Goal: Task Accomplishment & Management: Manage account settings

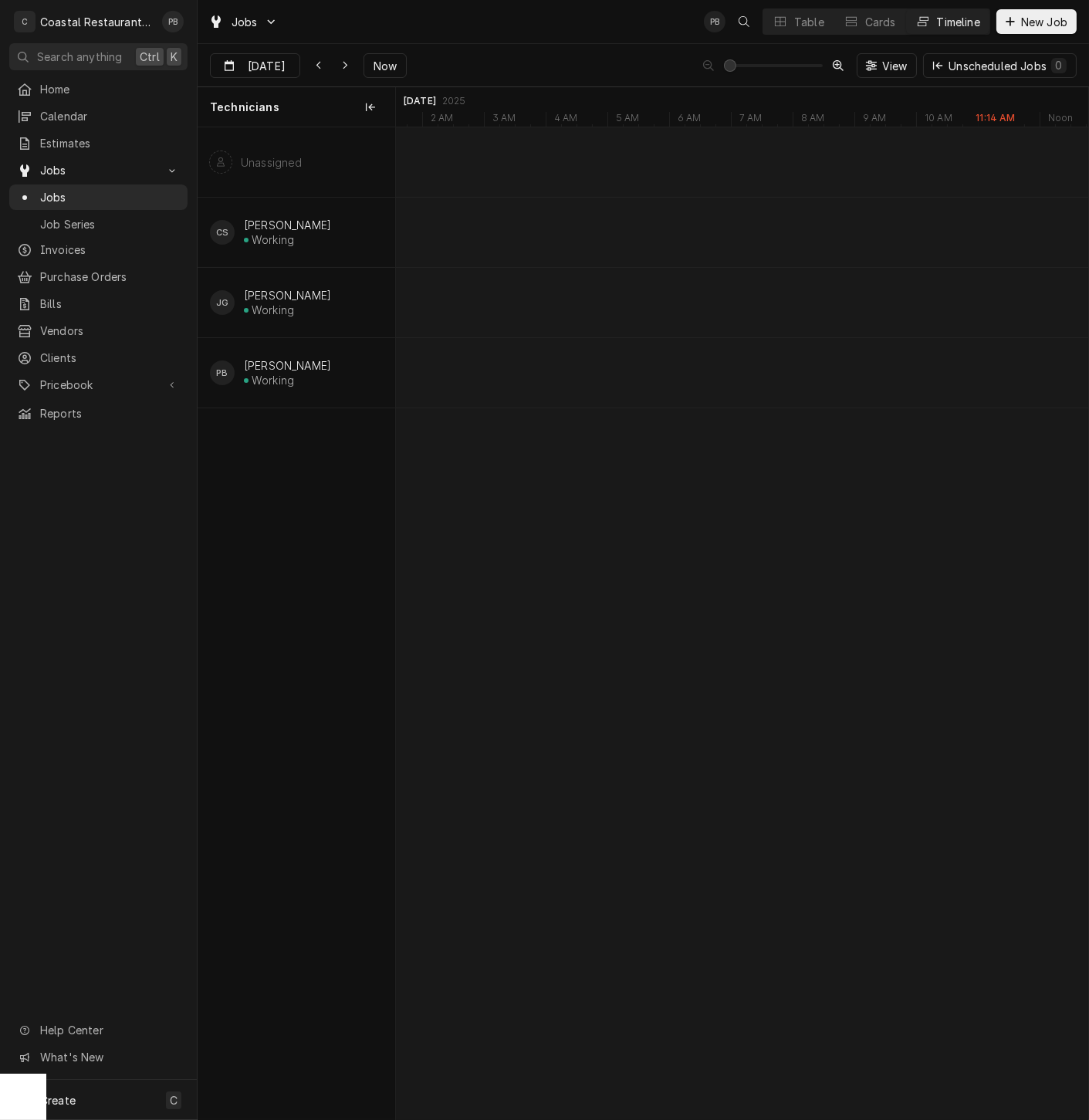
scroll to position [0, 19437]
click at [476, 24] on div "Jobs PB Table Cards Timeline New Job" at bounding box center [643, 21] width 892 height 43
click at [516, 69] on div "Sep 2 Sep 2 Now View Unscheduled Jobs 0" at bounding box center [643, 66] width 892 height 43
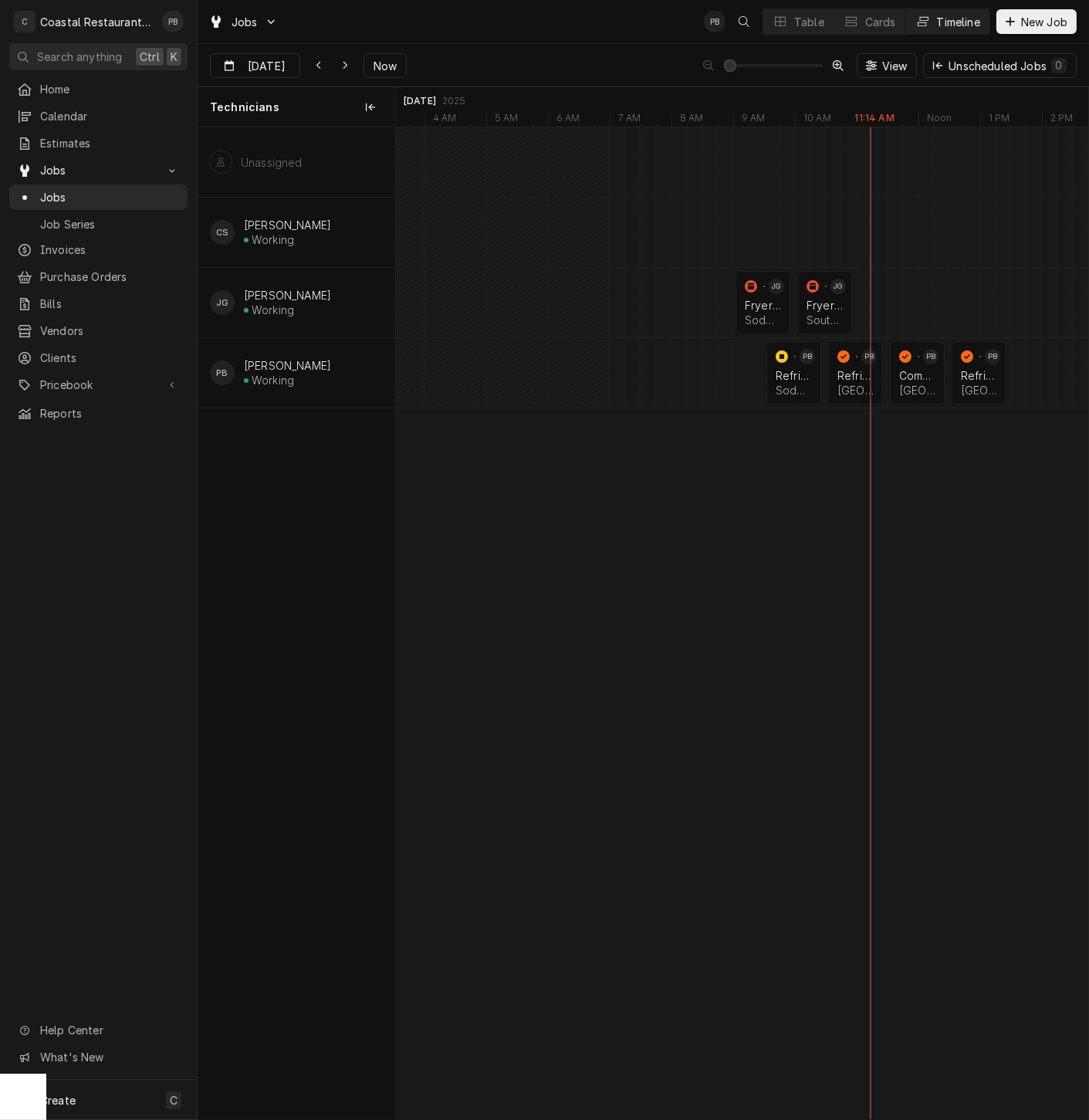
scroll to position [0, 0]
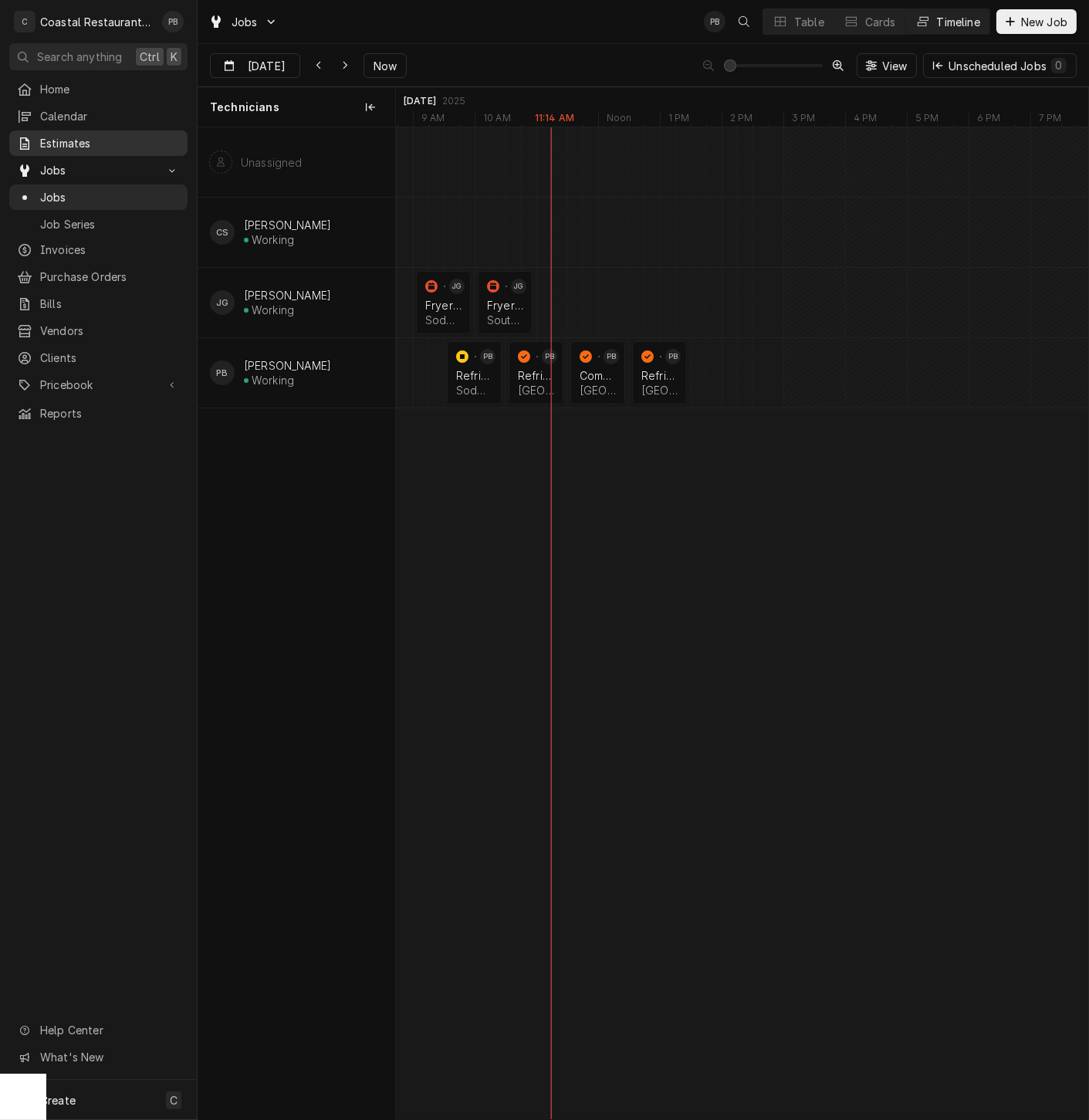
click at [49, 135] on span "Estimates" at bounding box center [110, 143] width 140 height 17
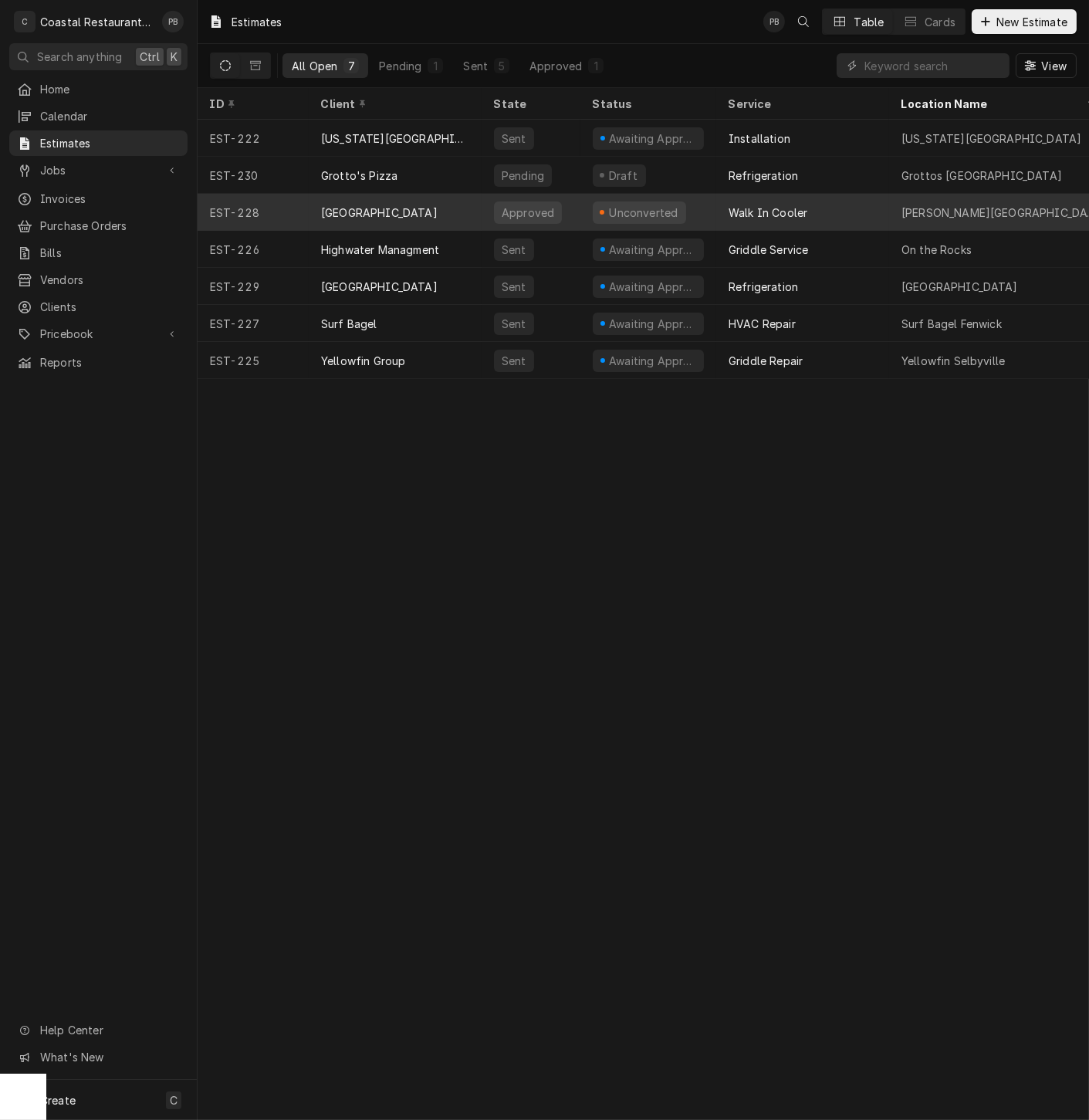
click at [392, 209] on div "[GEOGRAPHIC_DATA]" at bounding box center [380, 212] width 117 height 17
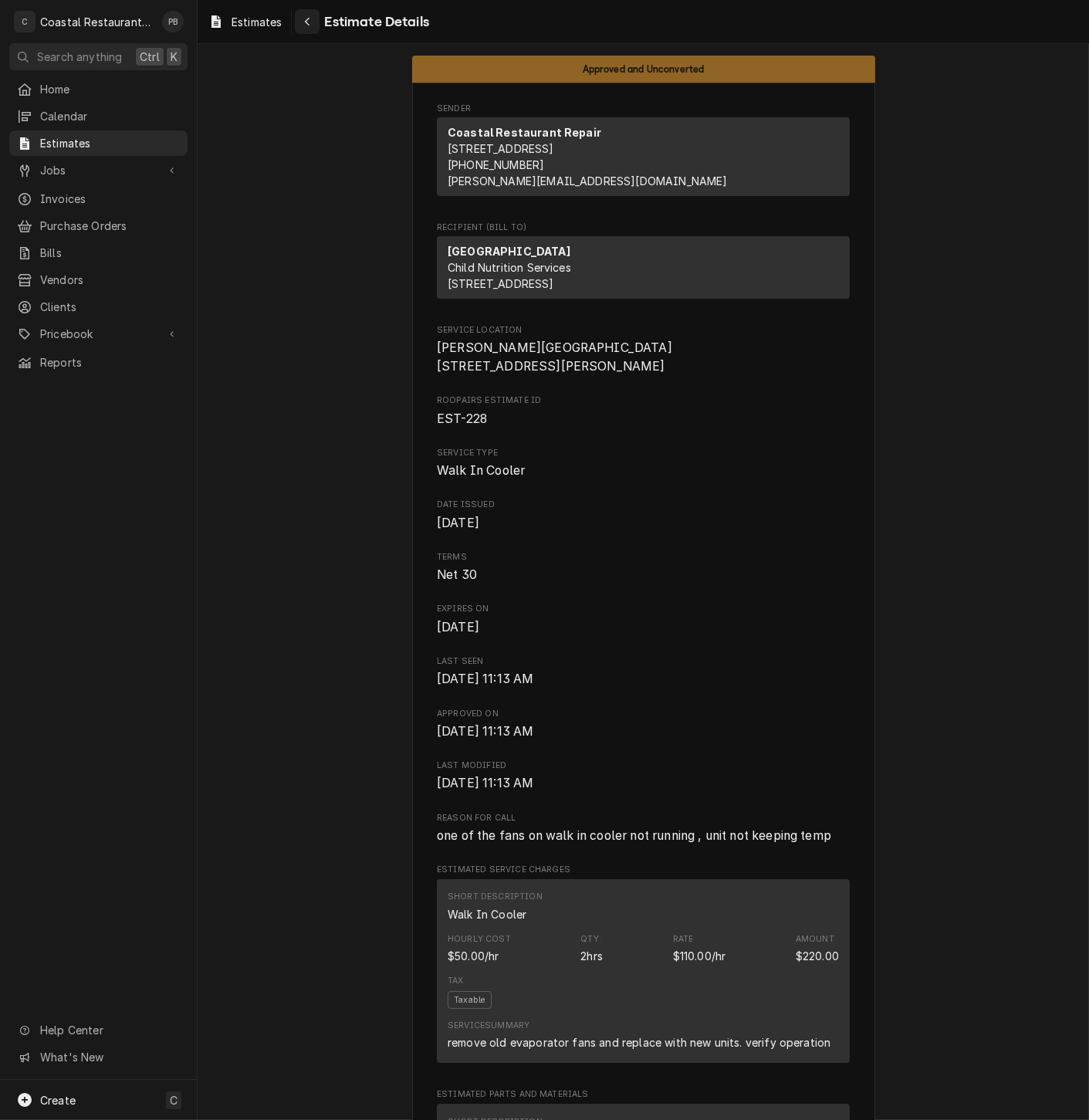
click at [313, 22] on div "Navigate back" at bounding box center [307, 22] width 16 height 16
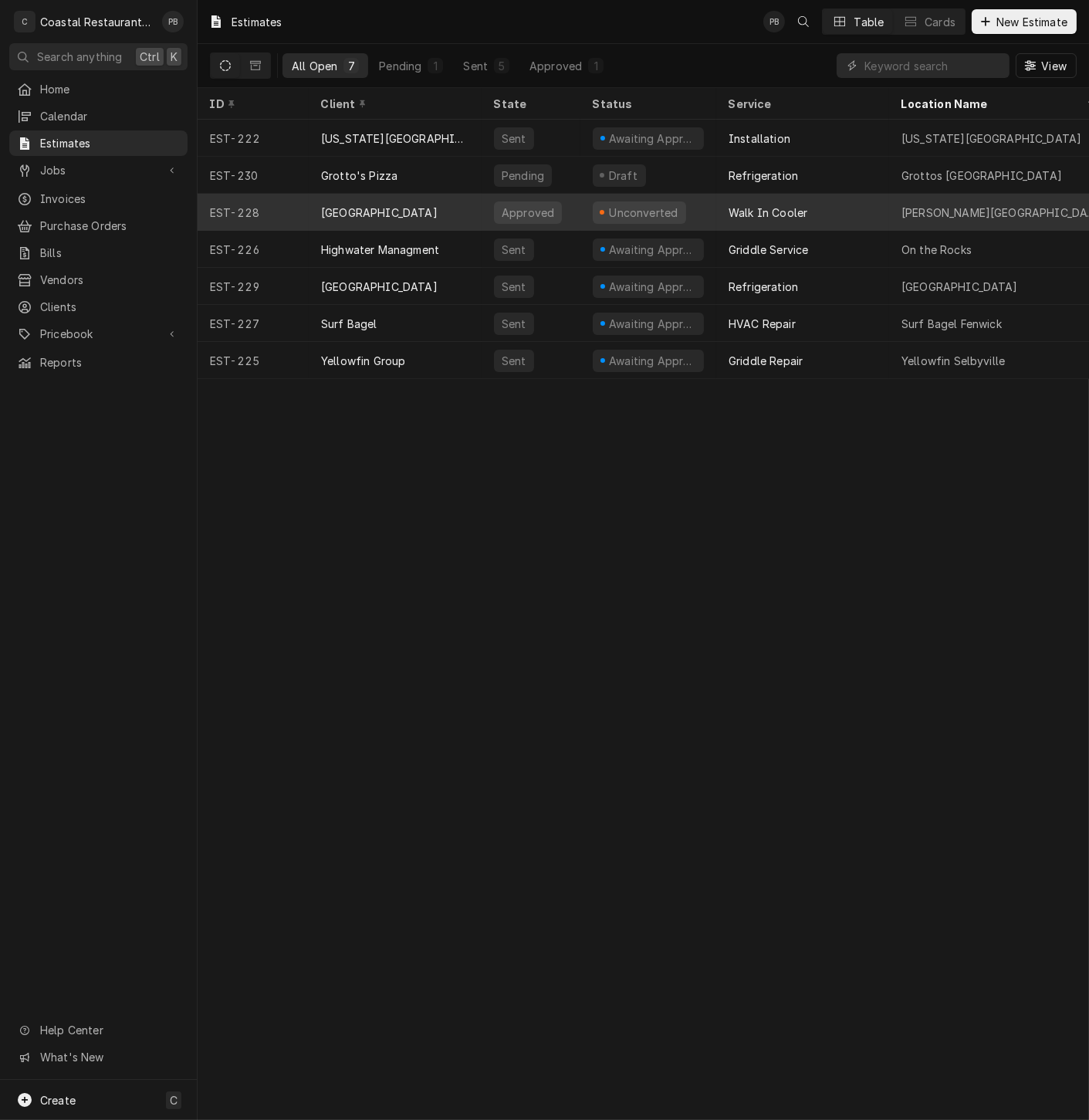
click at [418, 199] on div "[GEOGRAPHIC_DATA]" at bounding box center [395, 212] width 173 height 37
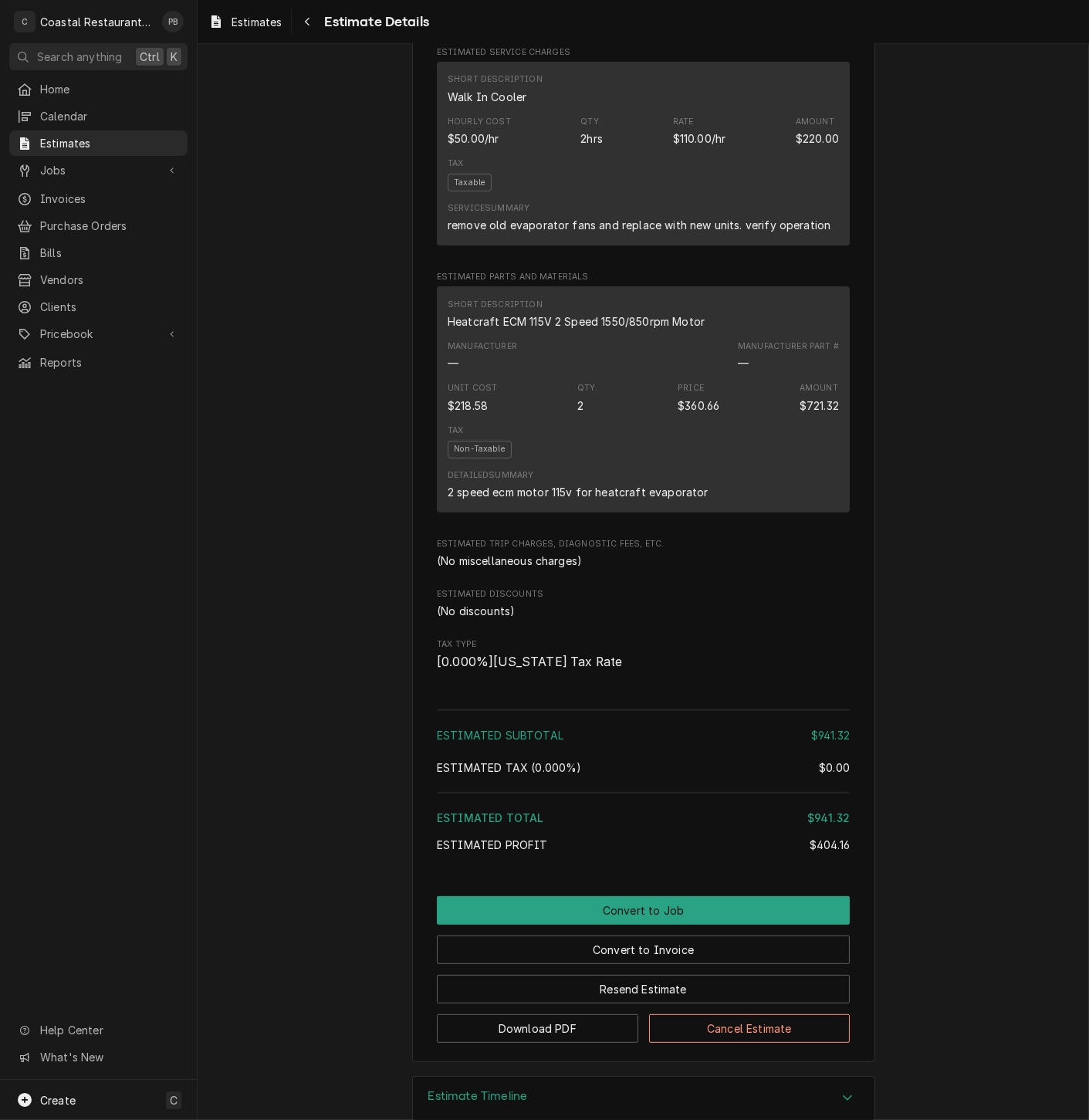
scroll to position [896, 0]
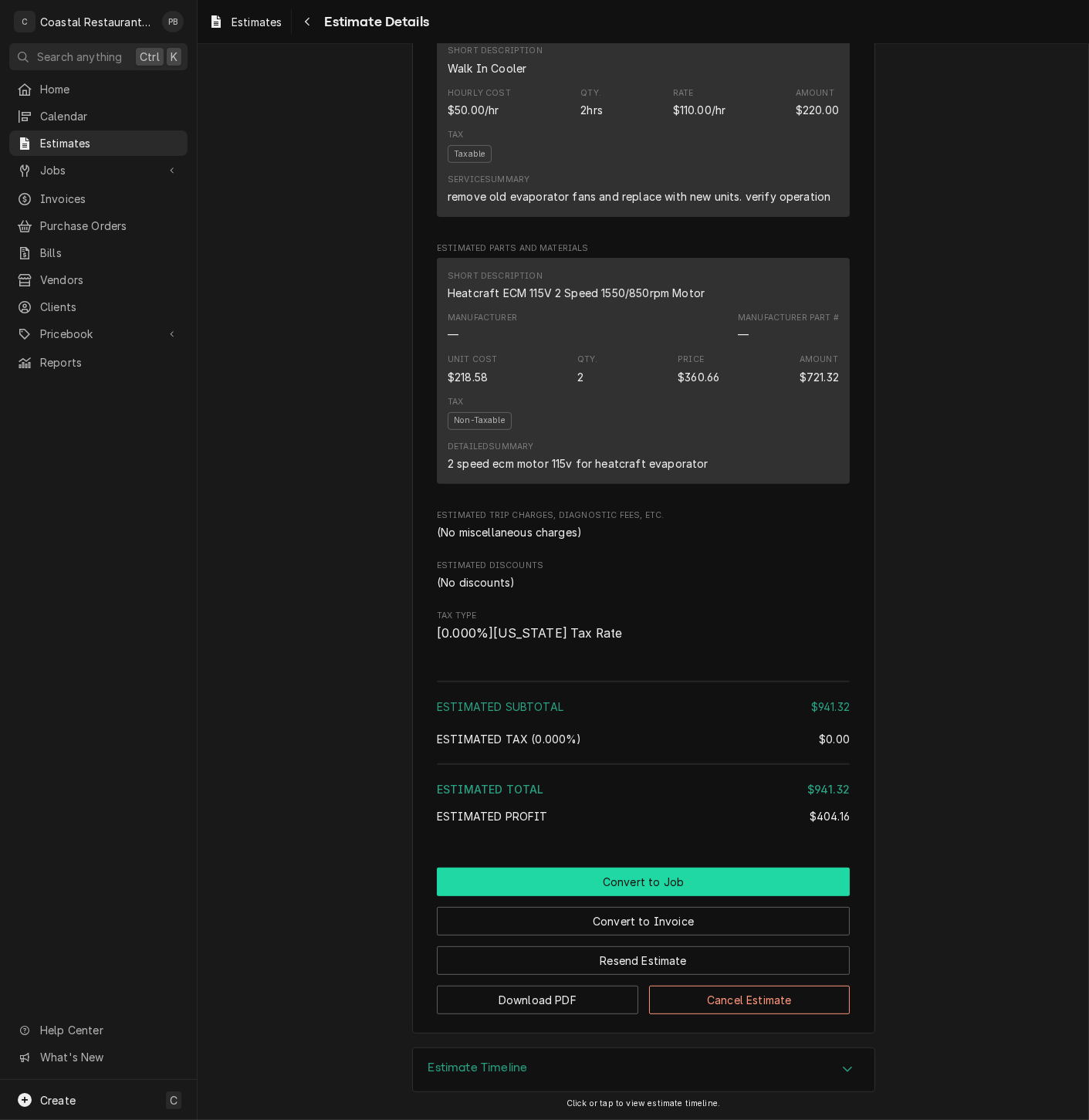
click at [665, 879] on button "Convert to Job" at bounding box center [643, 881] width 413 height 28
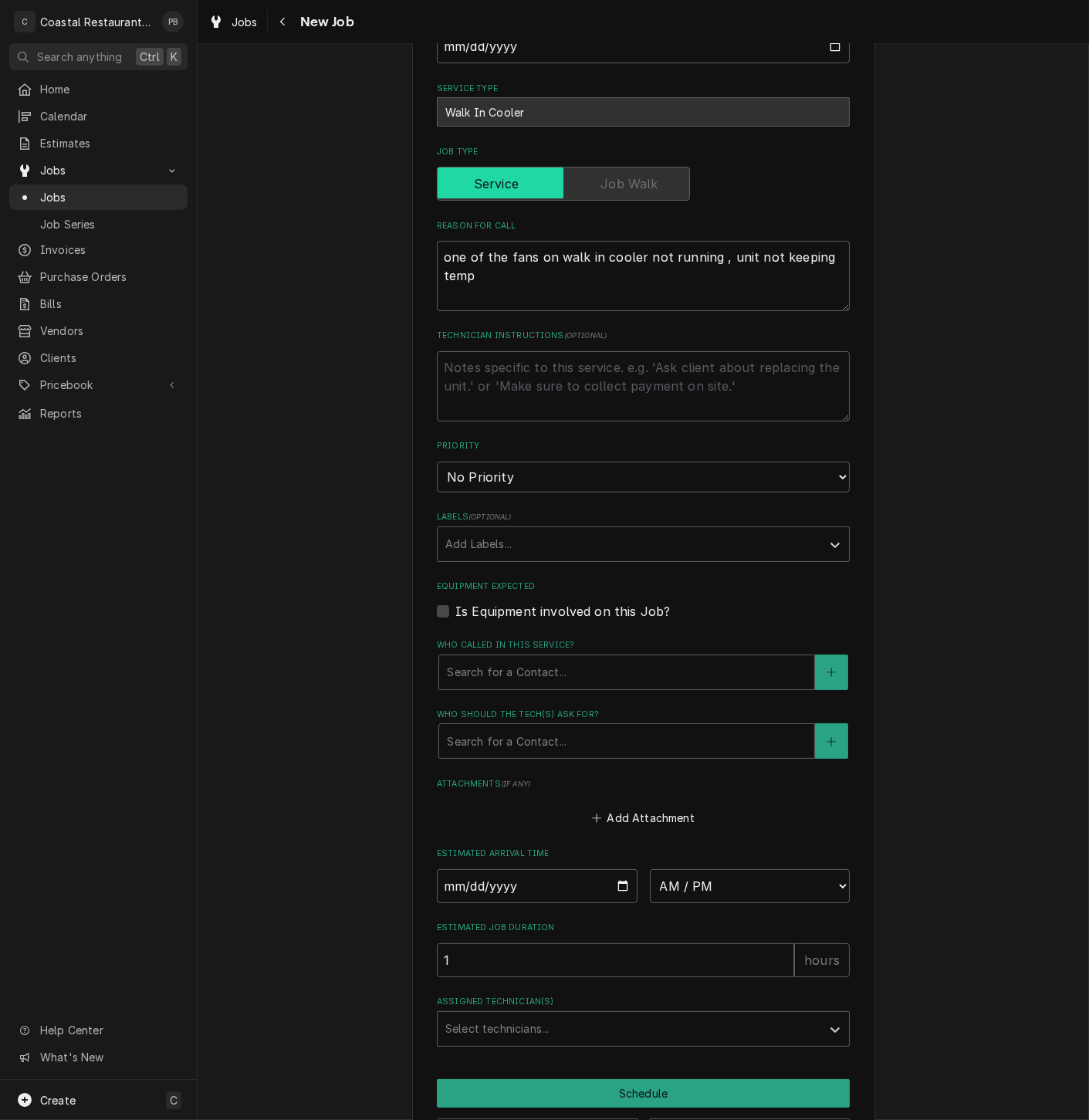
scroll to position [397, 0]
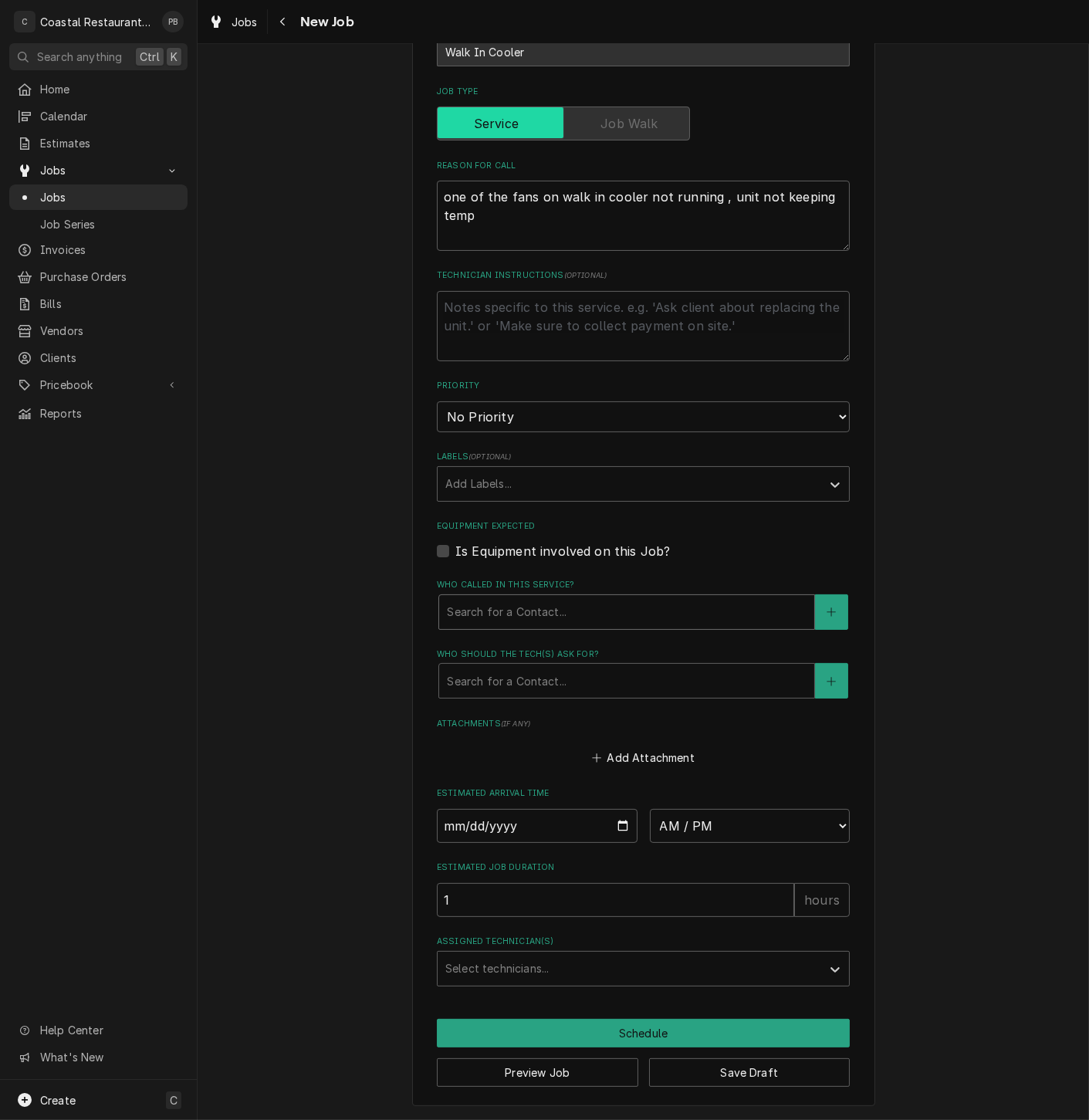
click at [610, 604] on div "Who called in this service?" at bounding box center [626, 611] width 359 height 28
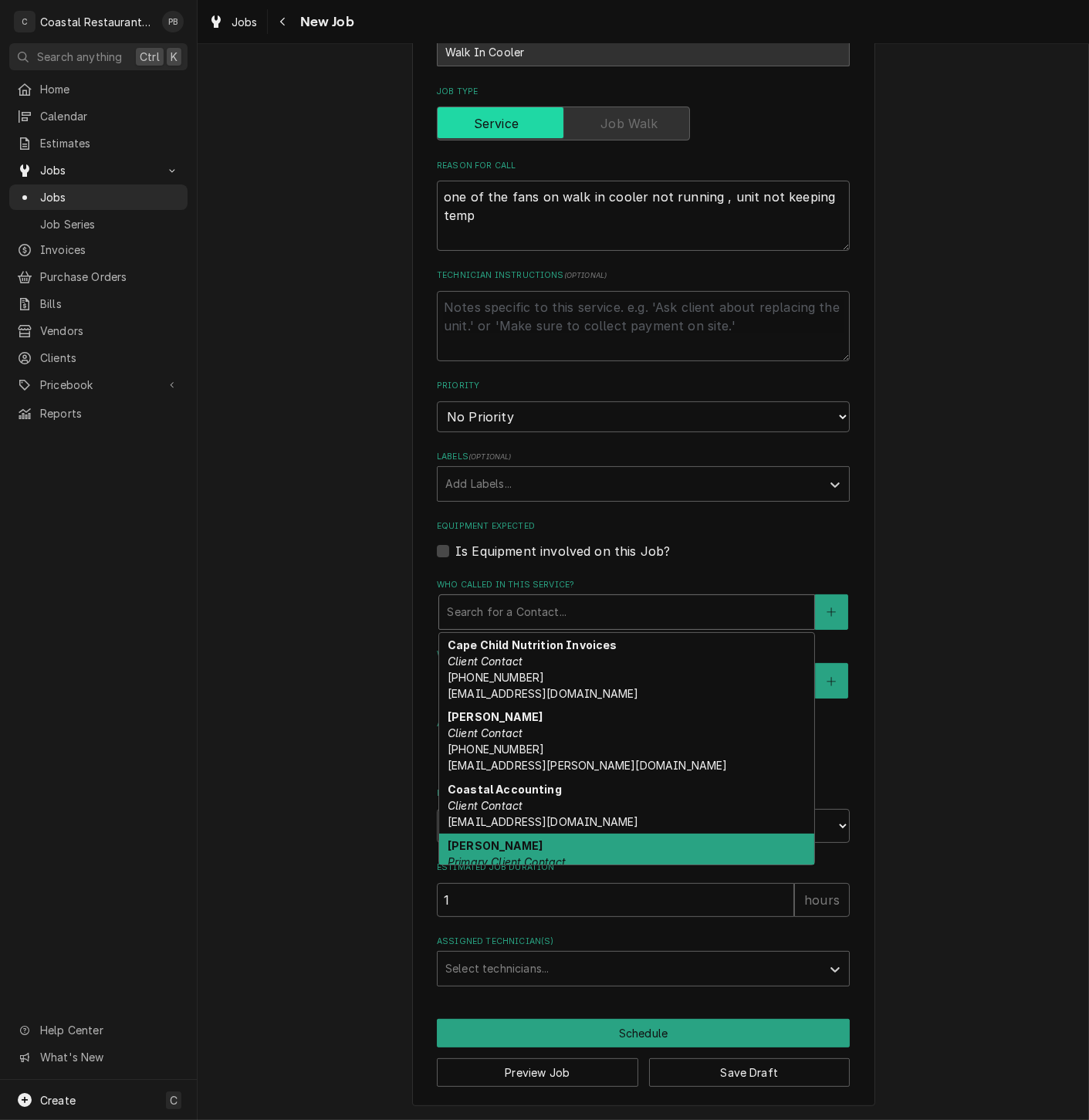
click at [528, 855] on em "Primary Client Contact" at bounding box center [507, 862] width 118 height 13
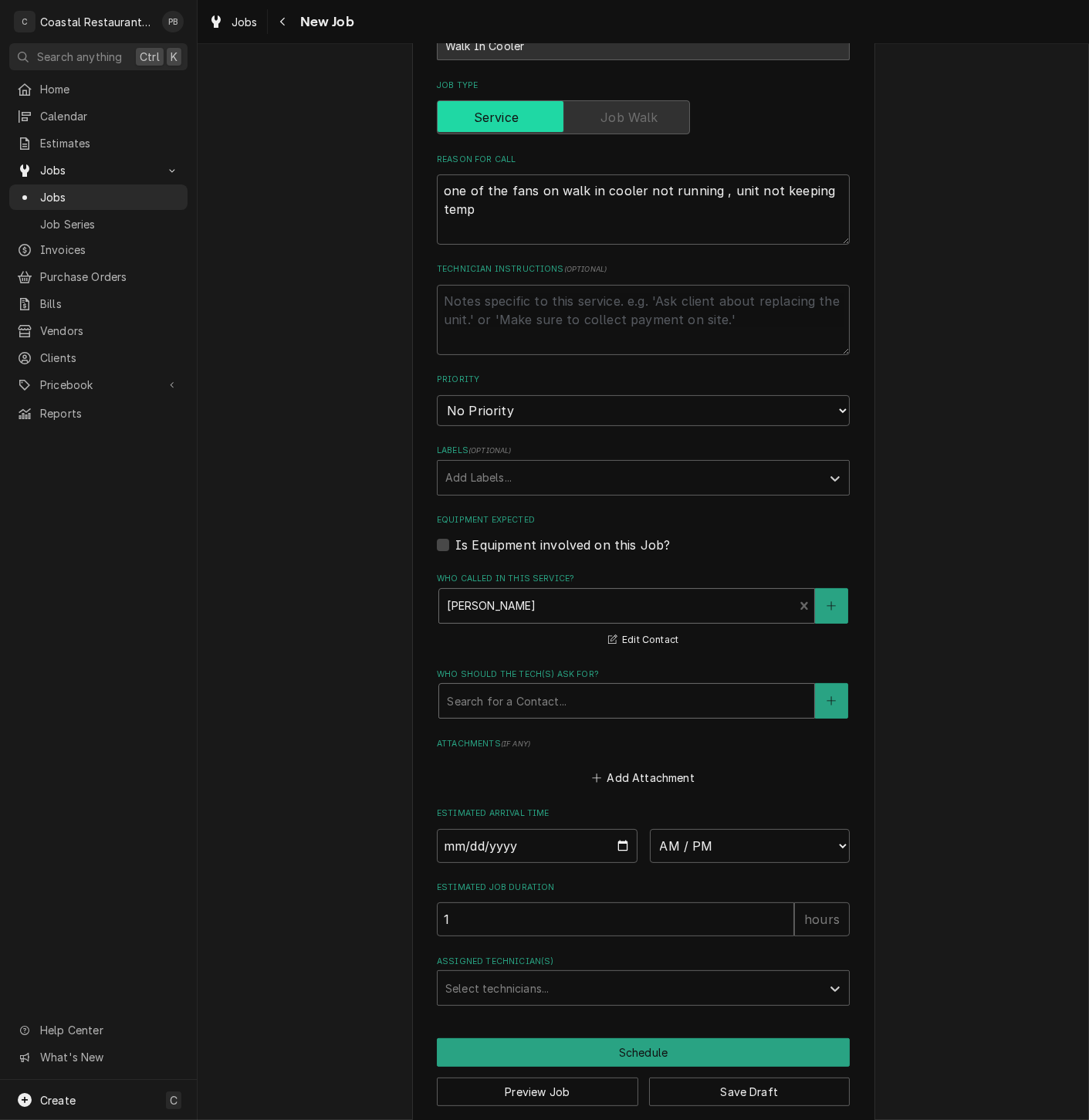
click at [562, 696] on div "Who should the tech(s) ask for?" at bounding box center [626, 701] width 359 height 28
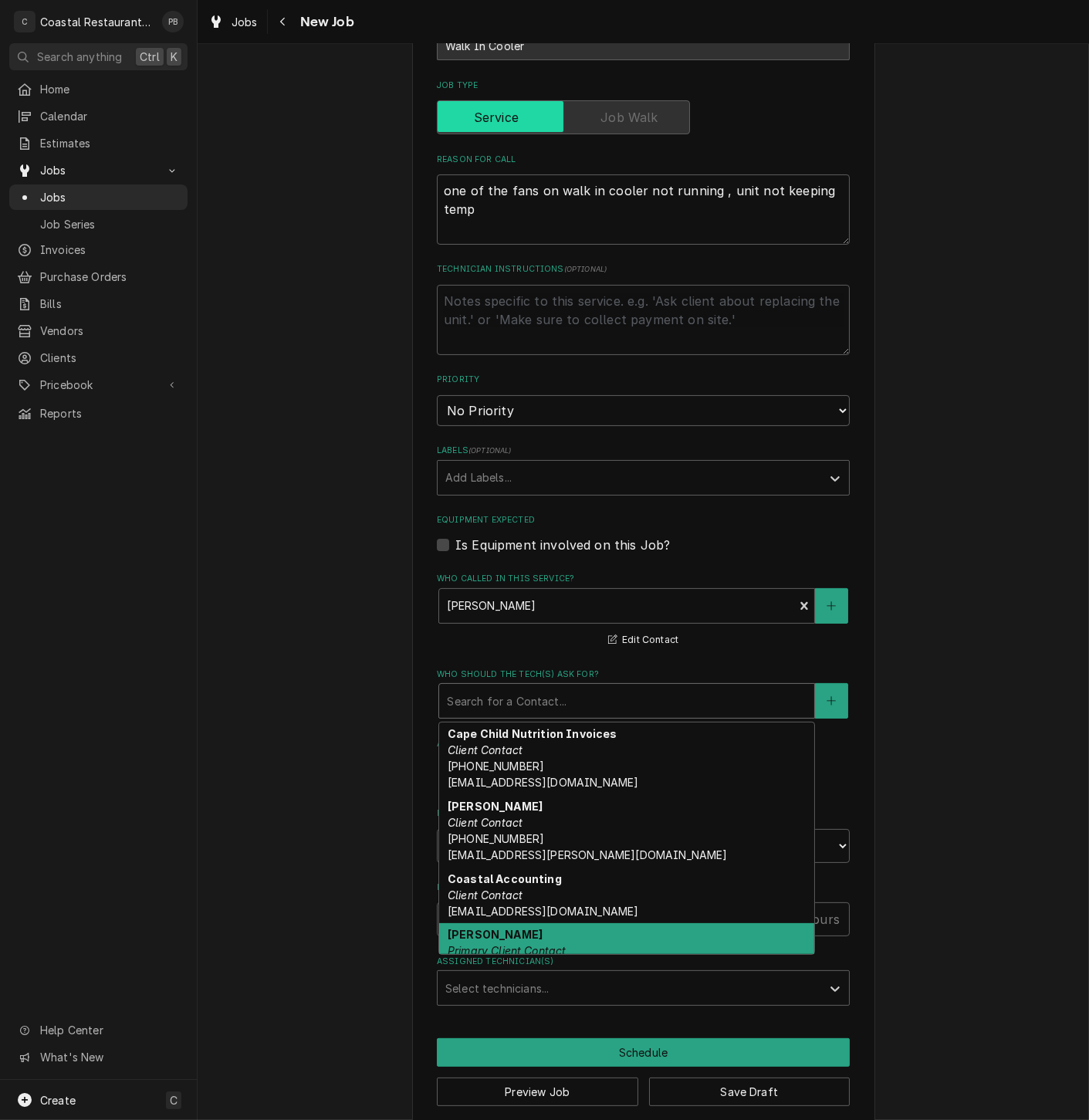
click at [526, 943] on div "Stacy Smith Primary Client Contact Stacy.Smith@cape.k12.de.us" at bounding box center [626, 960] width 375 height 73
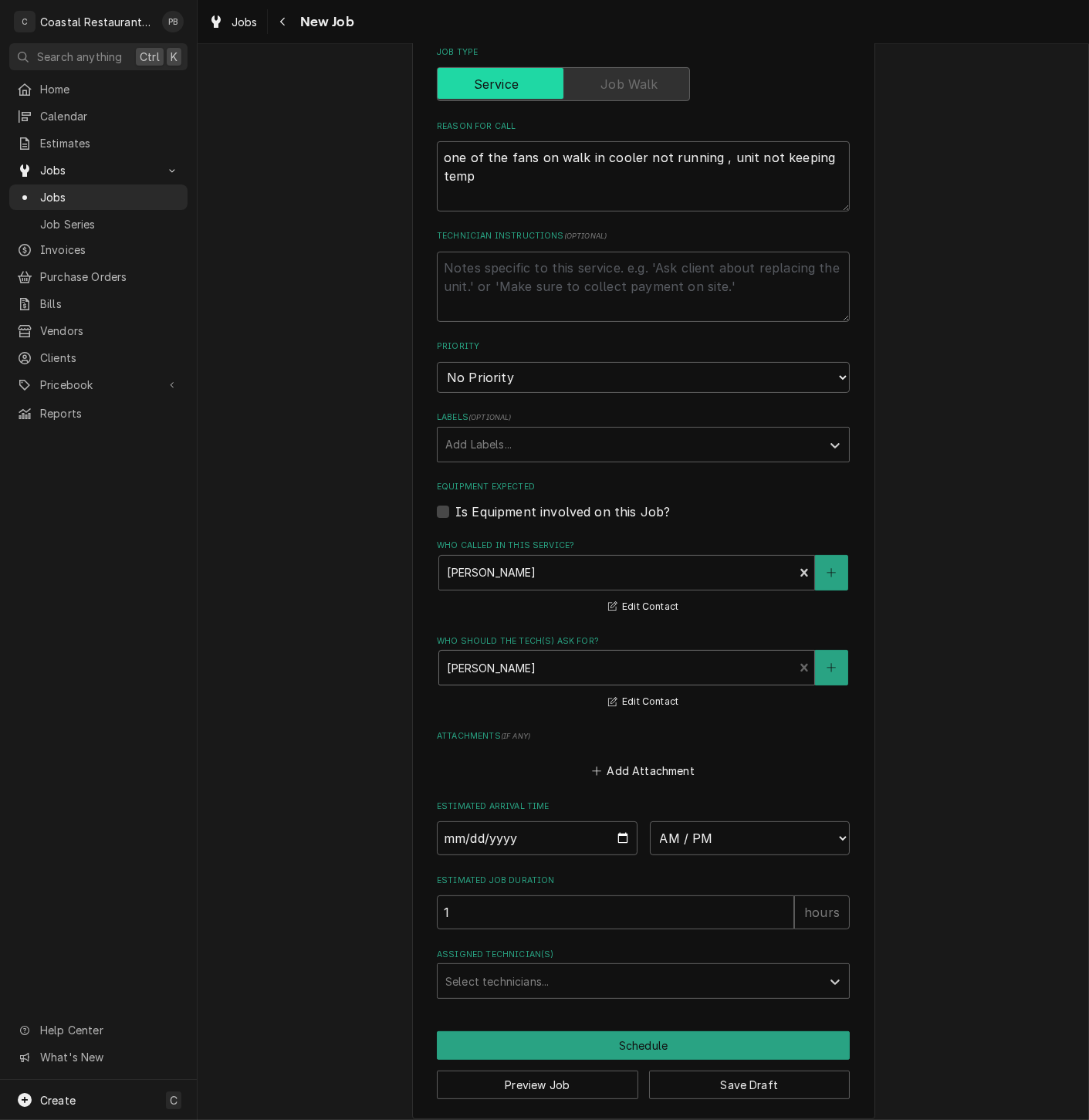
scroll to position [449, 0]
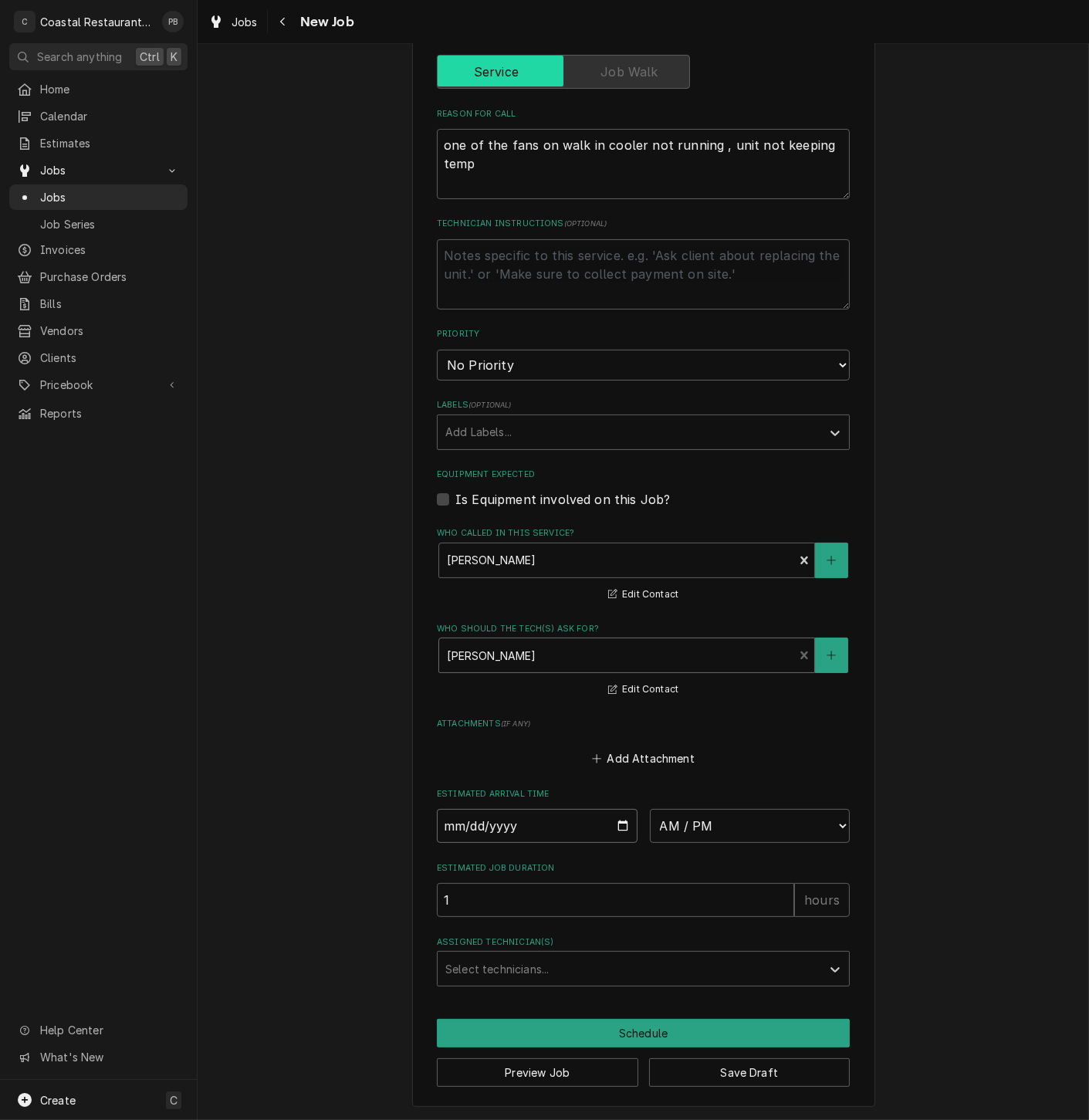
click at [614, 829] on input "Date" at bounding box center [537, 825] width 201 height 34
type textarea "x"
type input "2025-09-10"
type textarea "x"
click at [752, 824] on select "AM / PM 6:00 AM 6:15 AM 6:30 AM 6:45 AM 7:00 AM 7:15 AM 7:30 AM 7:45 AM 8:00 AM…" at bounding box center [750, 825] width 201 height 34
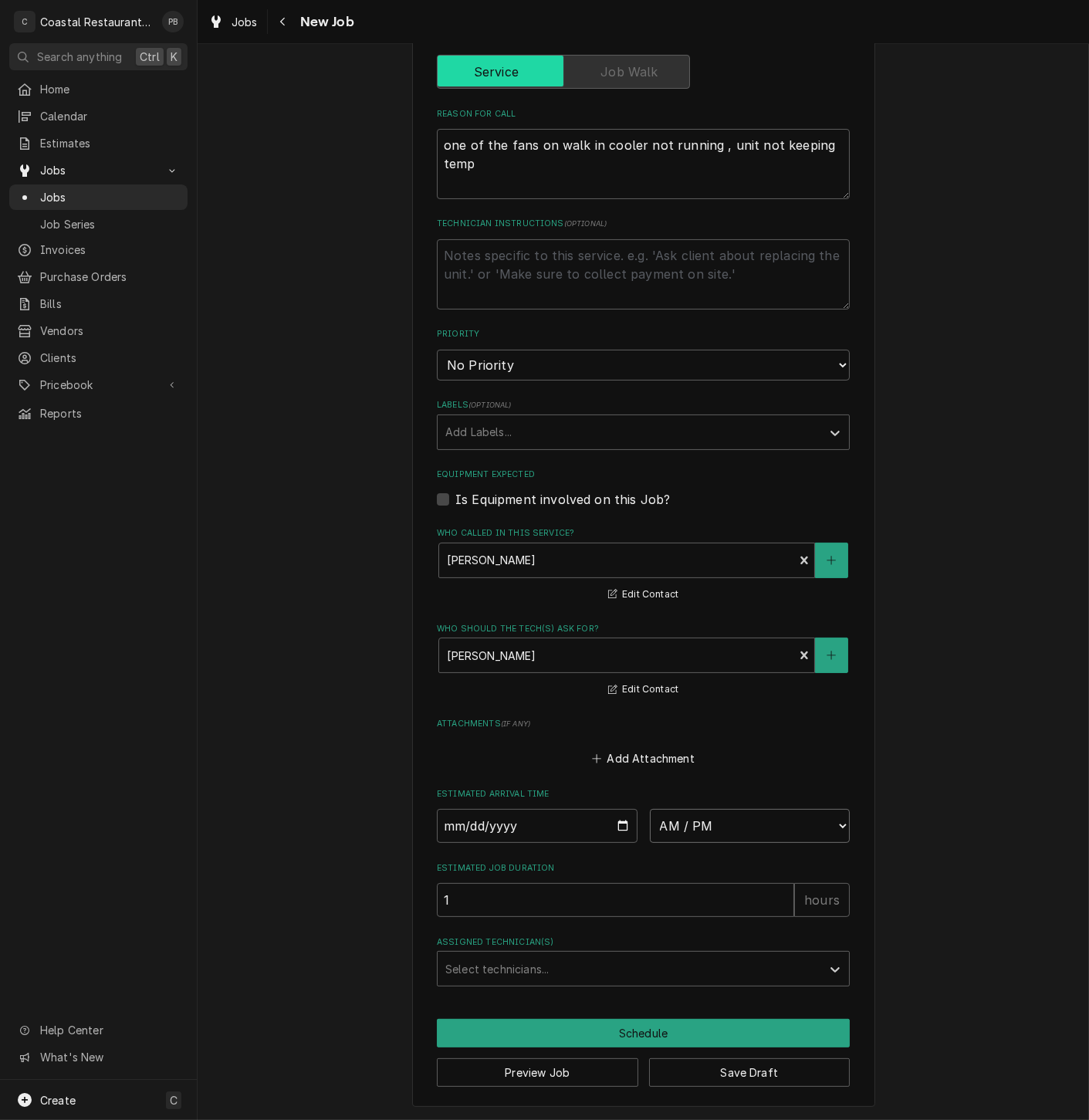
select select "07:30:00"
click at [650, 809] on select "AM / PM 6:00 AM 6:15 AM 6:30 AM 6:45 AM 7:00 AM 7:15 AM 7:30 AM 7:45 AM 8:00 AM…" at bounding box center [750, 825] width 201 height 34
drag, startPoint x: 476, startPoint y: 901, endPoint x: 433, endPoint y: 904, distance: 43.1
click at [437, 904] on input "1" at bounding box center [615, 900] width 357 height 34
type textarea "x"
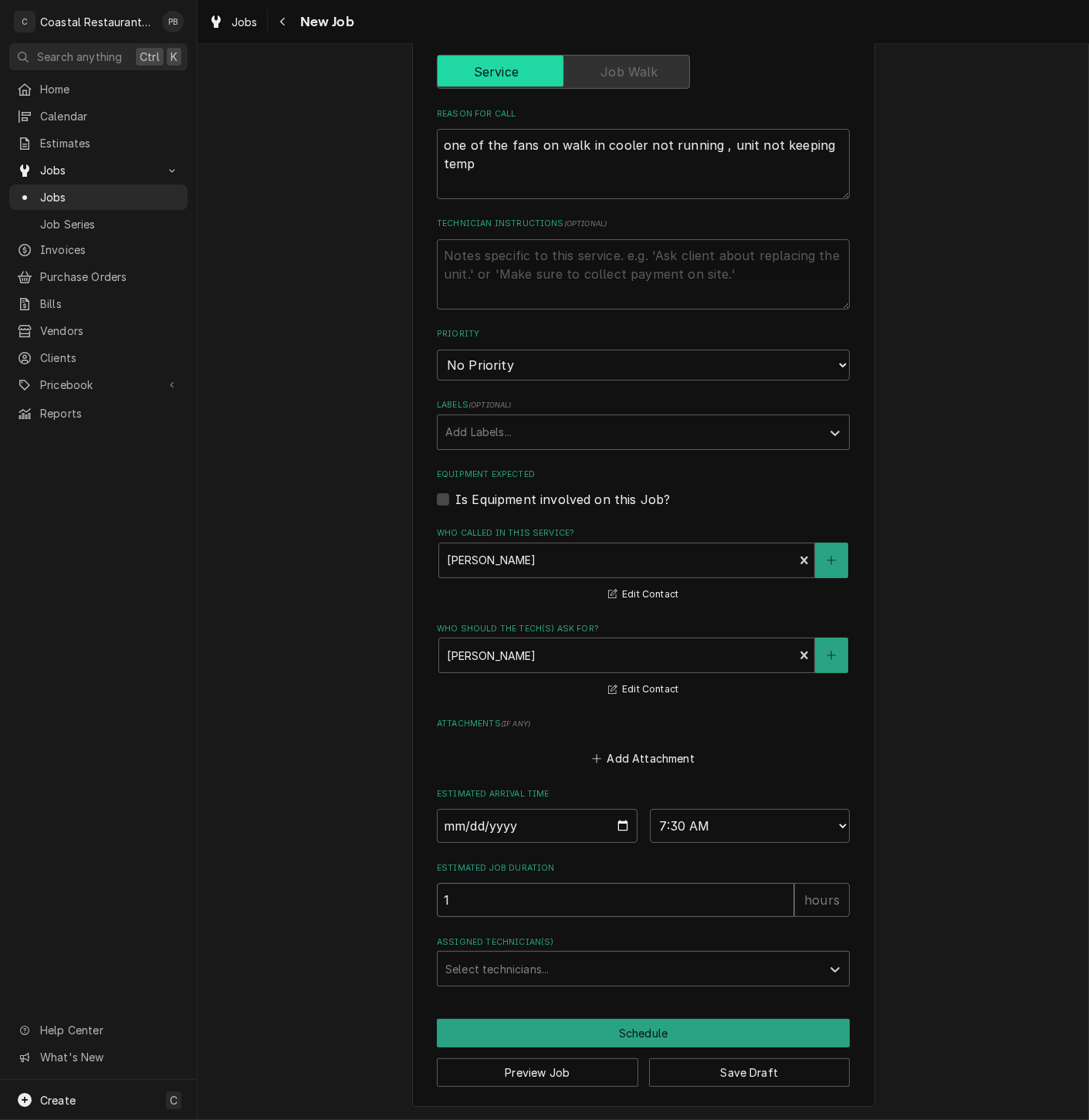
type input "2"
type textarea "x"
type input "2"
click at [638, 1025] on button "Schedule" at bounding box center [643, 1033] width 413 height 28
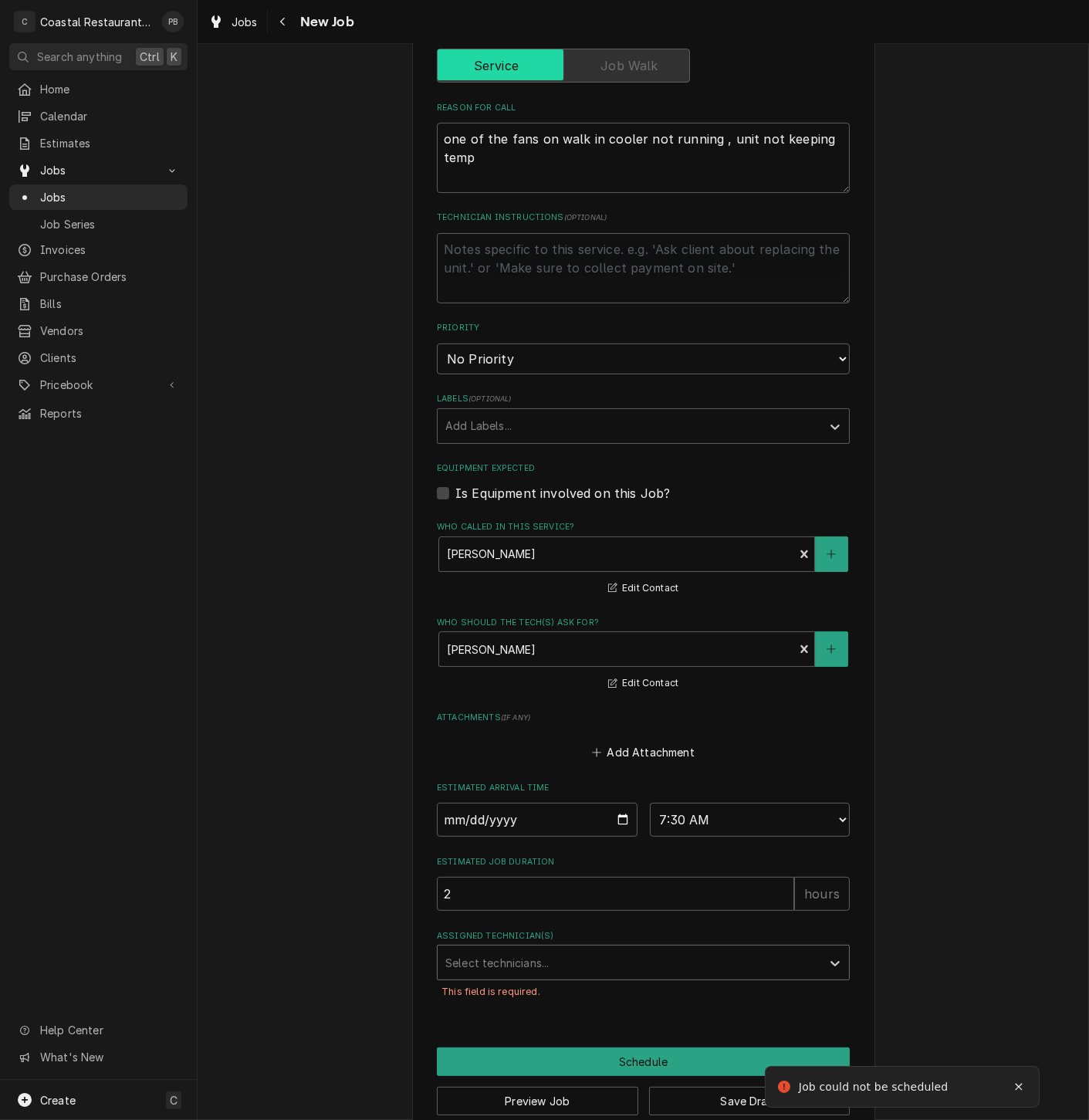
click at [647, 969] on div "Assigned Technician(s)" at bounding box center [629, 962] width 368 height 28
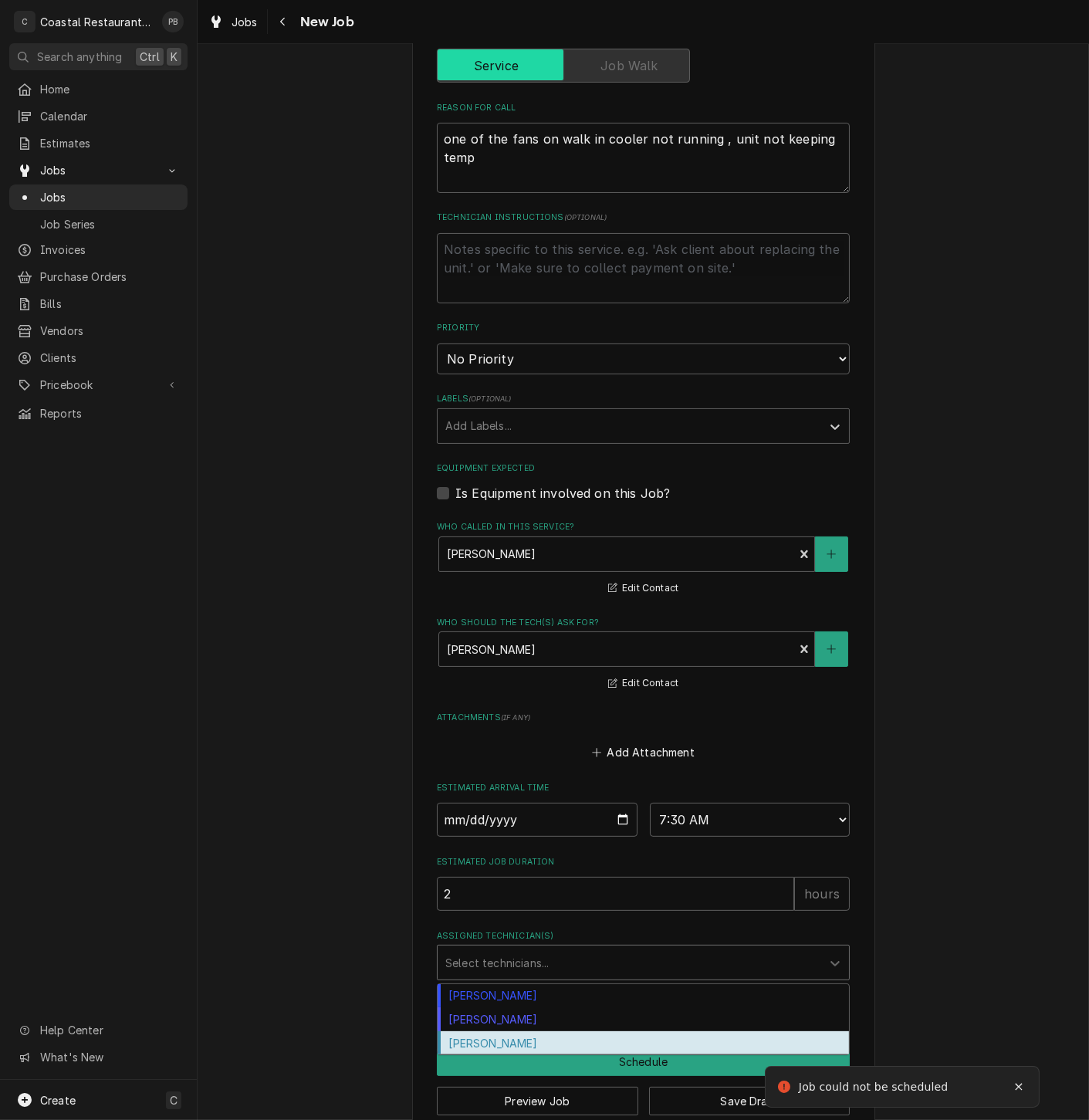
click at [533, 1045] on div "[PERSON_NAME]" at bounding box center [643, 1043] width 411 height 24
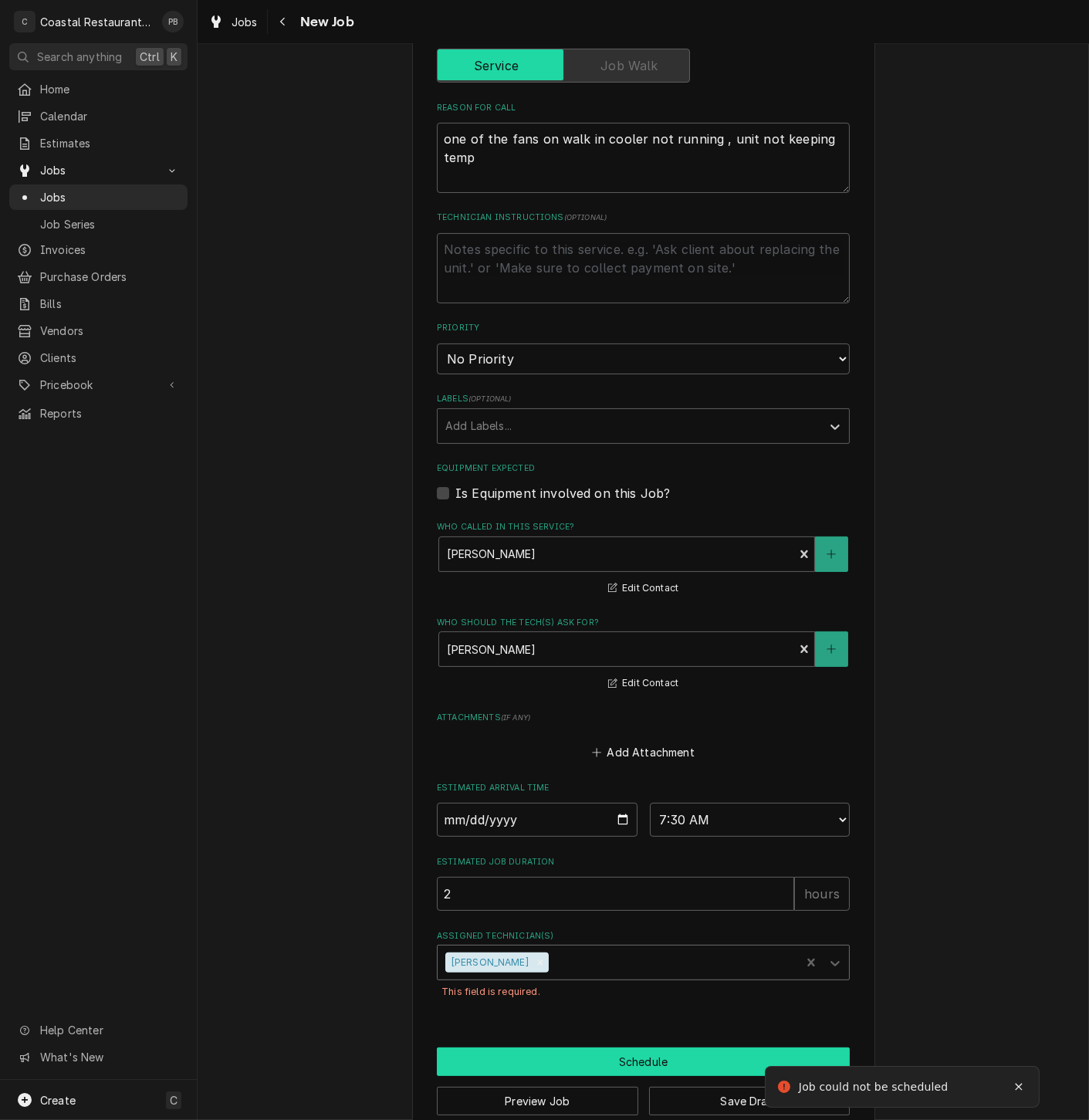
click at [615, 1073] on button "Schedule" at bounding box center [643, 1062] width 413 height 28
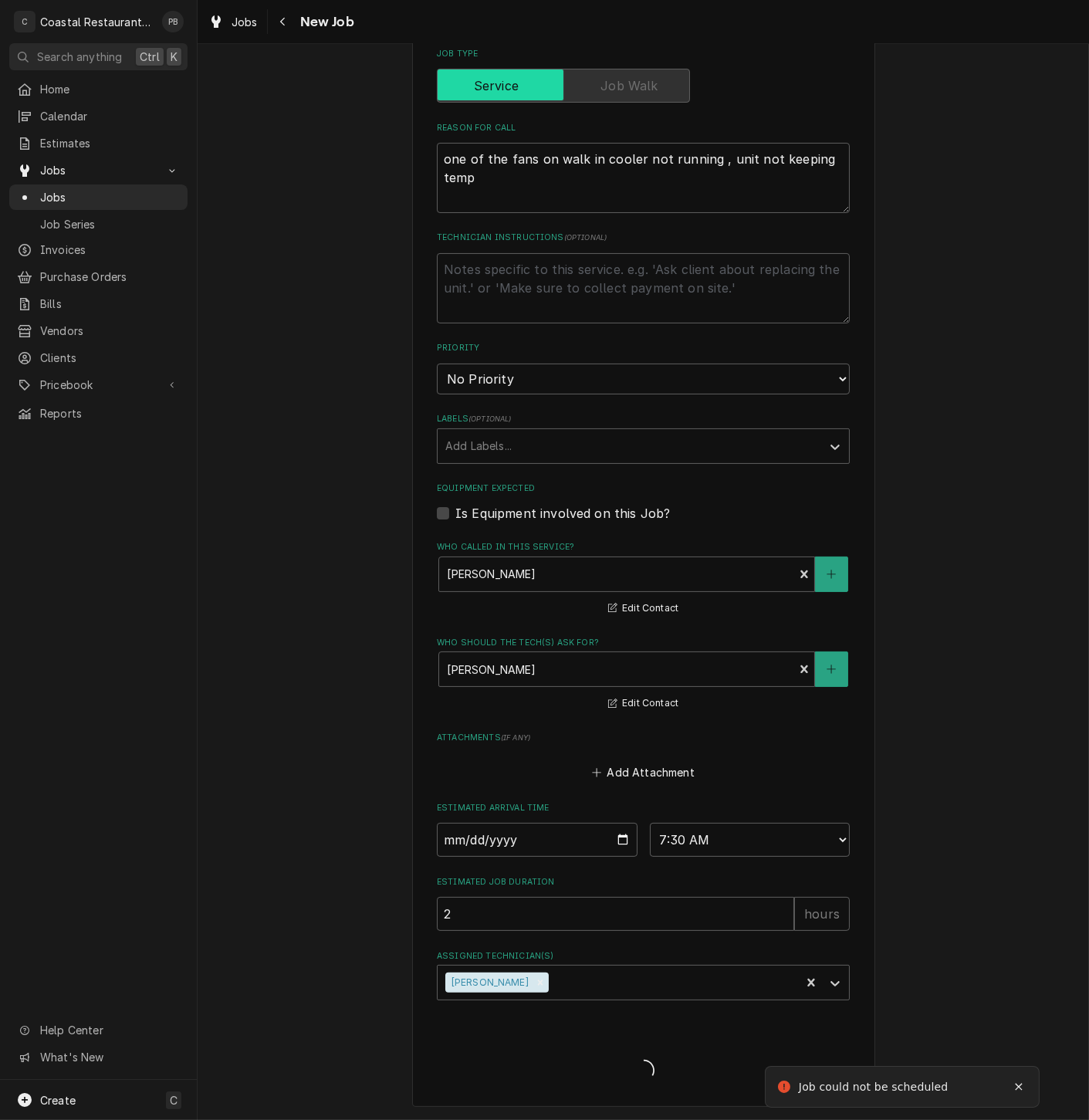
scroll to position [433, 0]
type textarea "x"
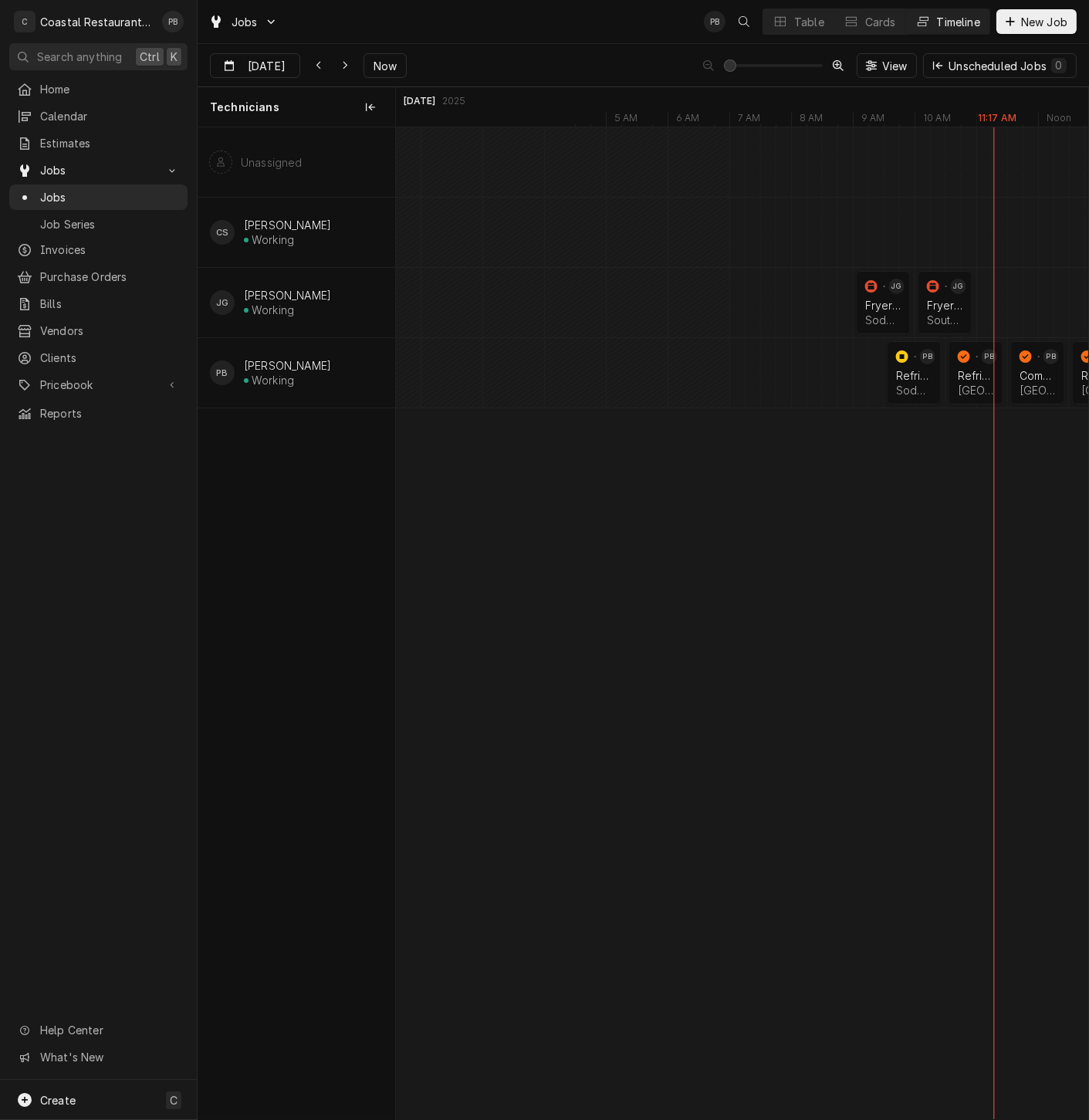
scroll to position [0, 14156]
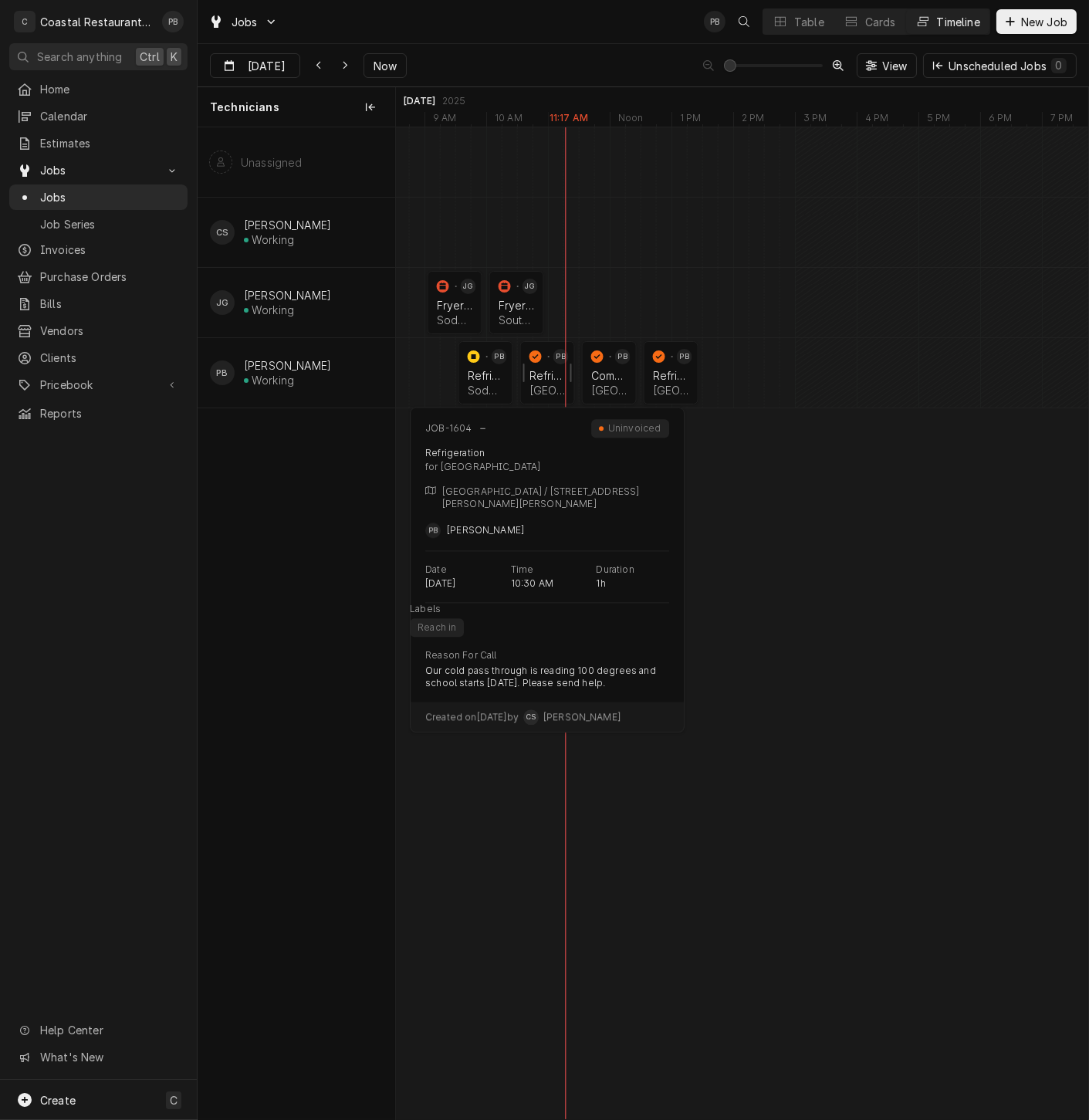
click at [544, 376] on div "Refrigeration" at bounding box center [547, 375] width 36 height 13
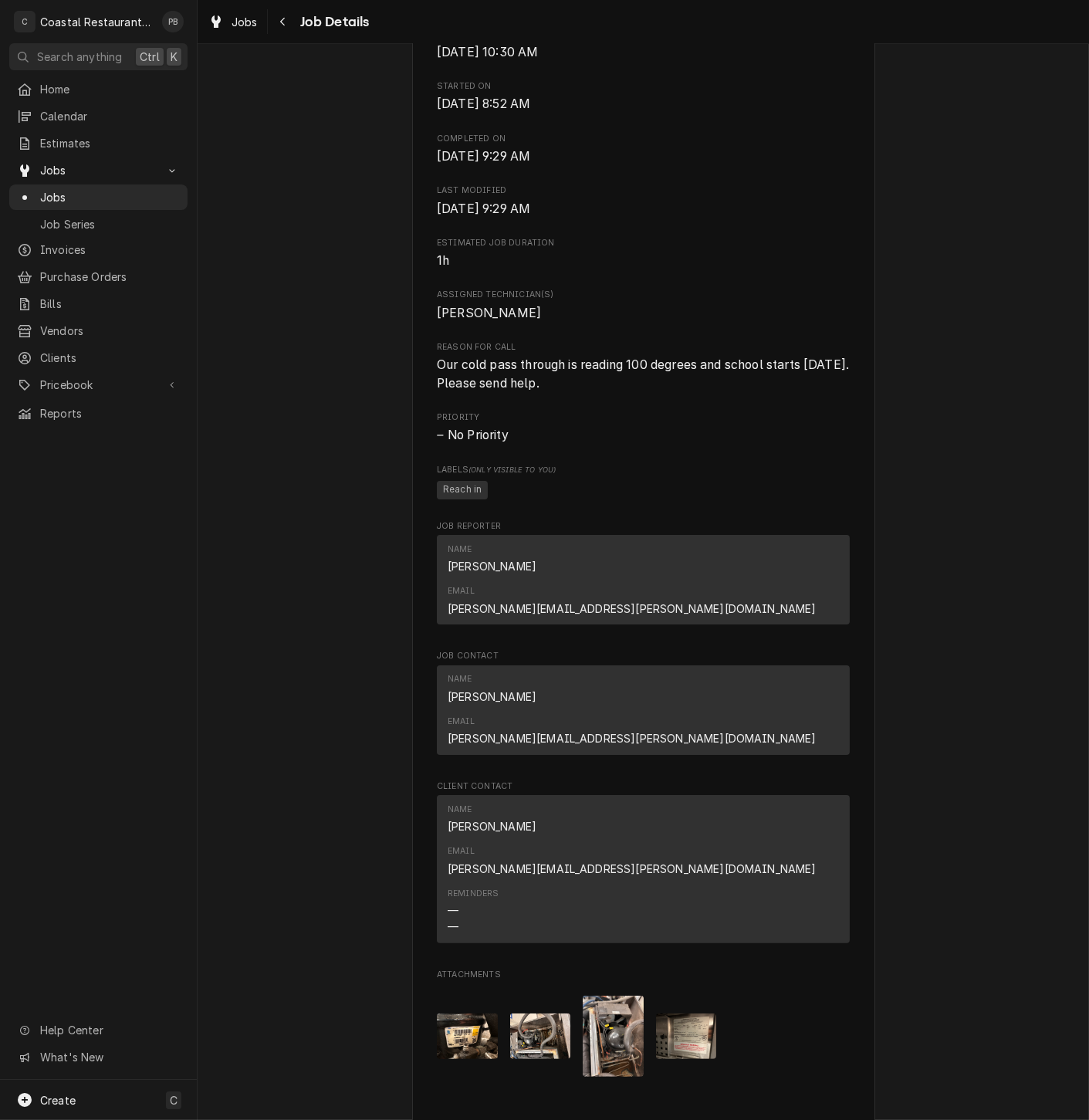
scroll to position [772, 0]
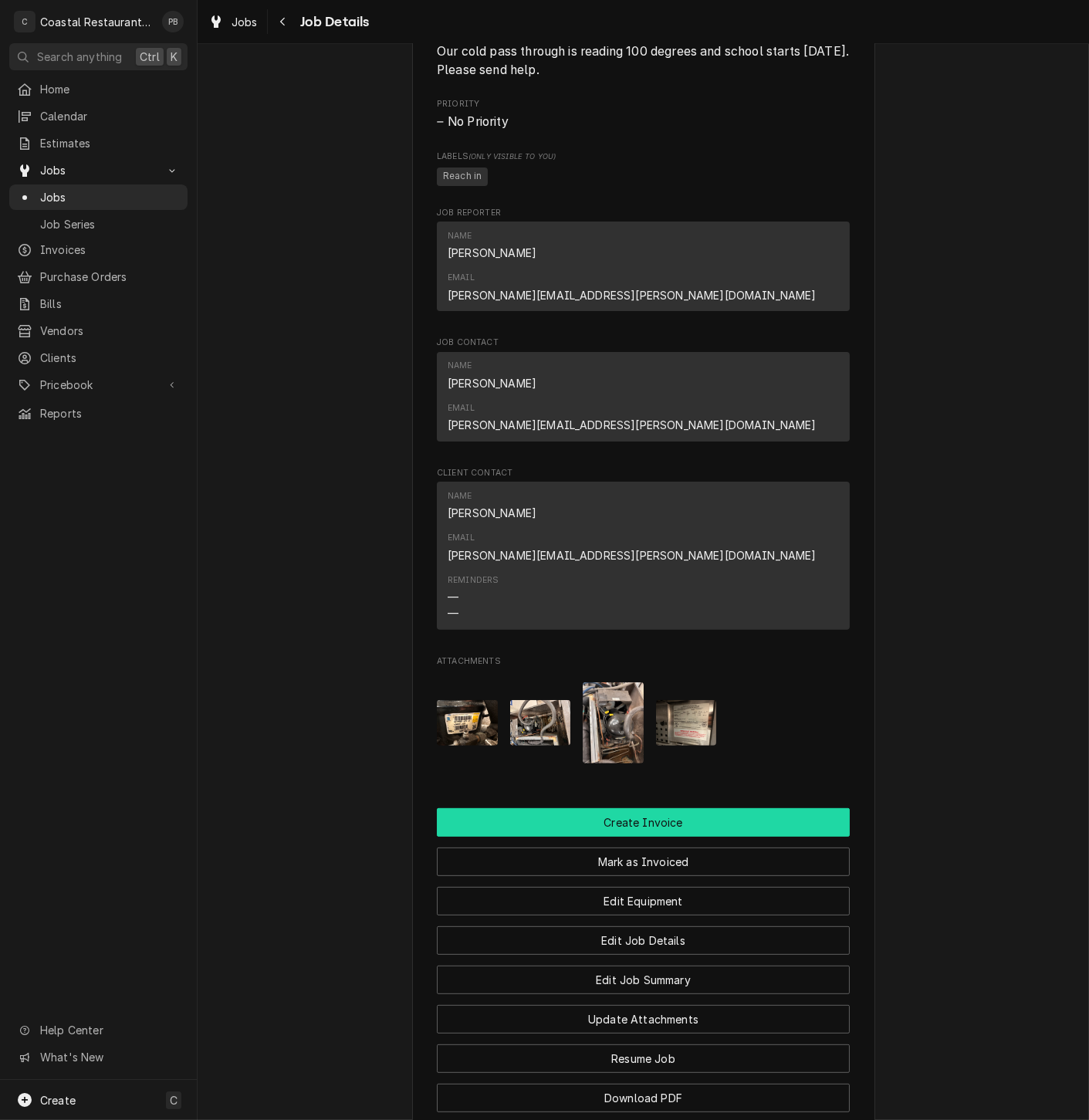
click at [650, 808] on button "Create Invoice" at bounding box center [643, 822] width 413 height 28
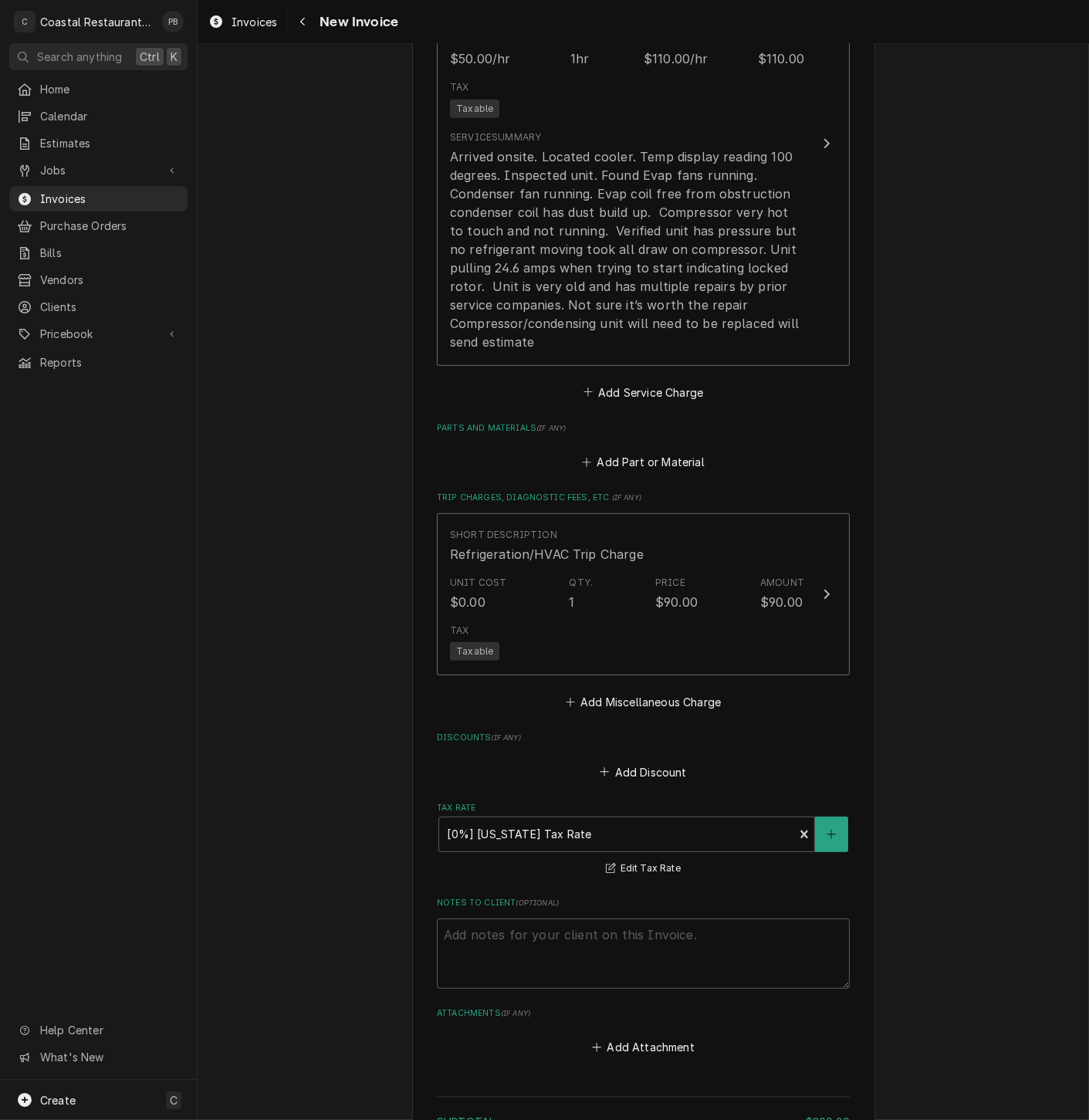
scroll to position [1667, 0]
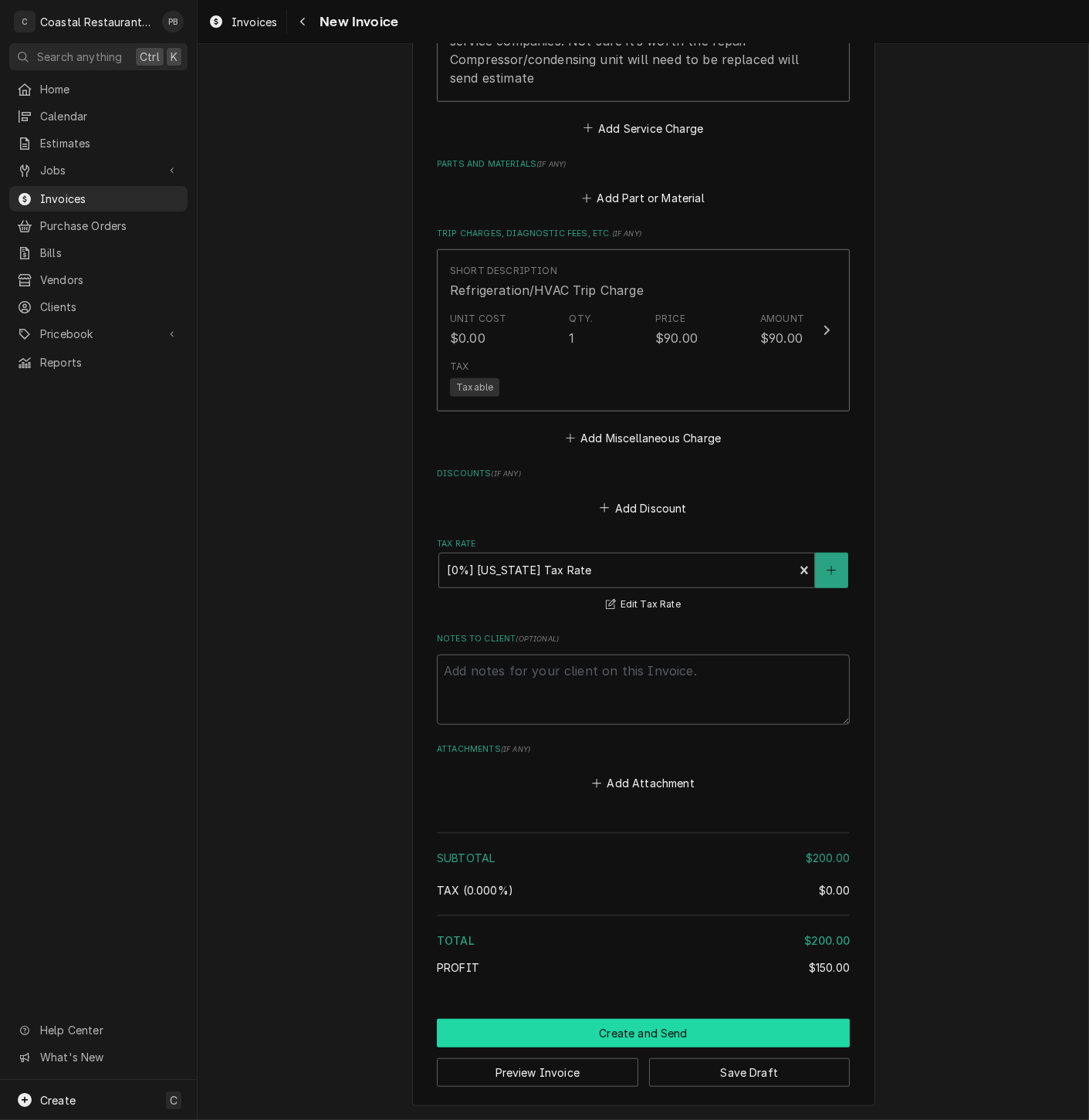
click at [670, 1033] on button "Create and Send" at bounding box center [643, 1033] width 413 height 28
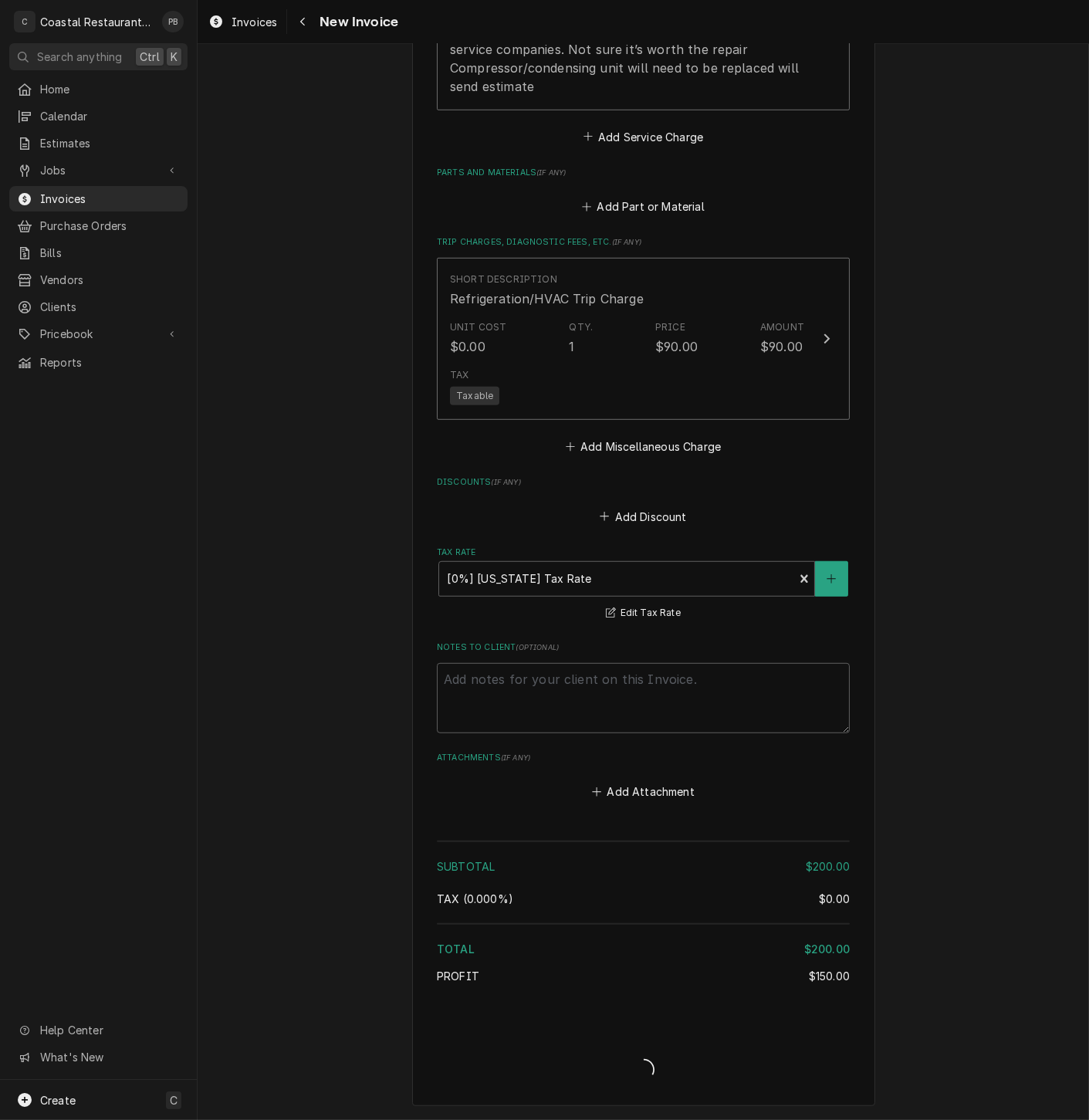
type textarea "x"
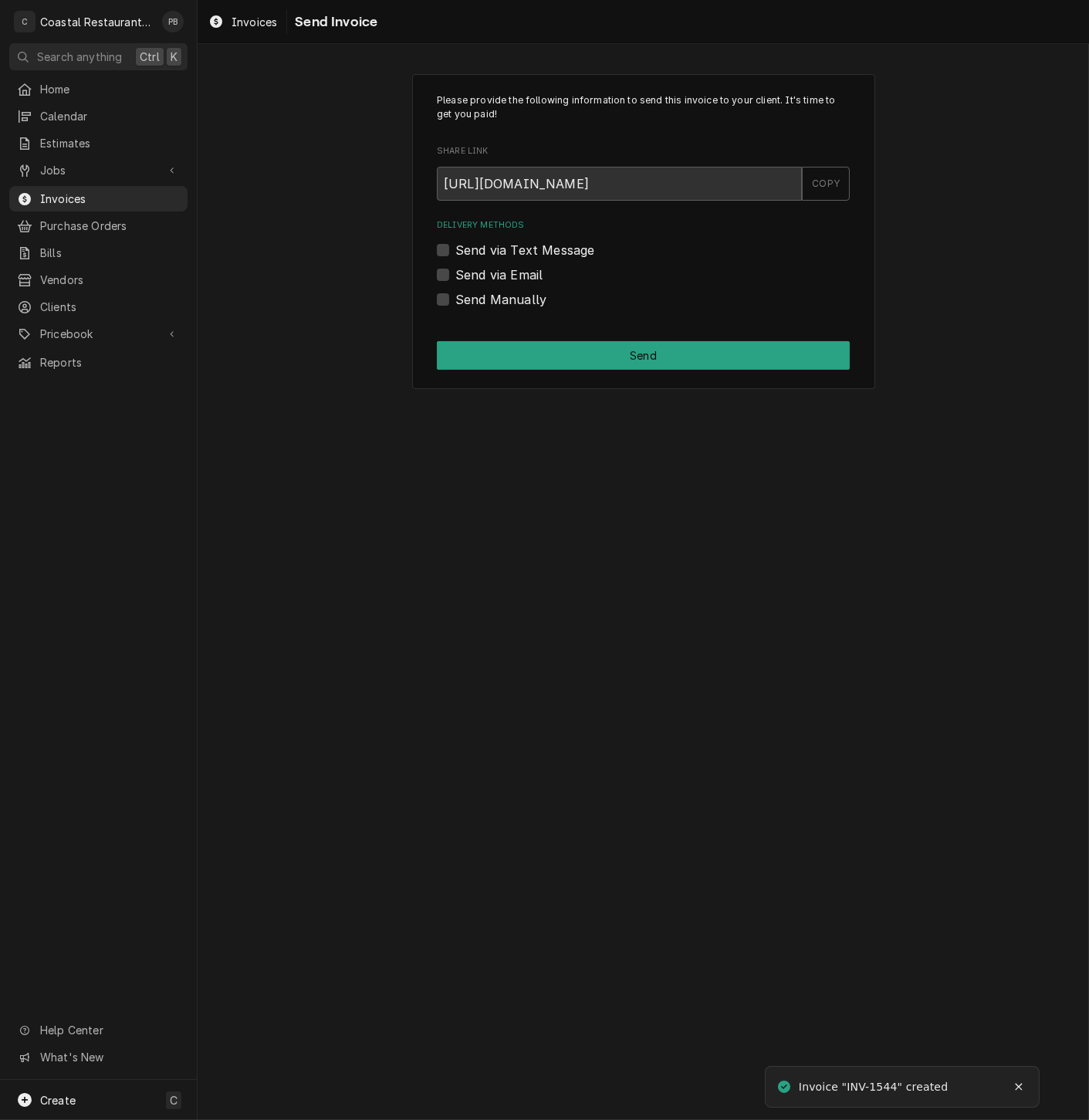
click at [456, 276] on label "Send via Email" at bounding box center [499, 274] width 87 height 18
click at [456, 276] on input "Send via Email" at bounding box center [662, 282] width 413 height 34
checkbox input "true"
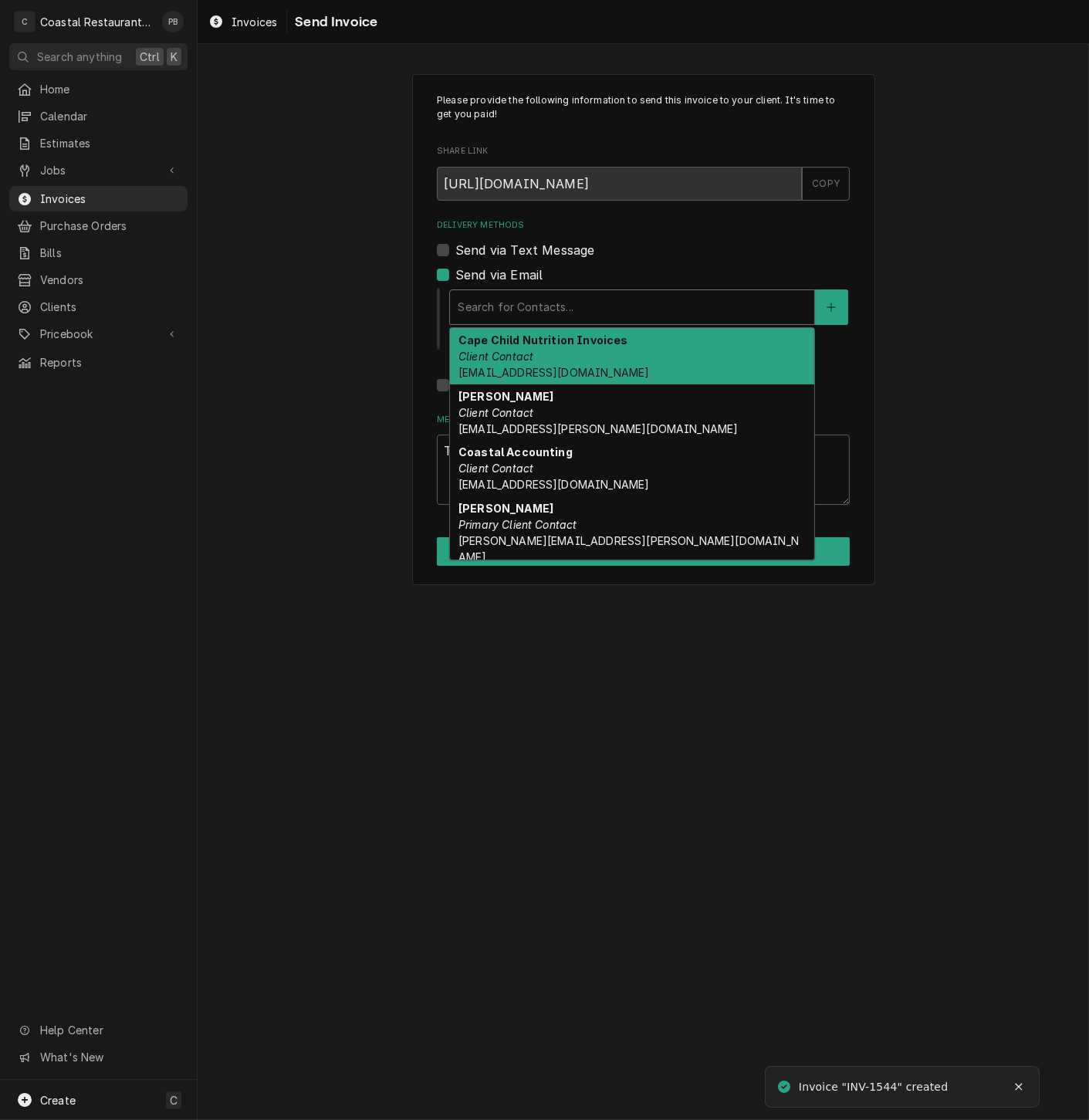
click at [597, 310] on div "Delivery Methods" at bounding box center [633, 306] width 349 height 28
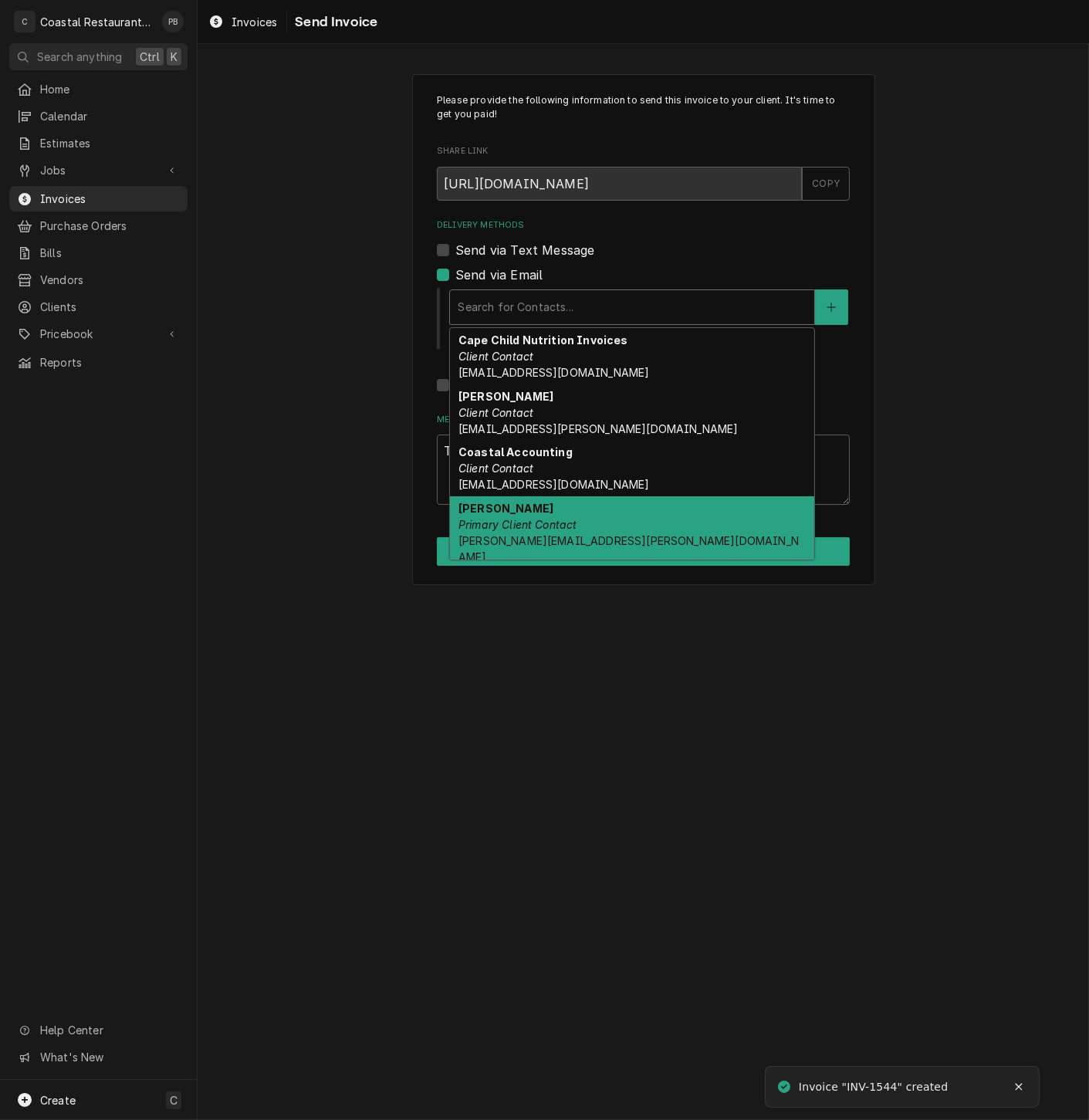
click at [578, 509] on div "Stacy Smith Primary Client Contact Stacy.Smith@cape.k12.de.us" at bounding box center [632, 532] width 364 height 73
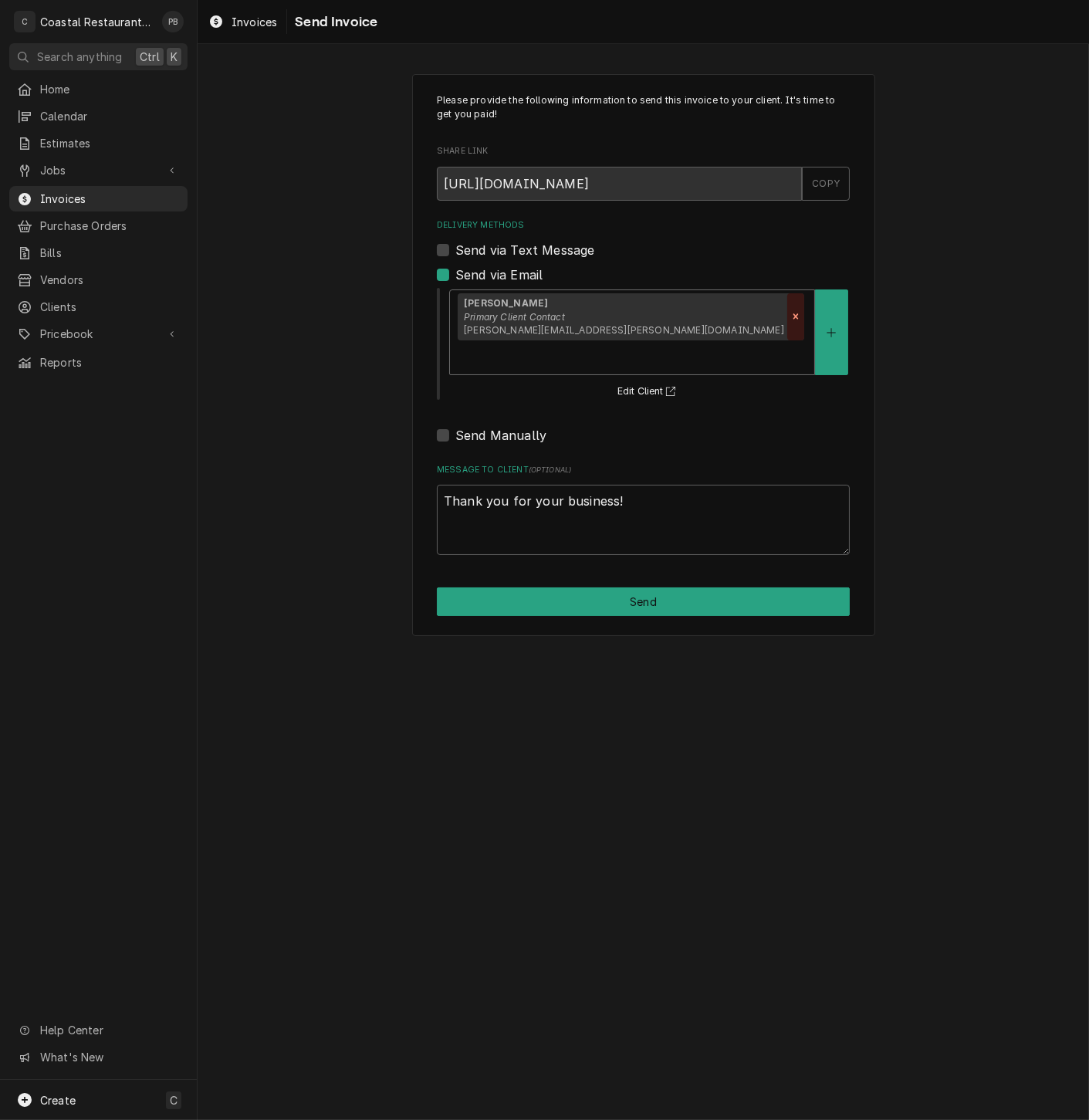
click at [794, 319] on icon "Remove [object Object]" at bounding box center [796, 317] width 6 height 6
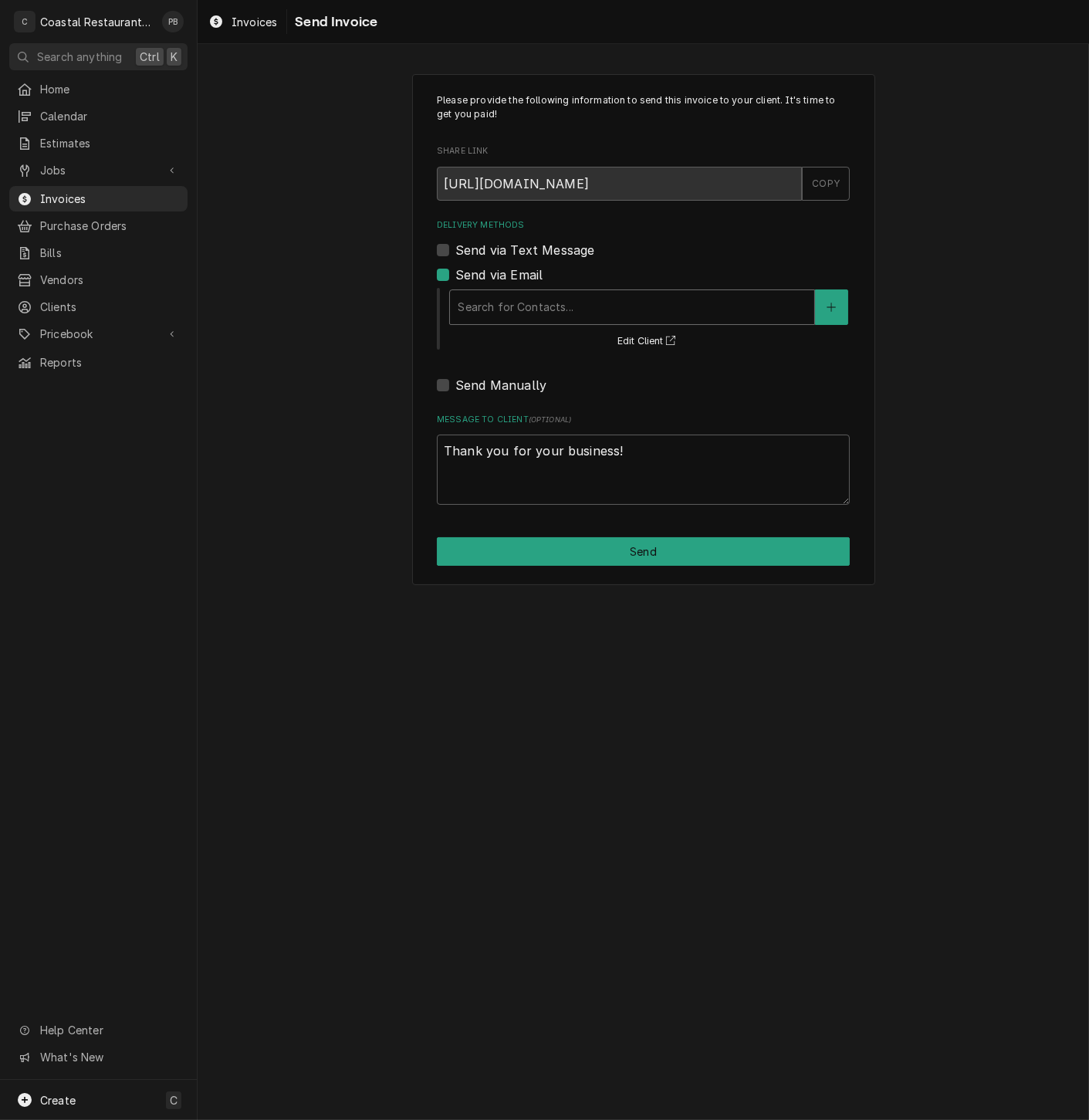
click at [580, 301] on div "Delivery Methods" at bounding box center [633, 306] width 349 height 28
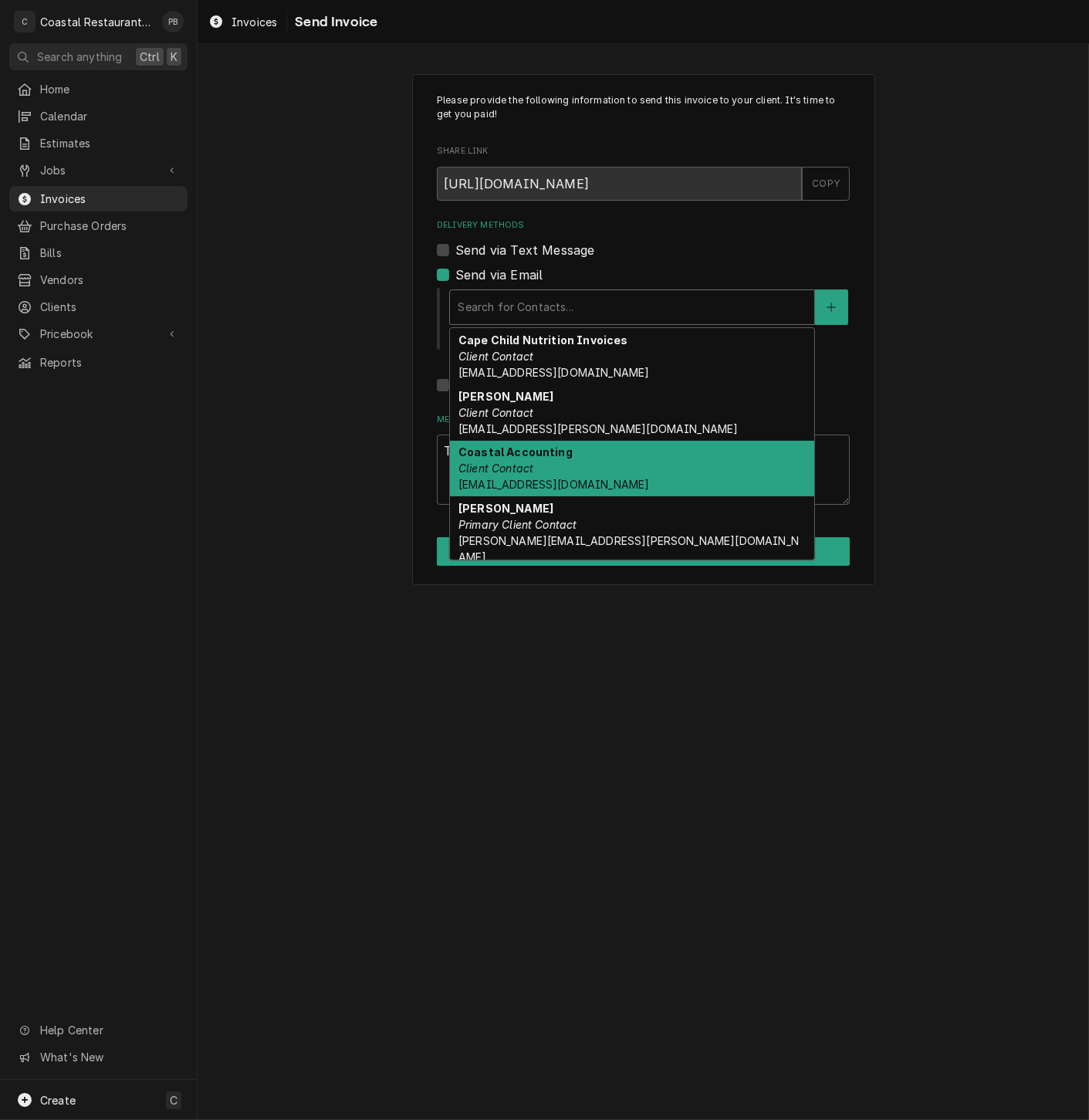
click at [543, 457] on strong "Coastal Accounting" at bounding box center [515, 452] width 115 height 13
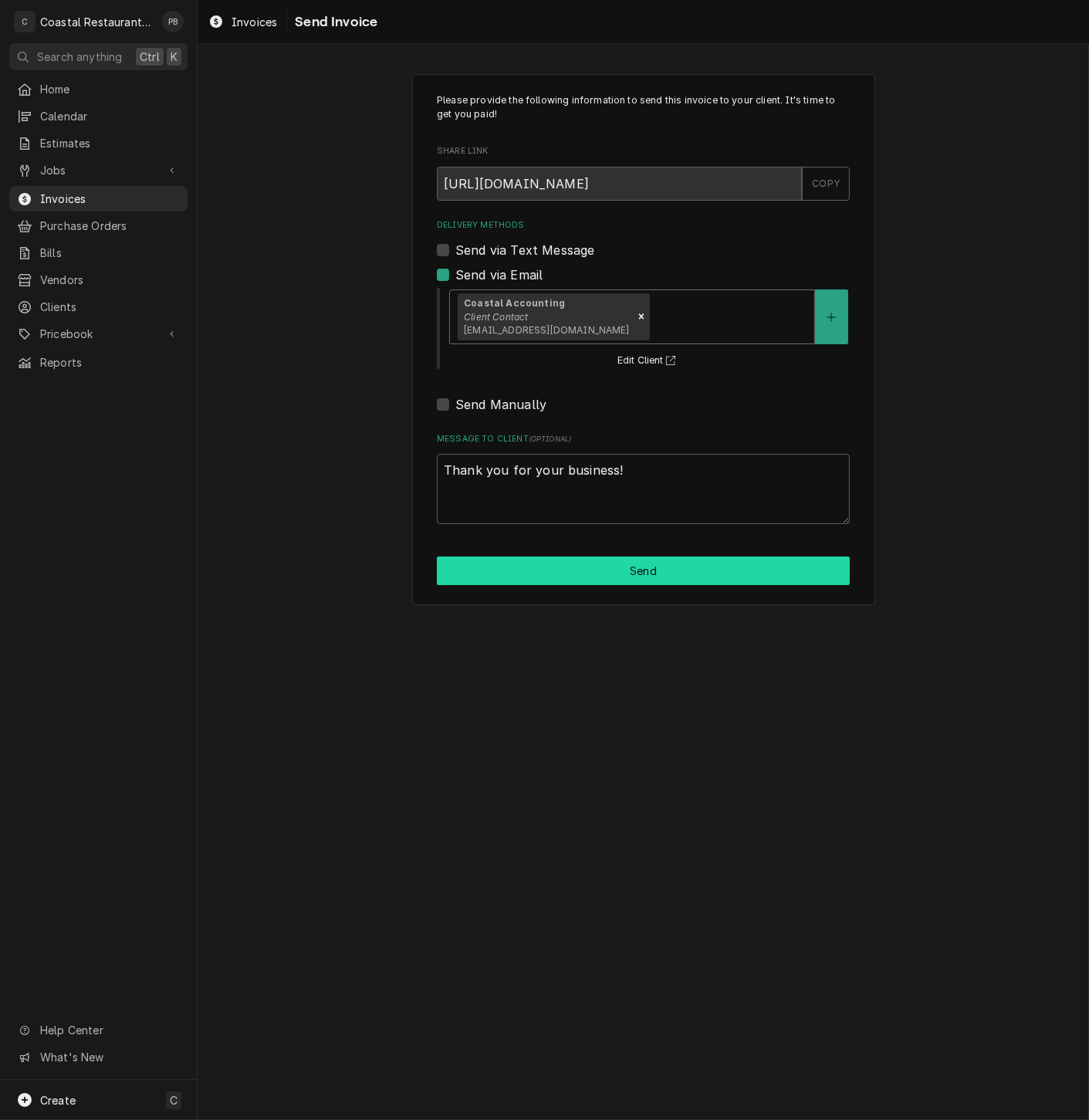
click at [584, 572] on button "Send" at bounding box center [643, 571] width 413 height 28
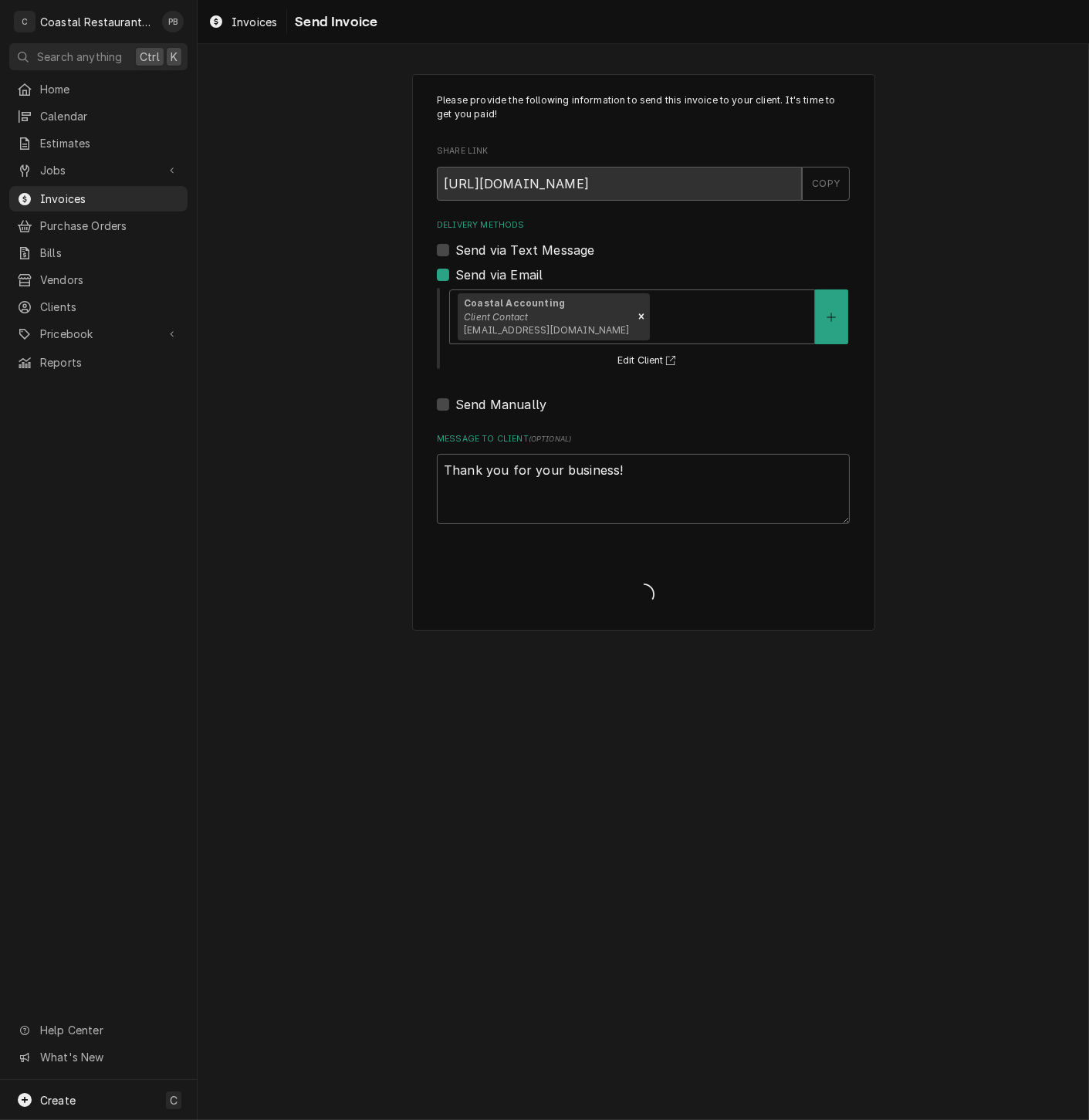
type textarea "x"
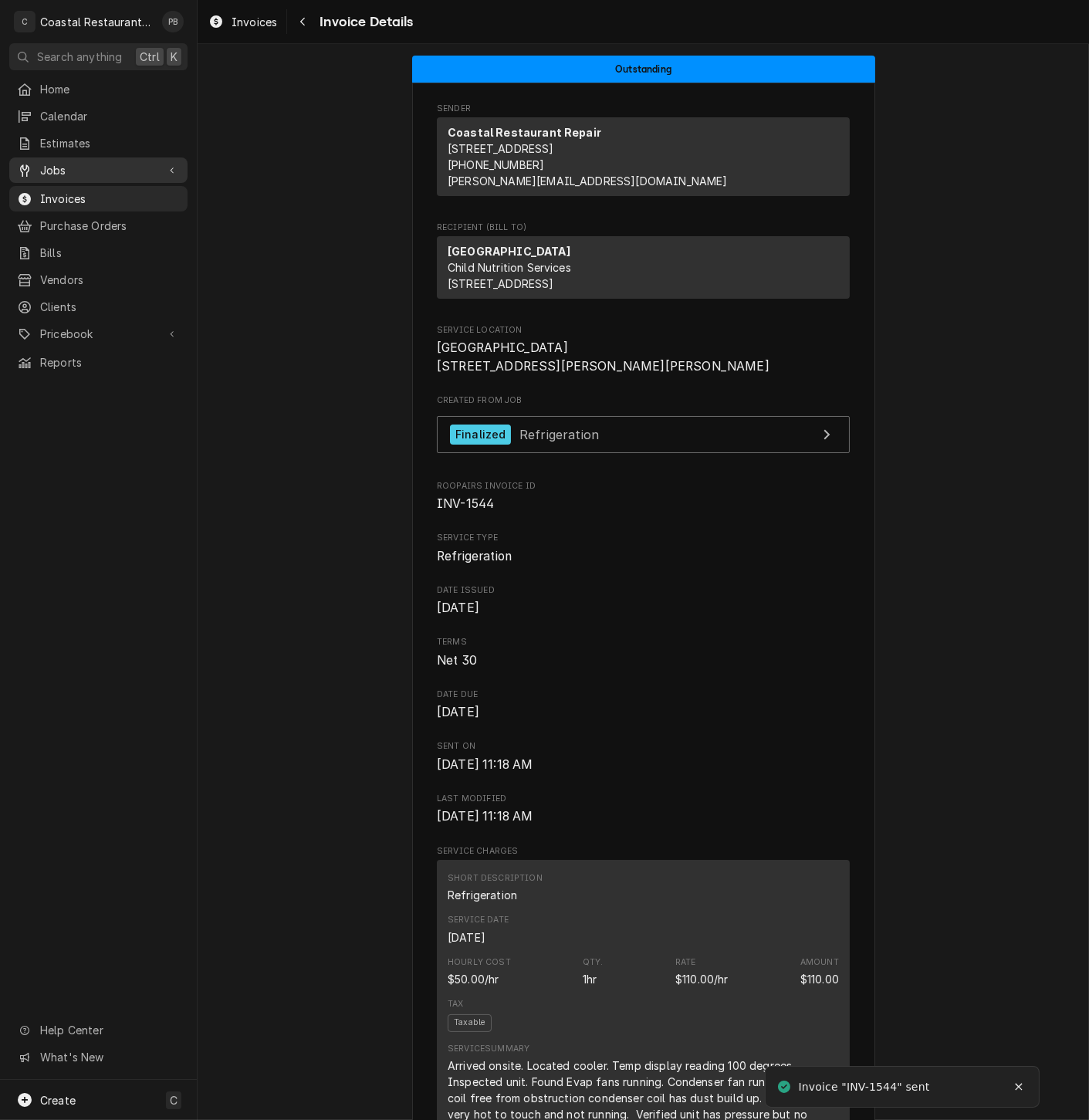
click at [73, 167] on span "Jobs" at bounding box center [99, 170] width 117 height 17
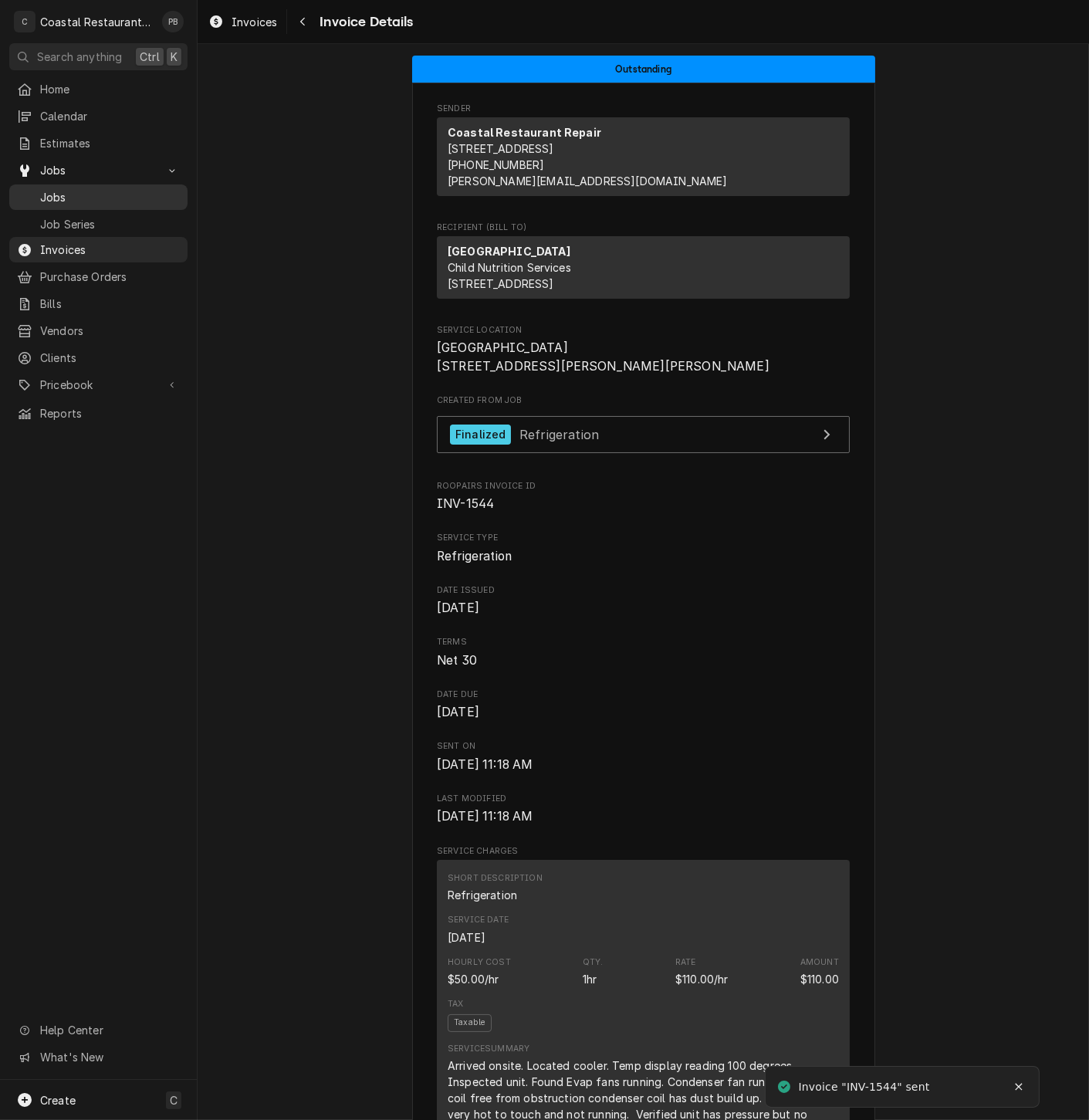
click at [66, 190] on span "Jobs" at bounding box center [110, 197] width 140 height 17
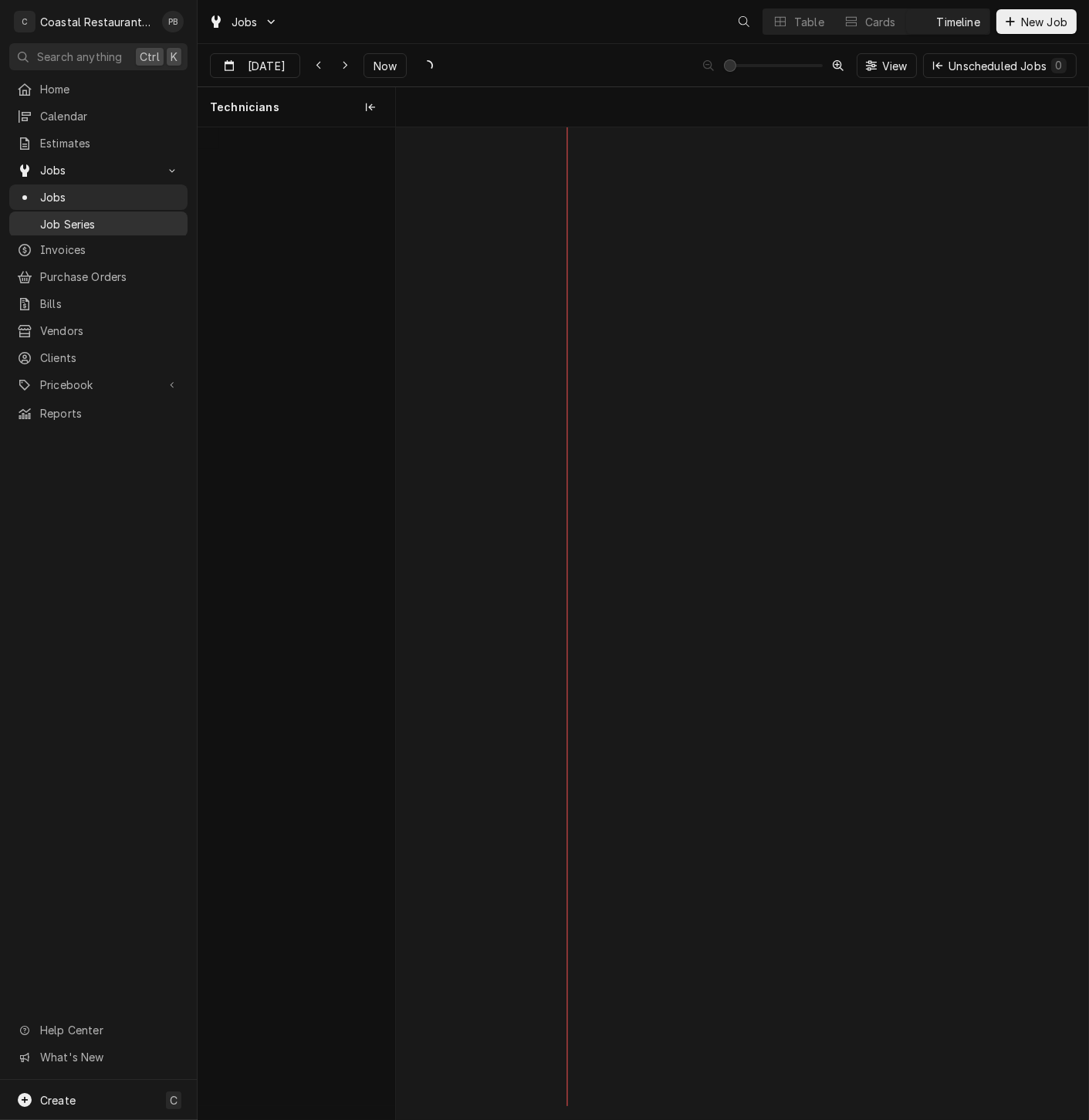
scroll to position [0, 13723]
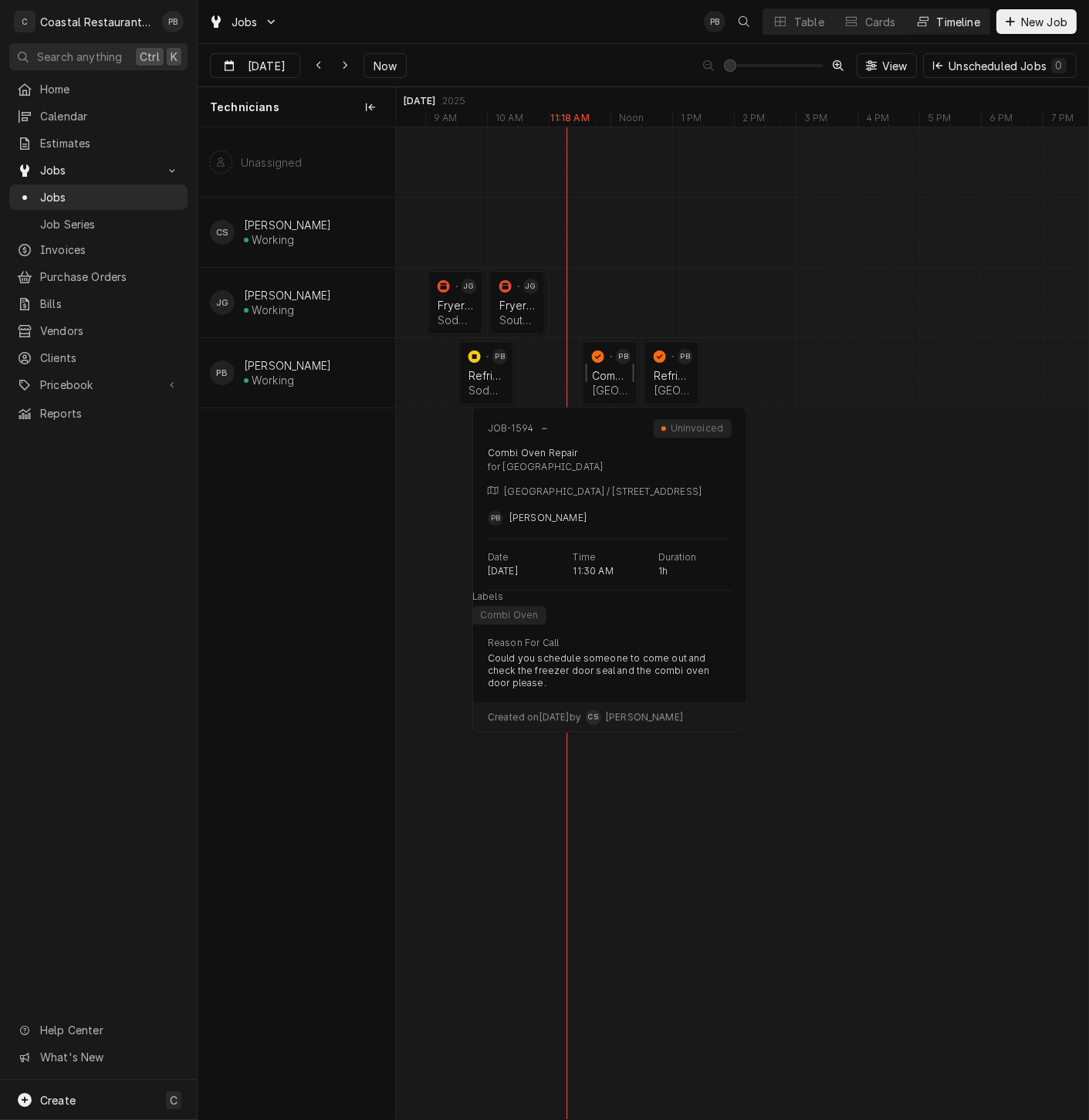
click at [608, 369] on div "Combi Oven Repair" at bounding box center [610, 375] width 36 height 13
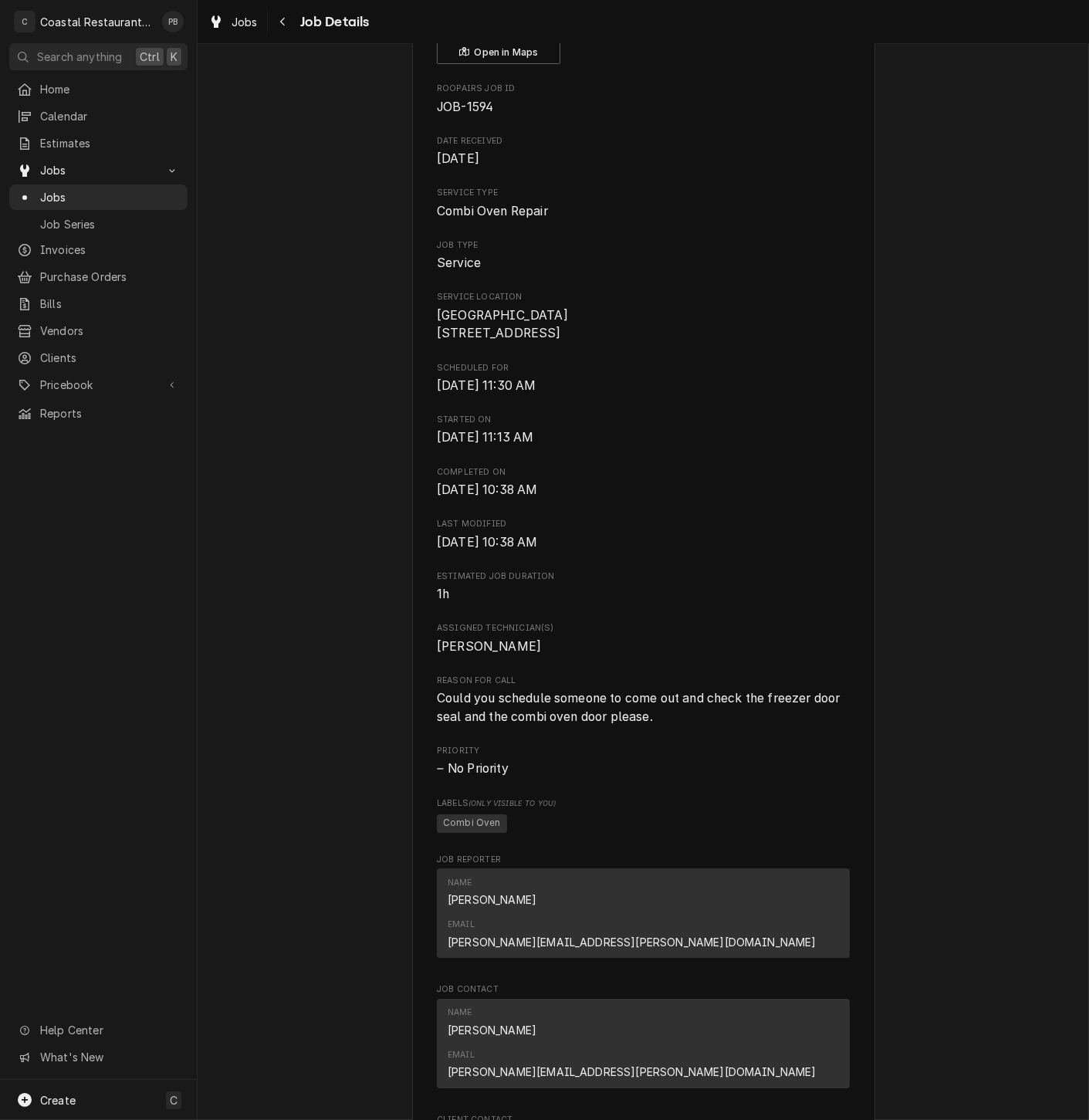
scroll to position [772, 0]
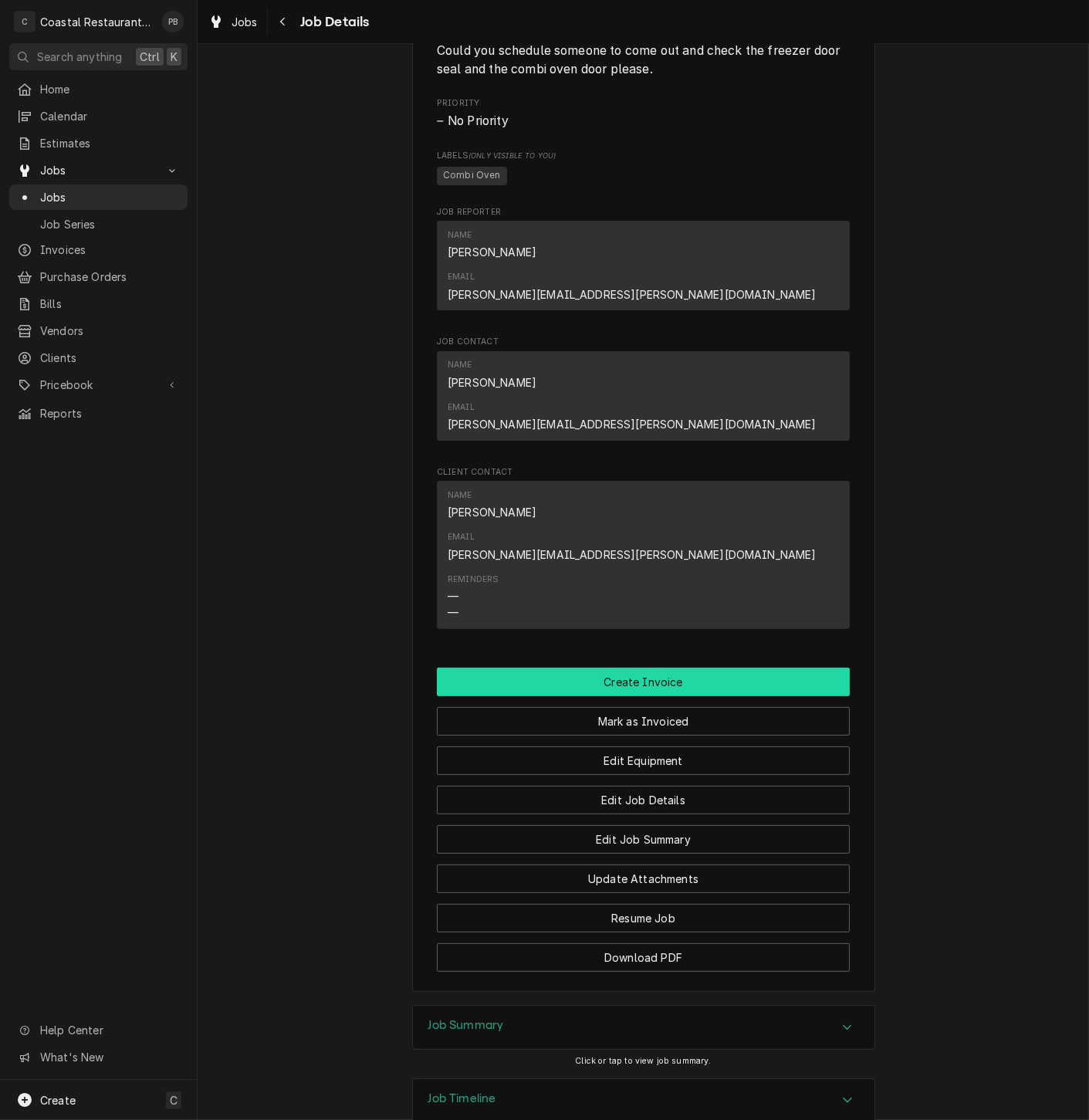
click at [637, 667] on button "Create Invoice" at bounding box center [643, 682] width 413 height 28
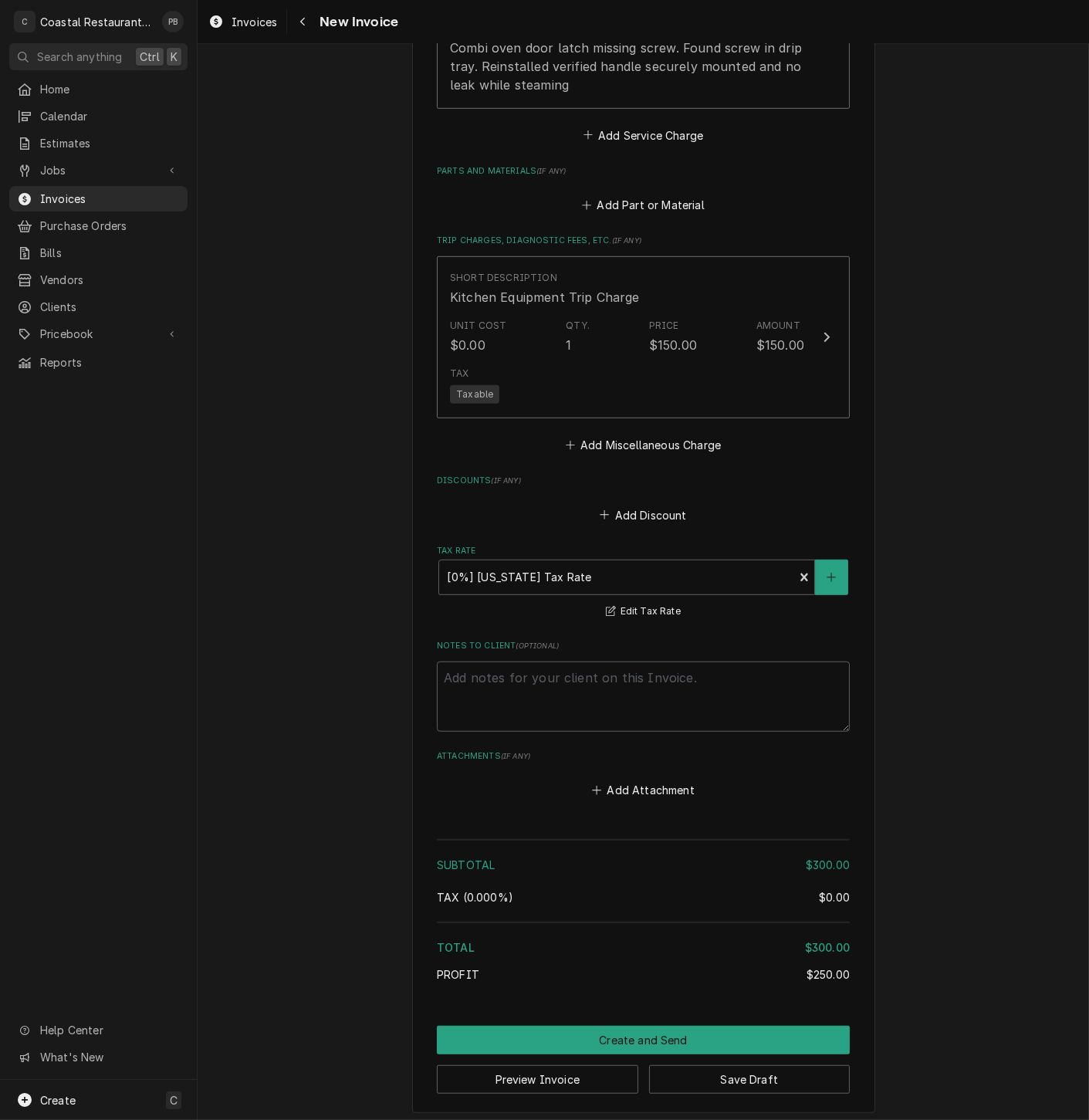
scroll to position [1648, 0]
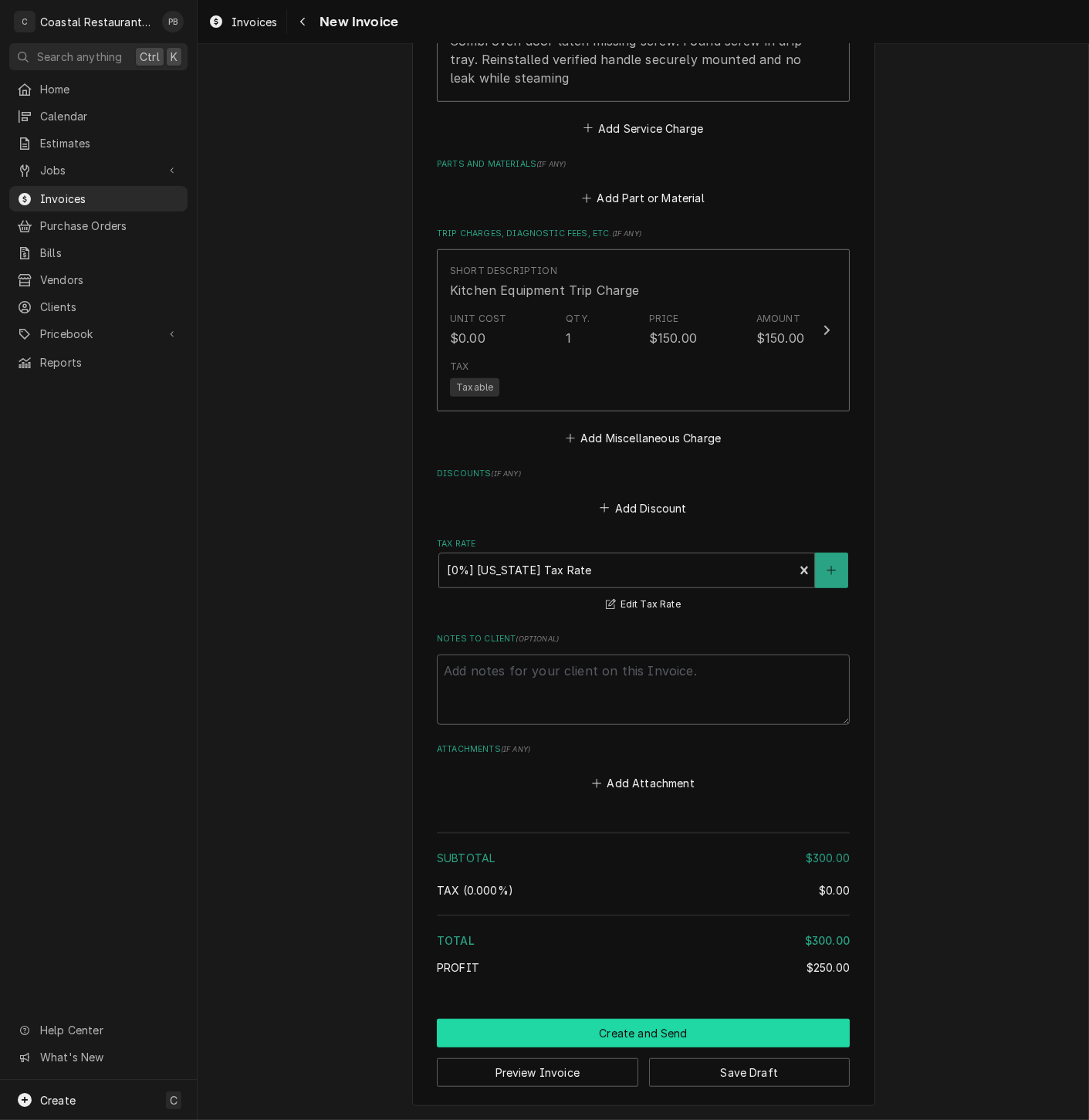
click at [629, 1030] on button "Create and Send" at bounding box center [643, 1033] width 413 height 28
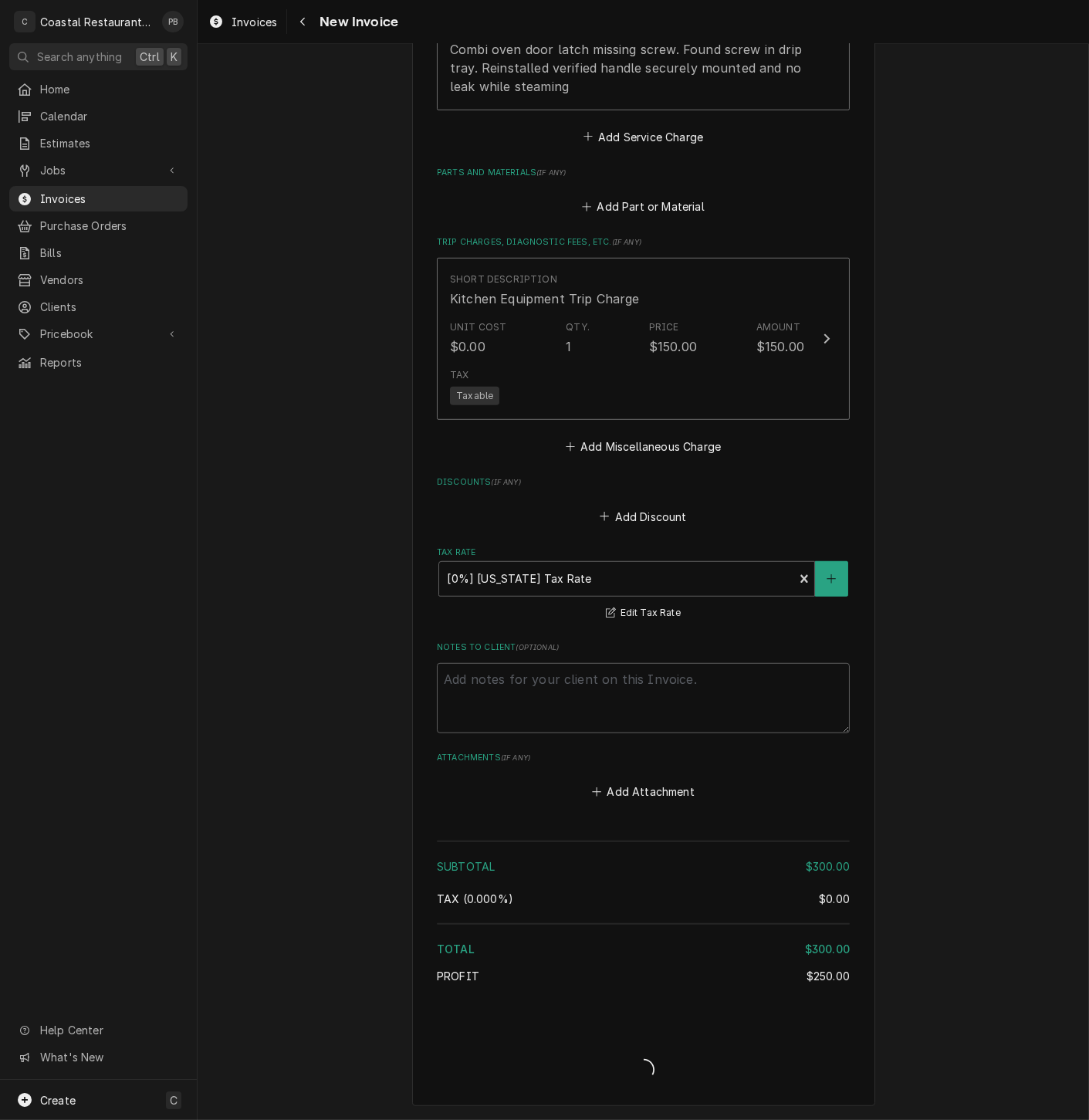
type textarea "x"
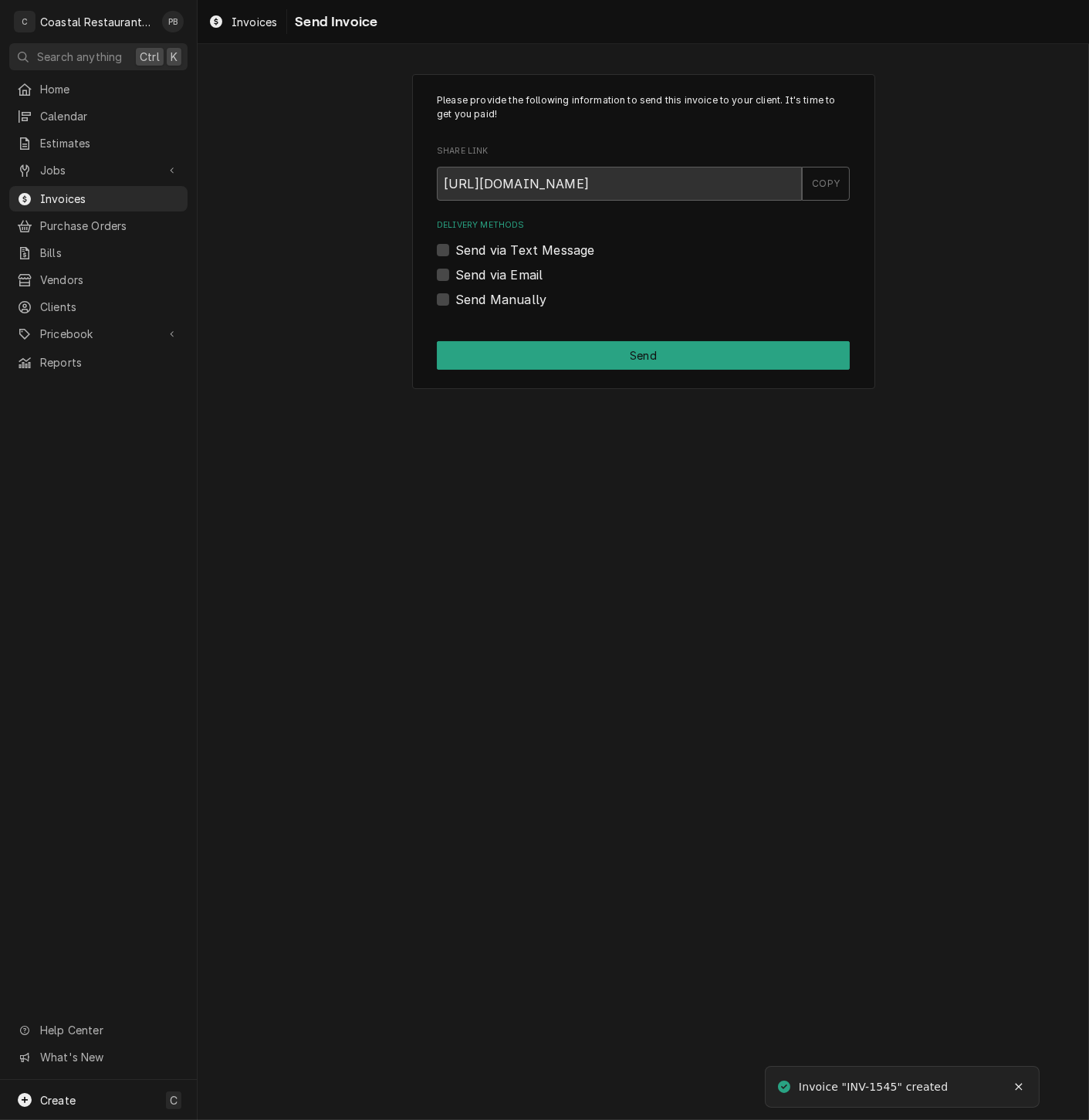
click at [456, 270] on label "Send via Email" at bounding box center [499, 274] width 87 height 18
click at [456, 270] on input "Send via Email" at bounding box center [662, 282] width 413 height 34
checkbox input "true"
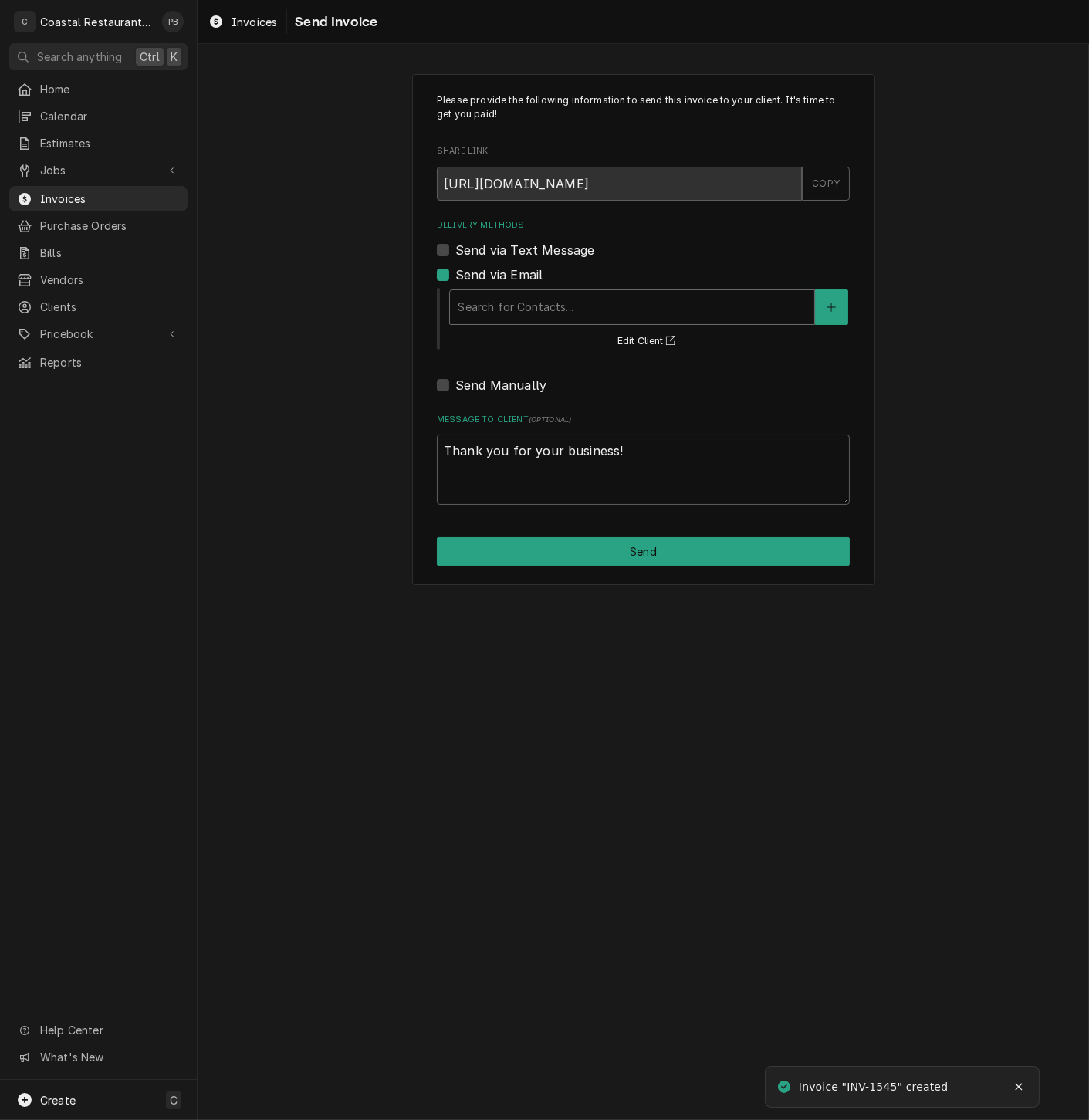
click at [569, 314] on div "Delivery Methods" at bounding box center [633, 306] width 349 height 28
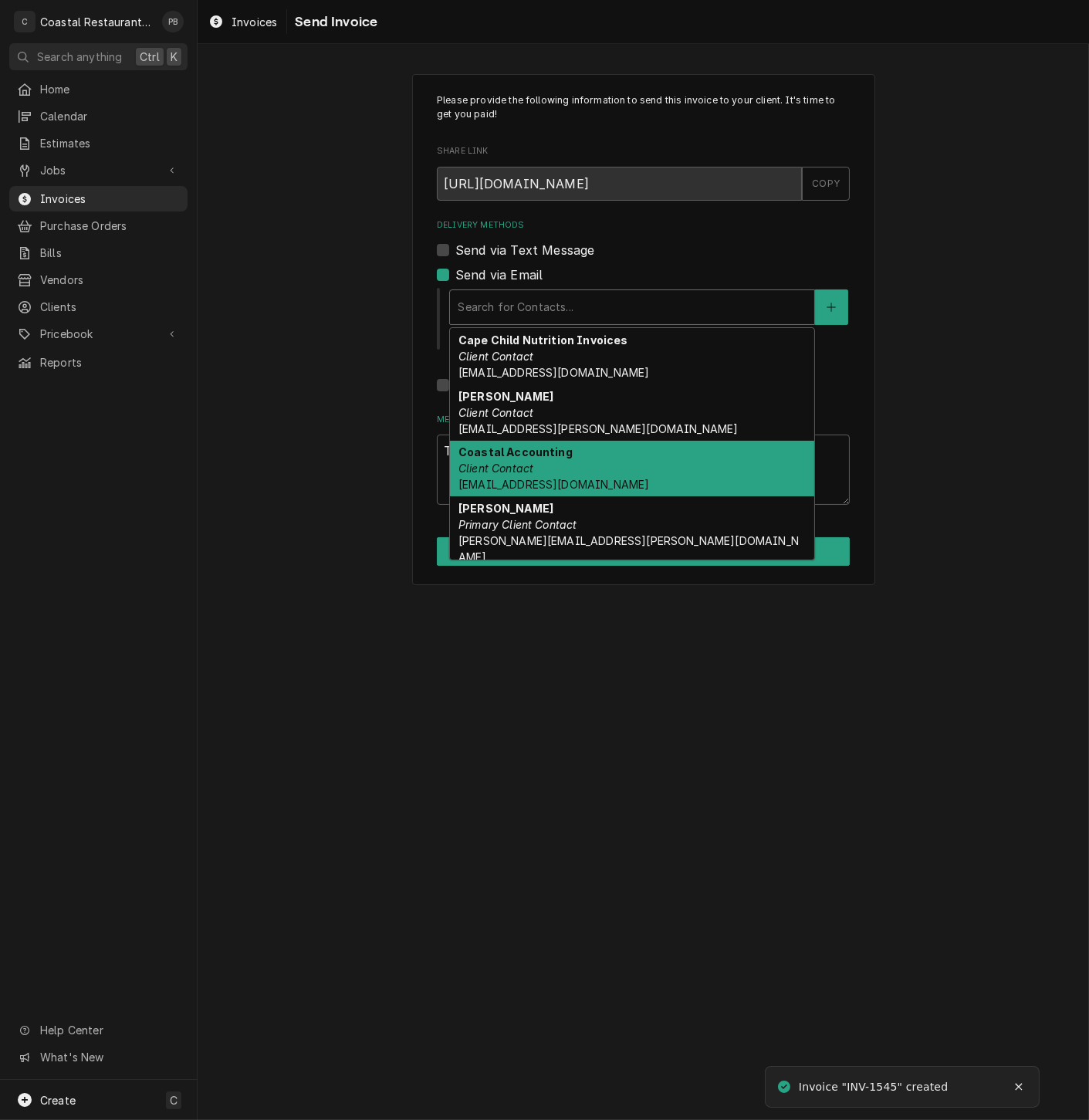
click at [564, 464] on div "Coastal Accounting Client Contact Accounting@coastalrestaurantrepair.com" at bounding box center [632, 468] width 364 height 56
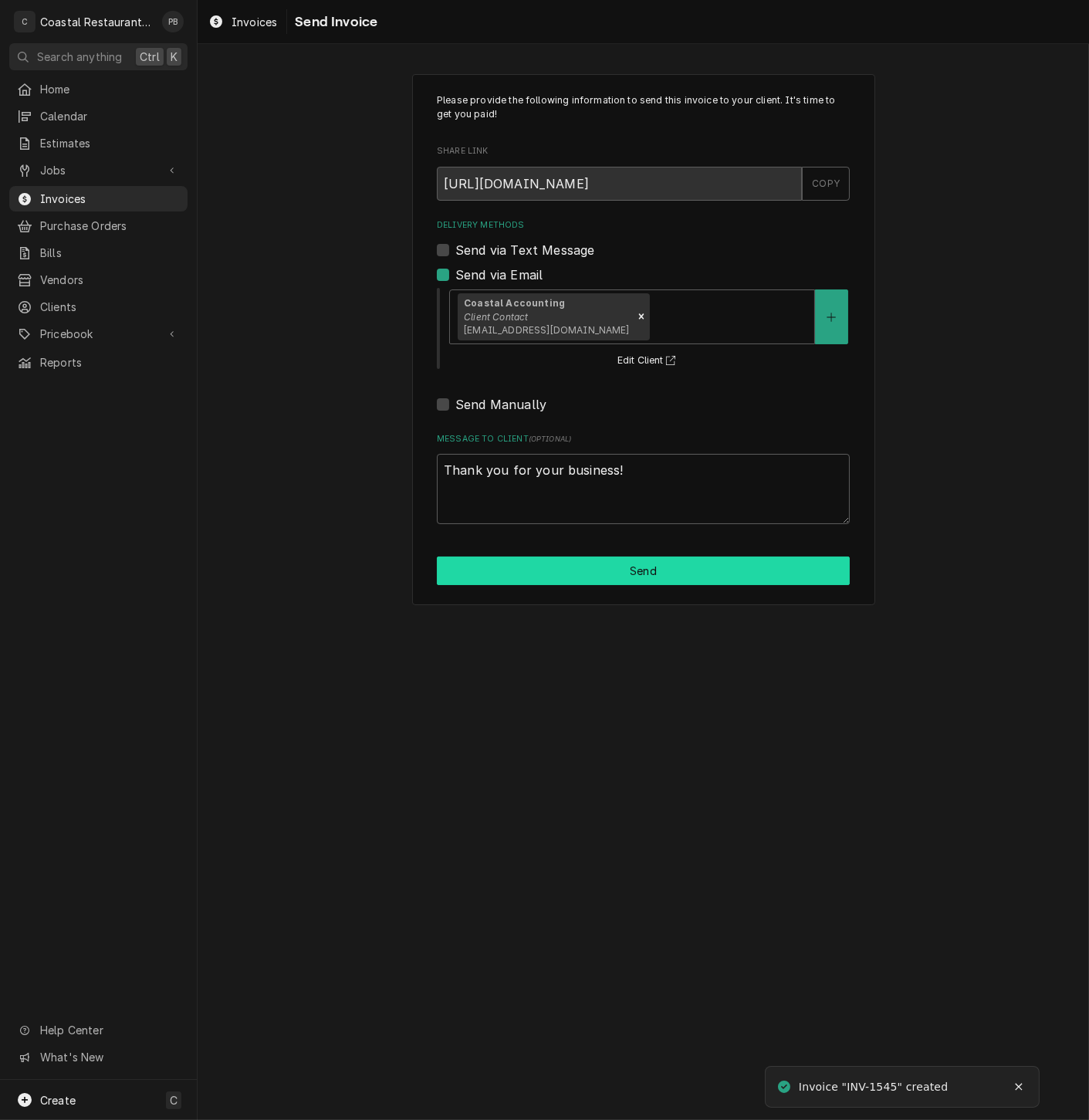
click at [623, 558] on div "Please provide the following information to send this invoice to your client. I…" at bounding box center [644, 340] width 463 height 531
click at [622, 561] on button "Send" at bounding box center [643, 571] width 413 height 28
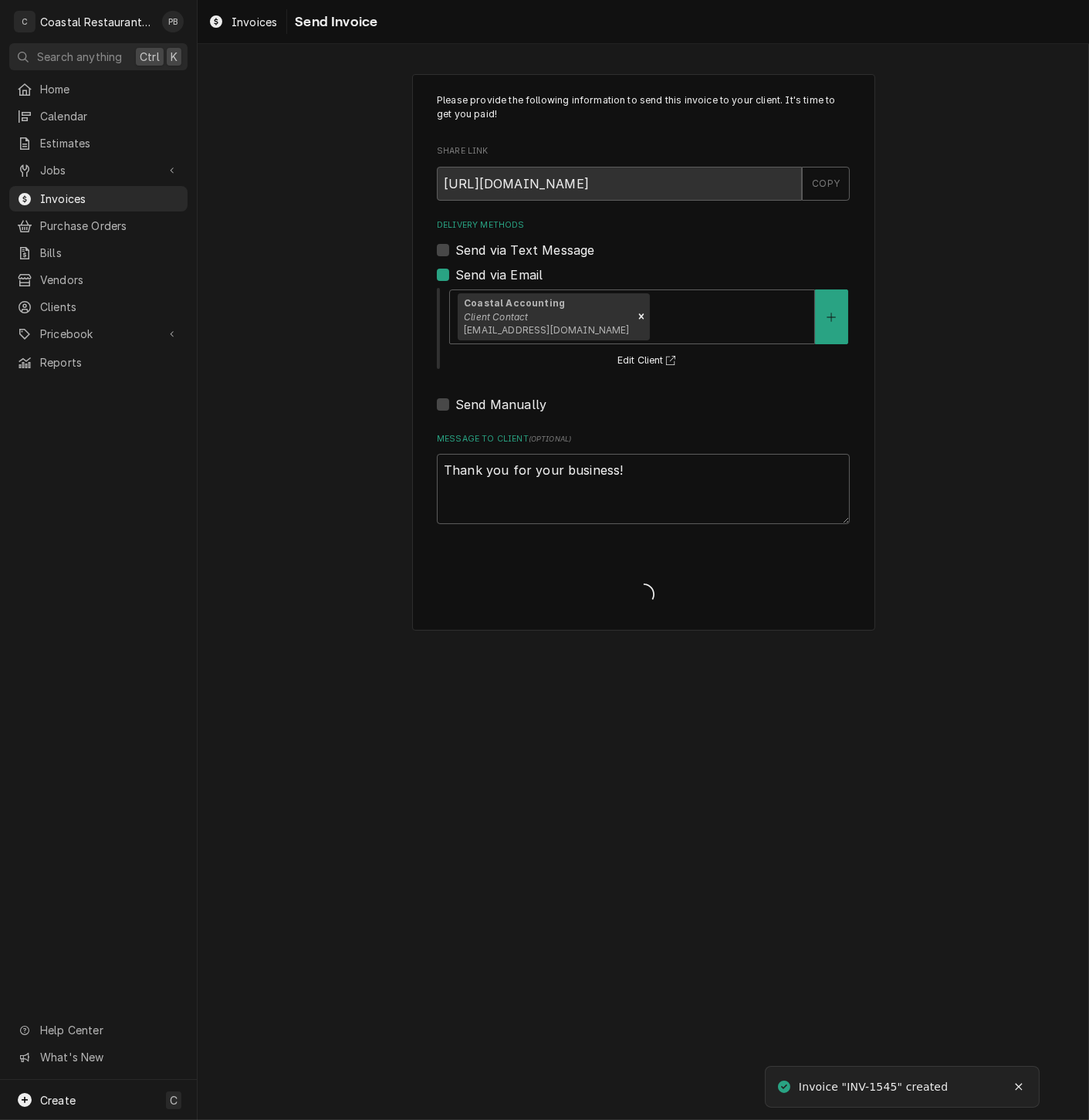
type textarea "x"
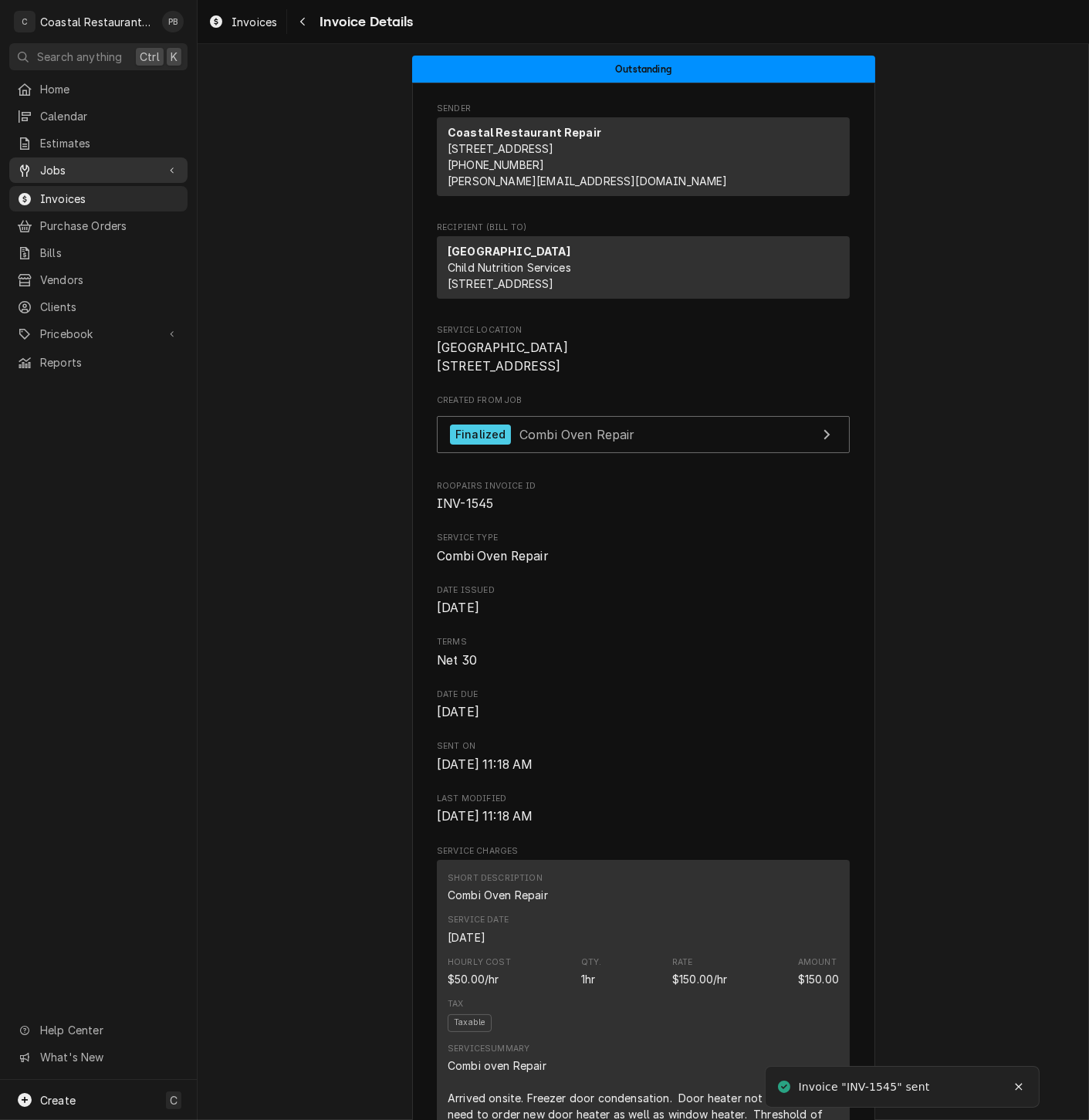
click at [84, 163] on span "Jobs" at bounding box center [99, 170] width 117 height 17
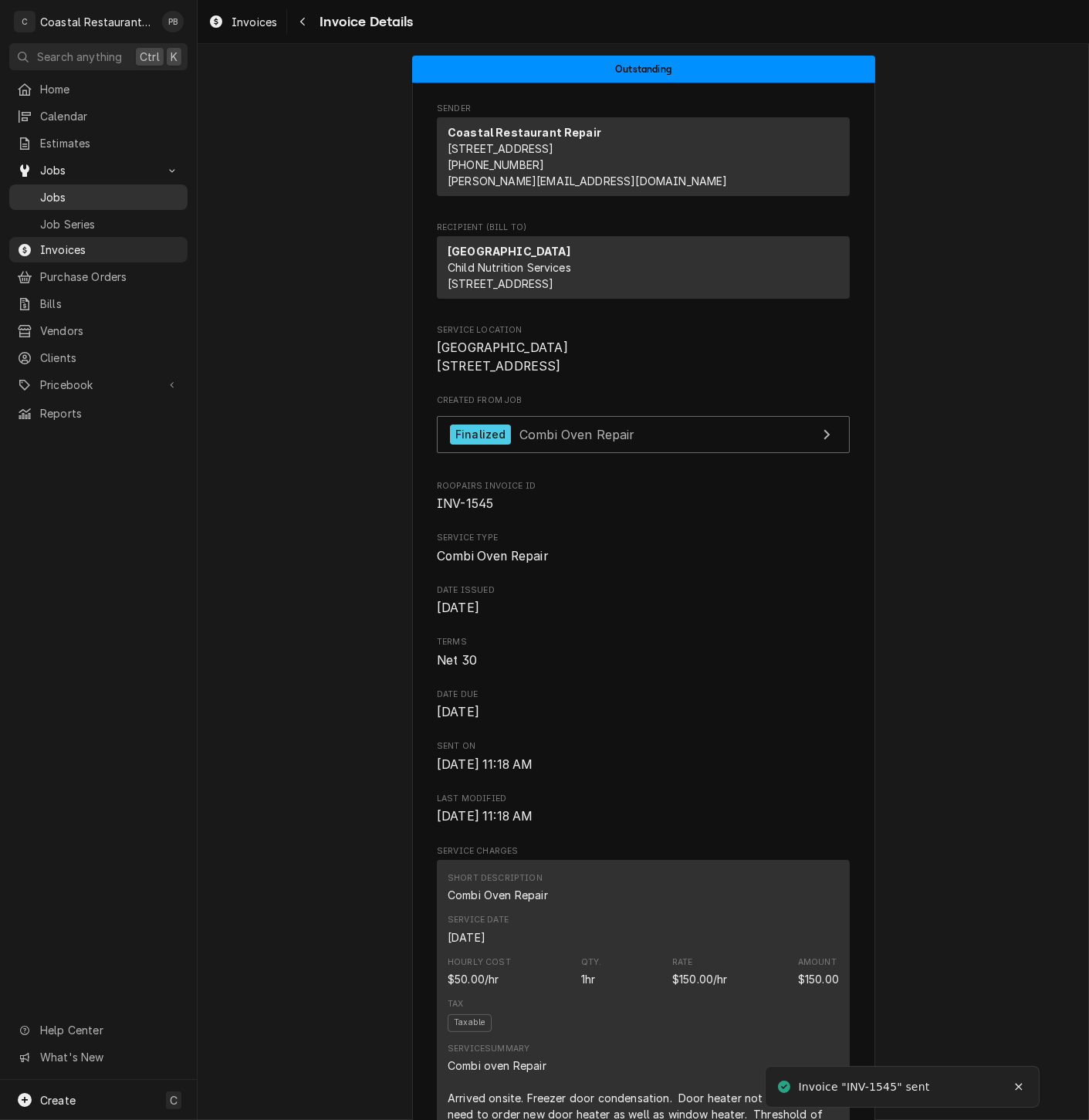
click at [68, 193] on span "Jobs" at bounding box center [110, 197] width 140 height 17
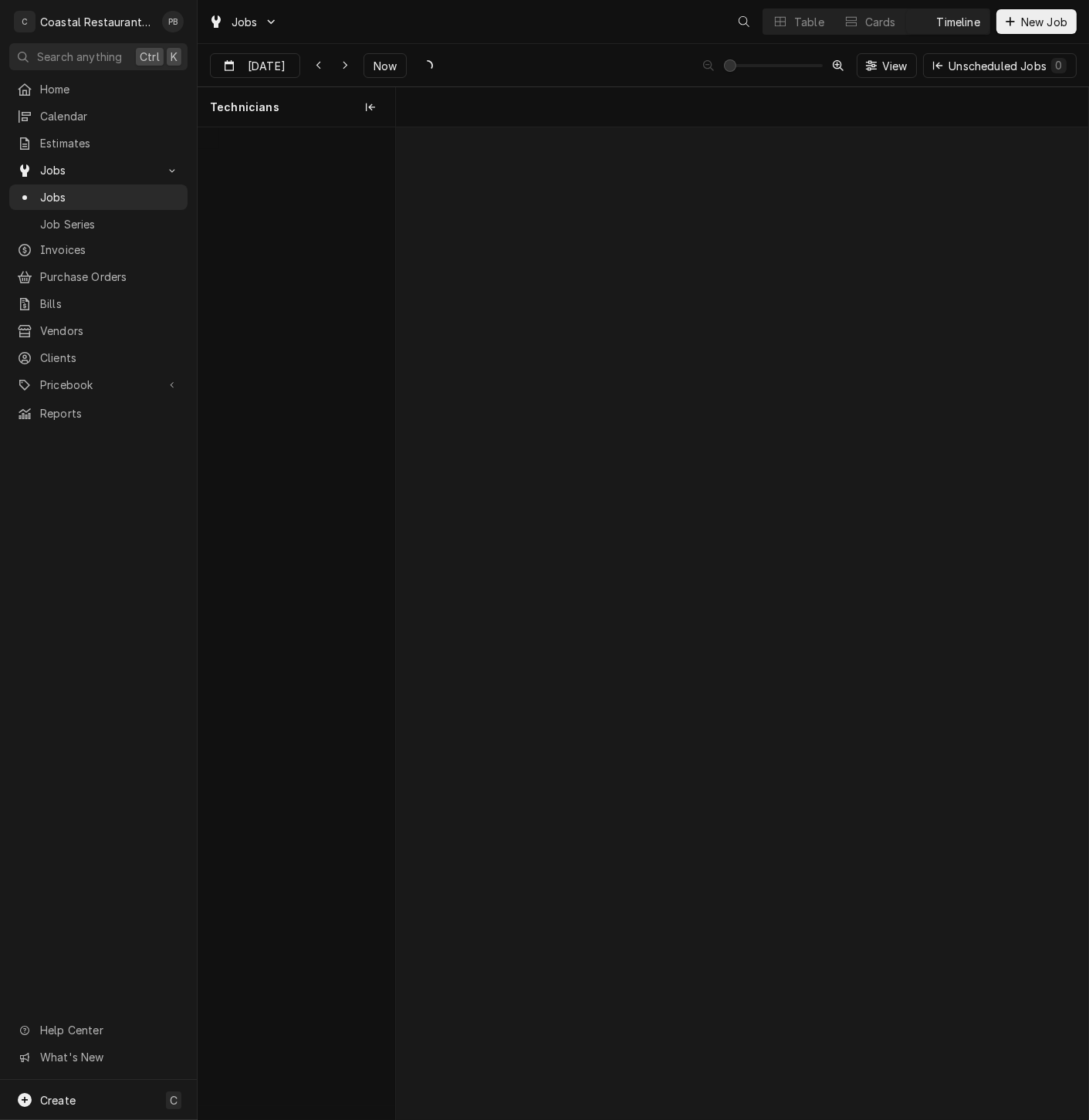
scroll to position [0, 13723]
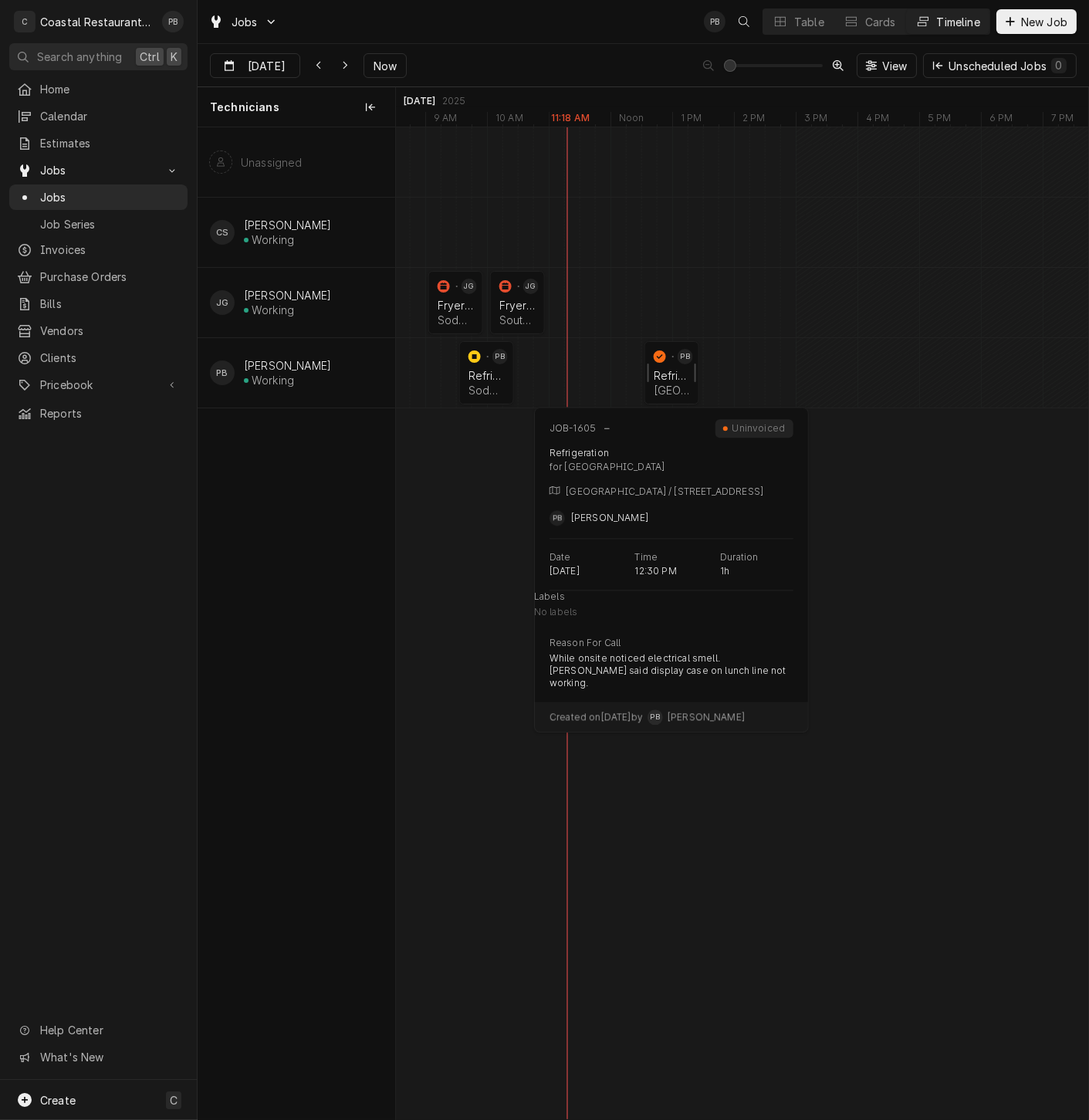
click at [677, 384] on div "Cape Henlopen School District | Lewes, 19958" at bounding box center [672, 390] width 36 height 13
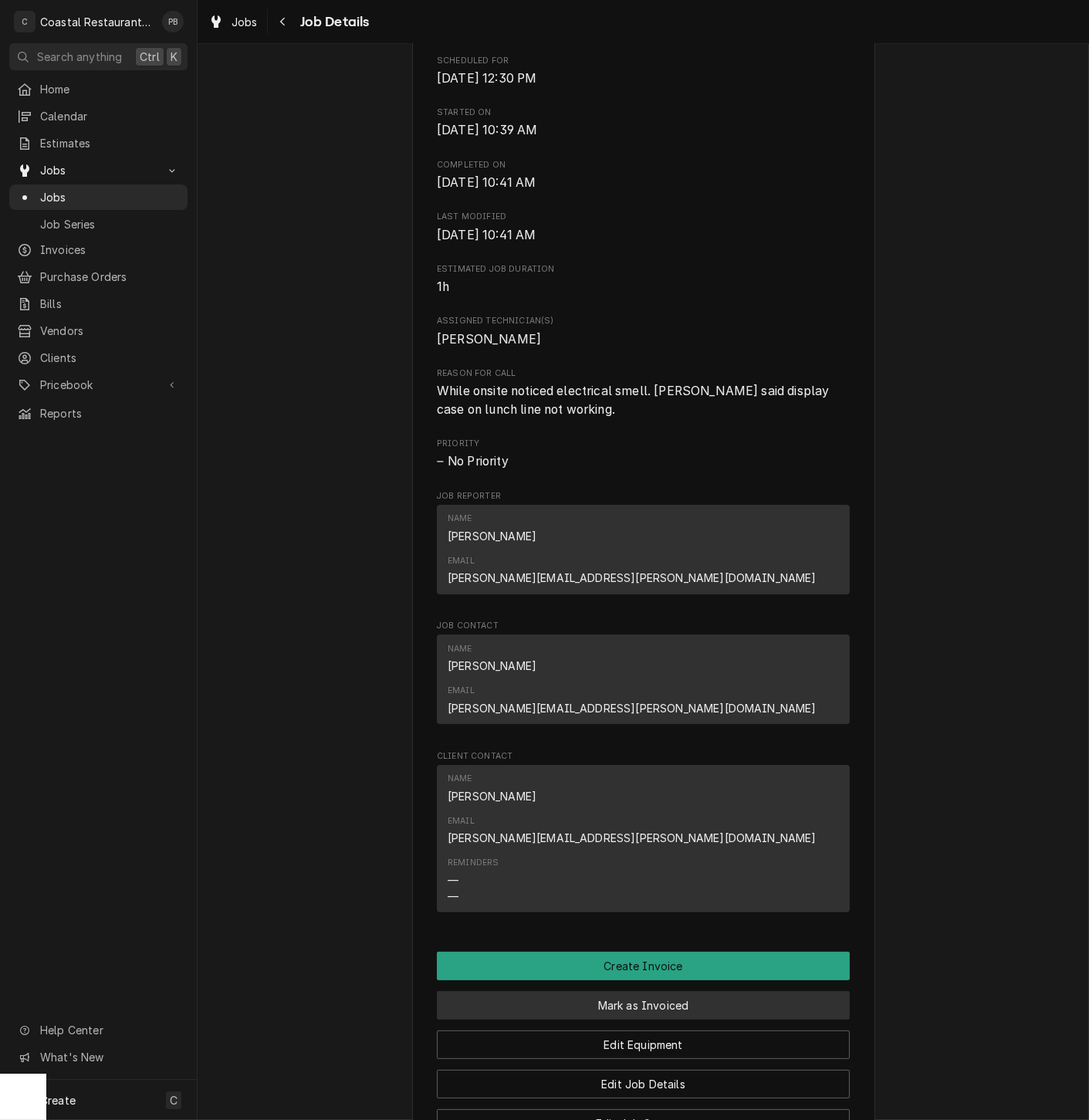
scroll to position [716, 0]
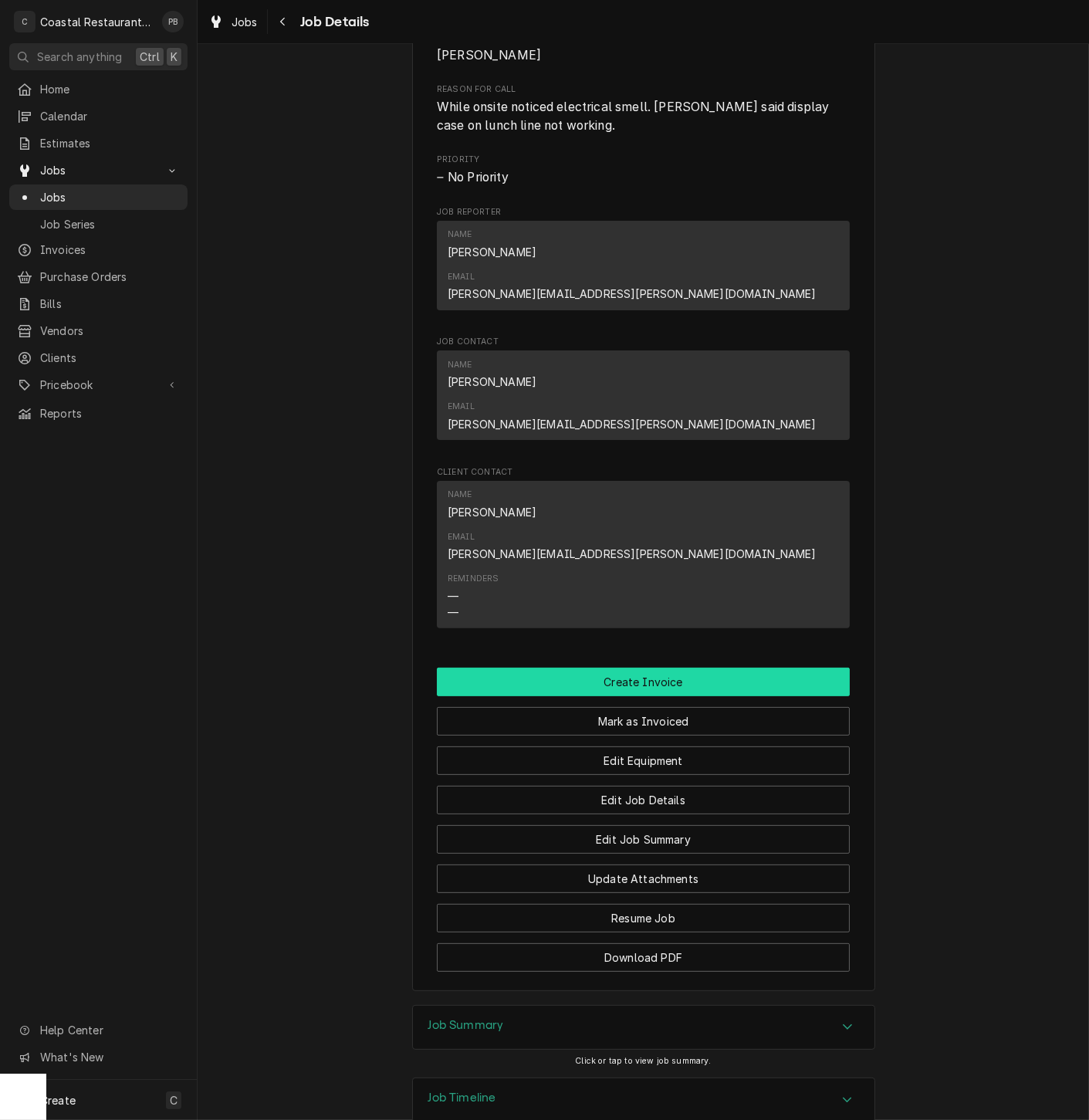
click at [642, 667] on button "Create Invoice" at bounding box center [643, 682] width 413 height 28
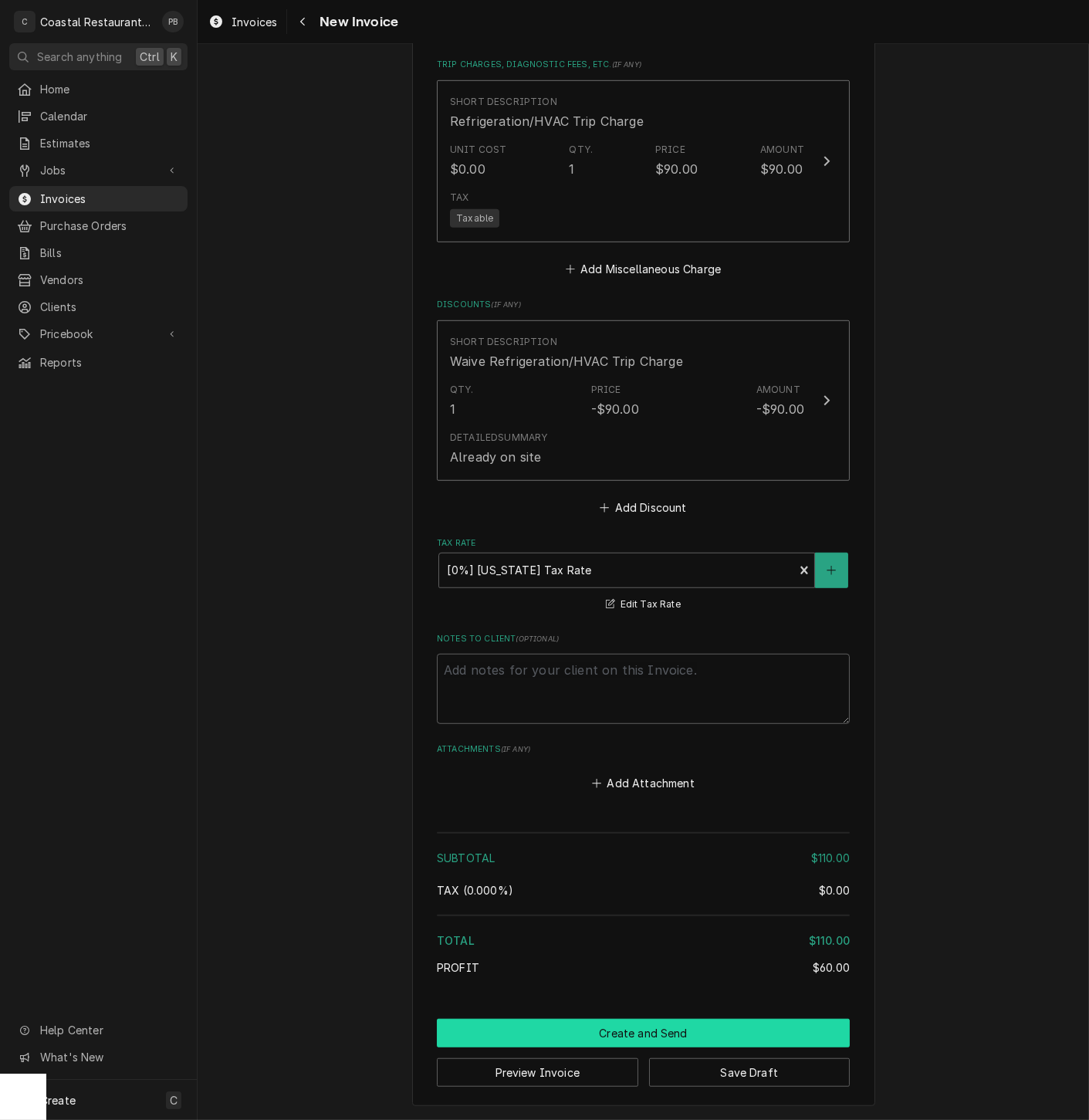
click at [636, 1032] on button "Create and Send" at bounding box center [643, 1033] width 413 height 28
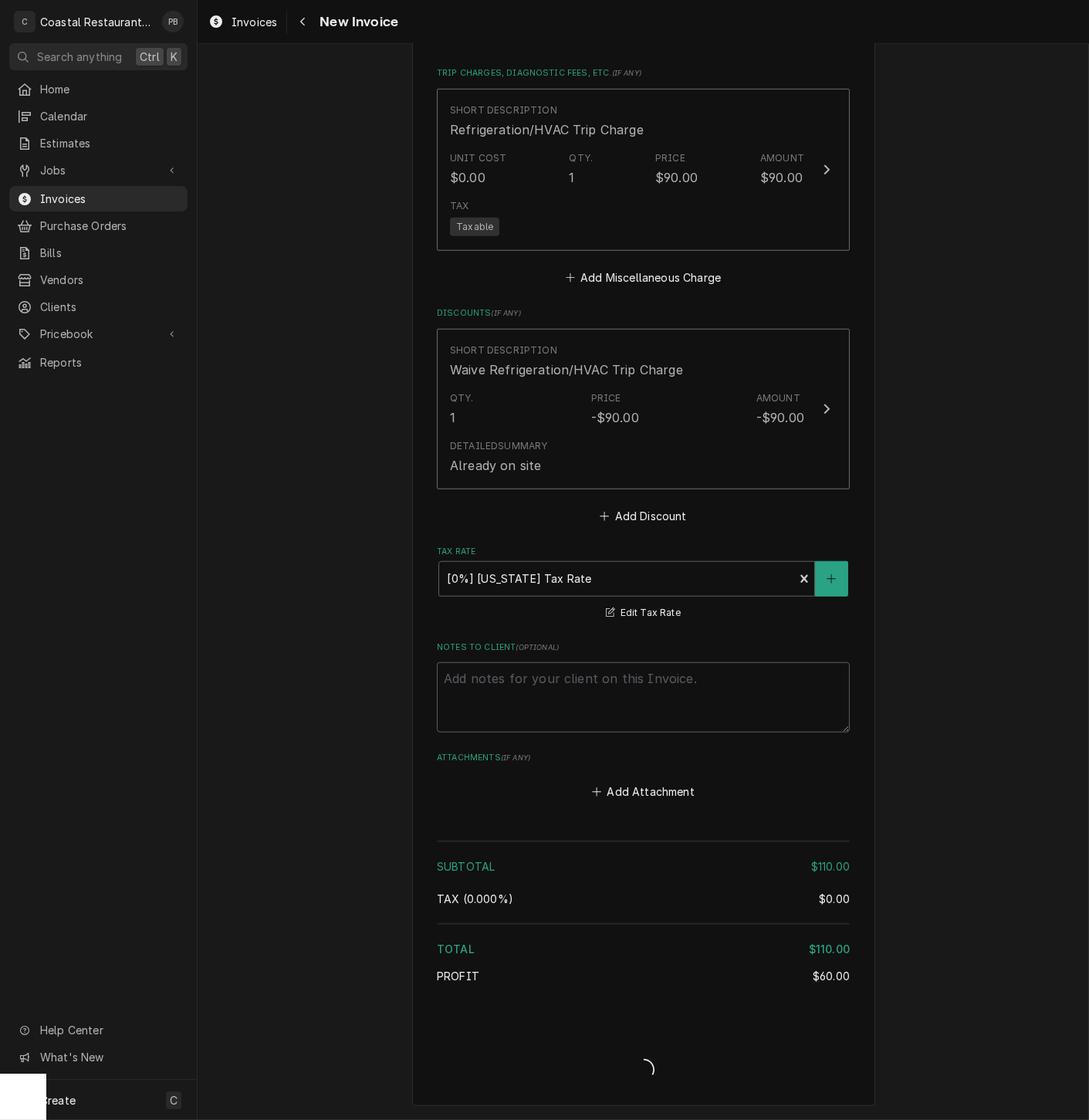
type textarea "x"
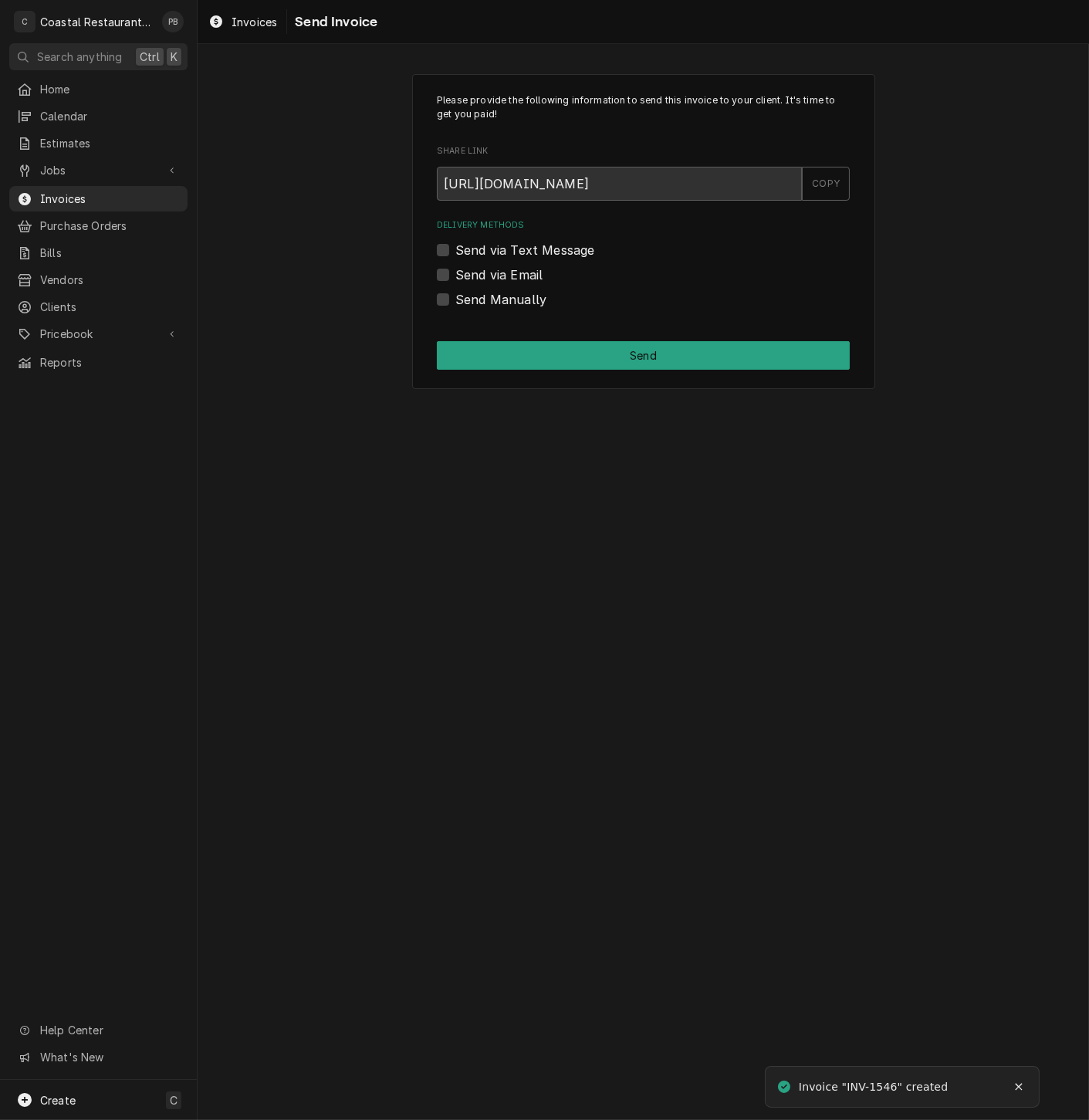
click at [456, 271] on label "Send via Email" at bounding box center [499, 274] width 87 height 18
click at [456, 271] on input "Send via Email" at bounding box center [662, 282] width 413 height 34
checkbox input "true"
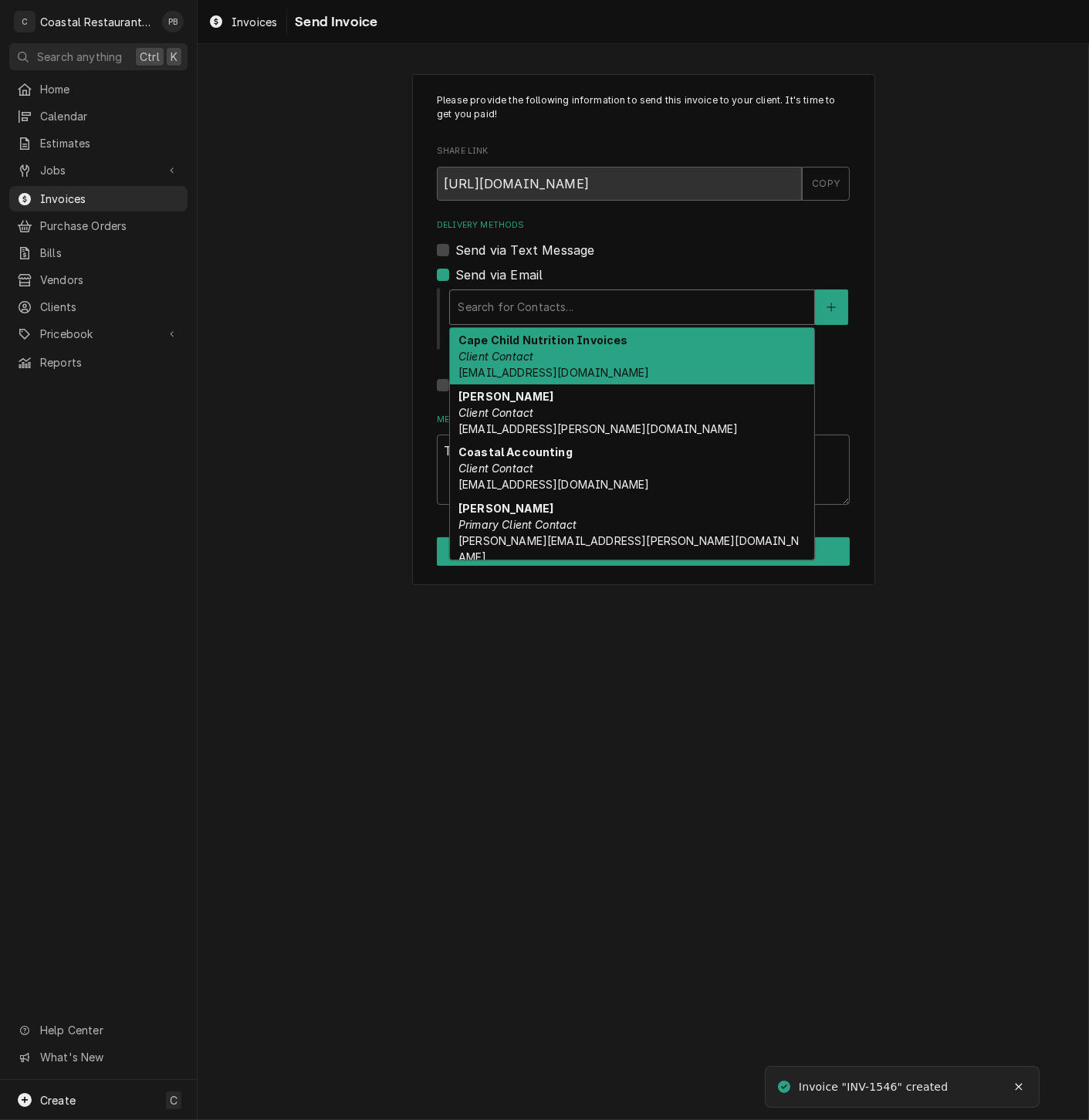
click at [583, 318] on div "Delivery Methods" at bounding box center [633, 306] width 349 height 28
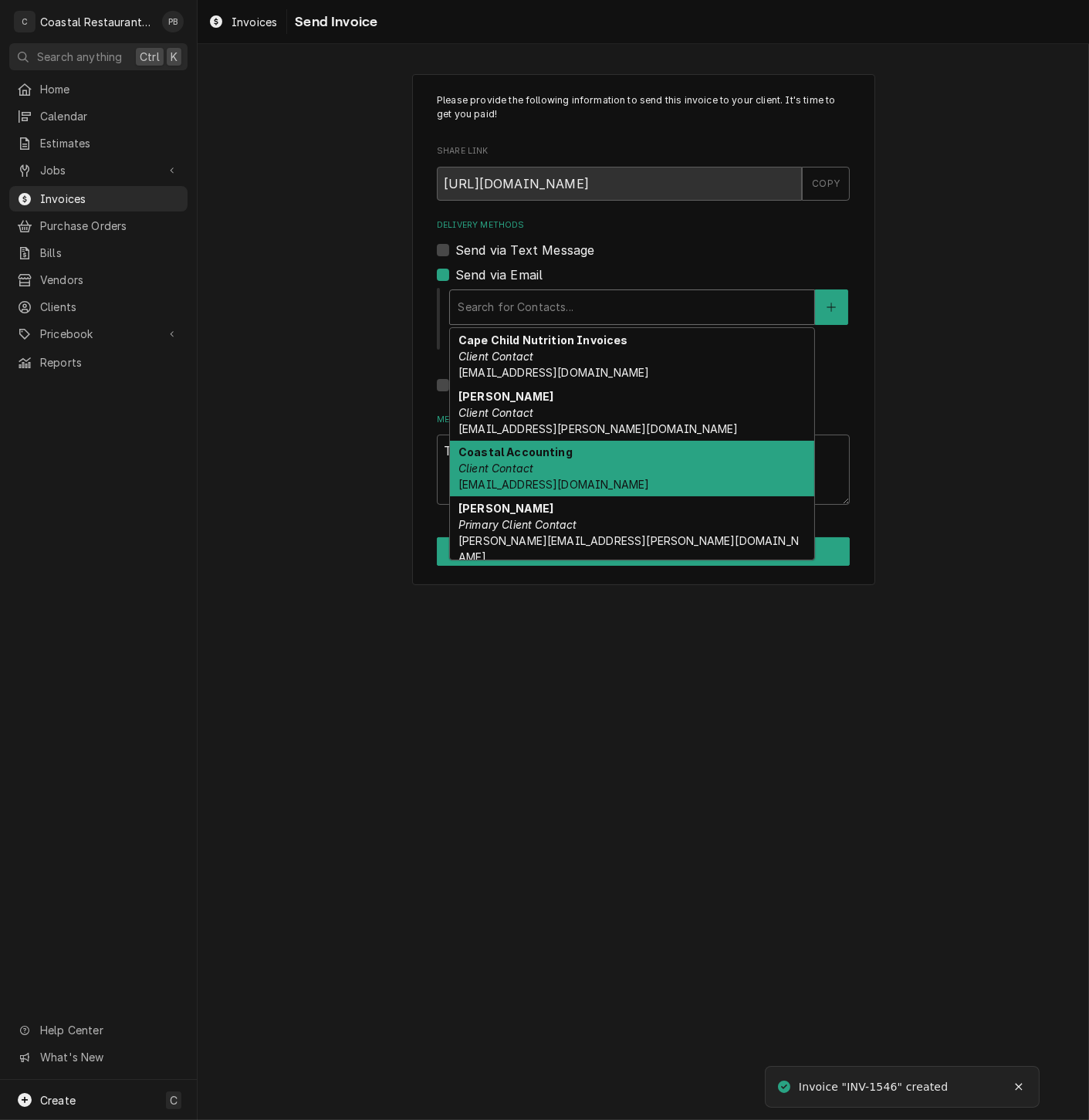
click at [554, 462] on div "Coastal Accounting Client Contact Accounting@coastalrestaurantrepair.com" at bounding box center [632, 468] width 364 height 56
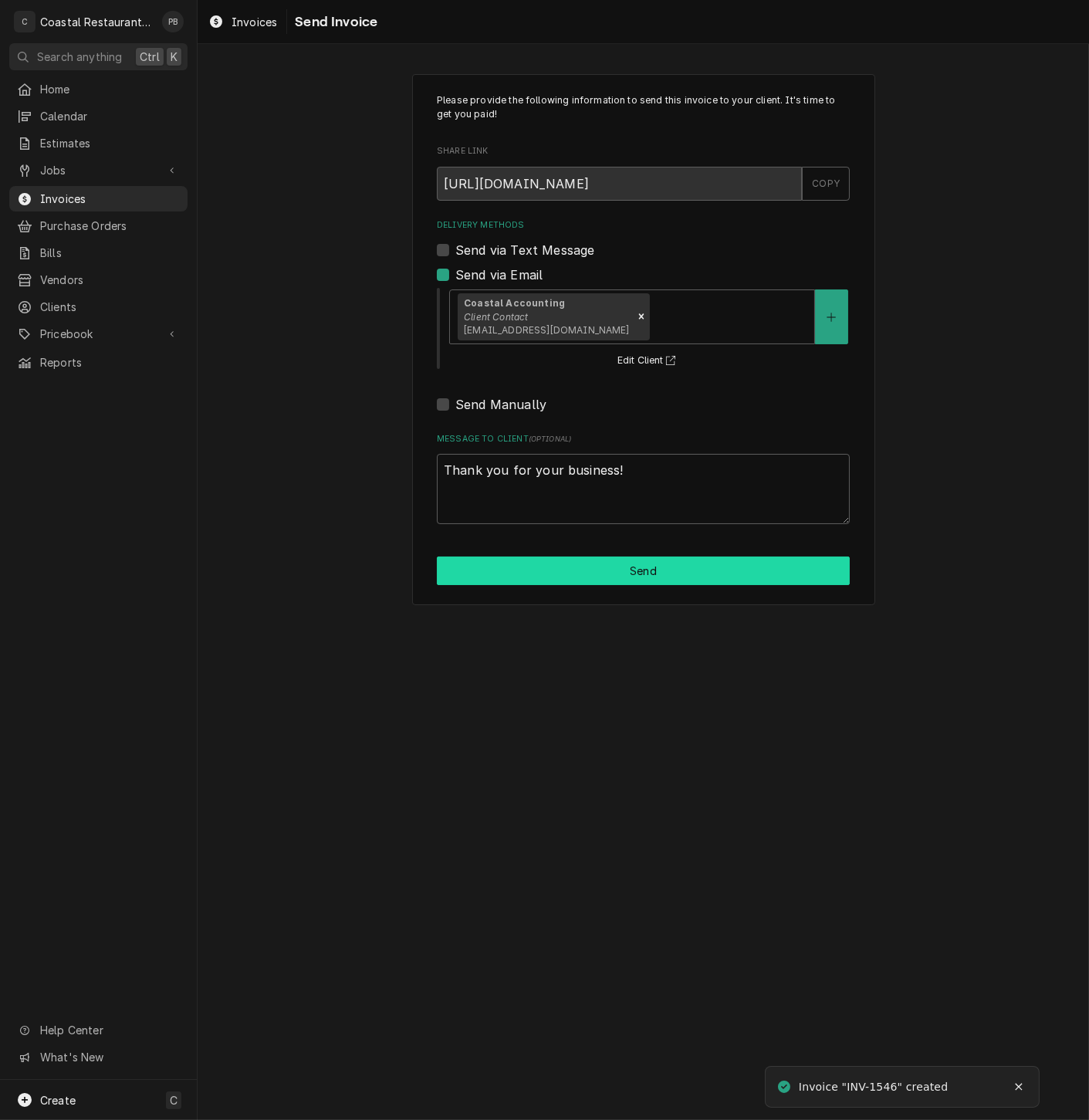
click at [618, 572] on button "Send" at bounding box center [643, 571] width 413 height 28
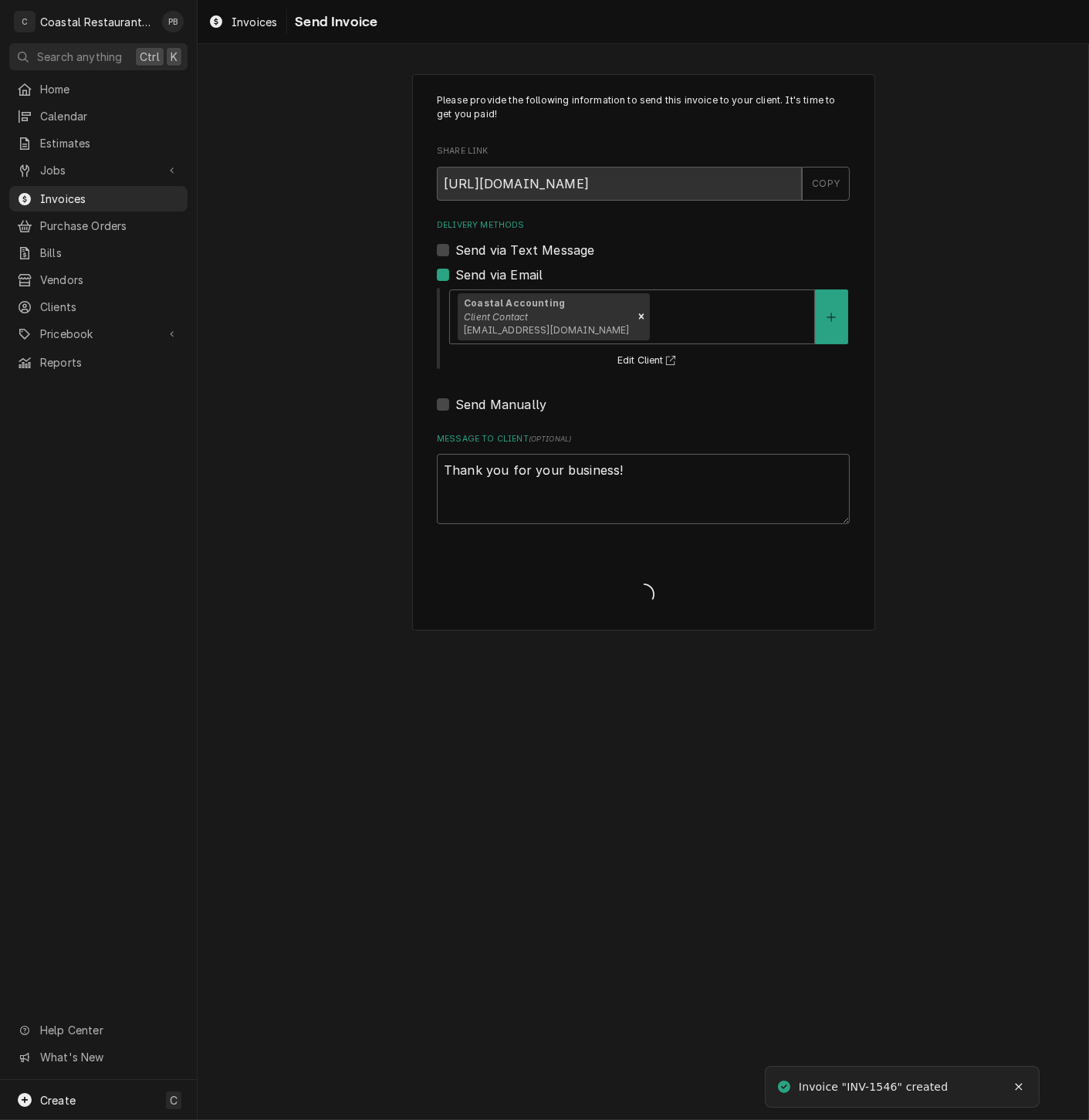
type textarea "x"
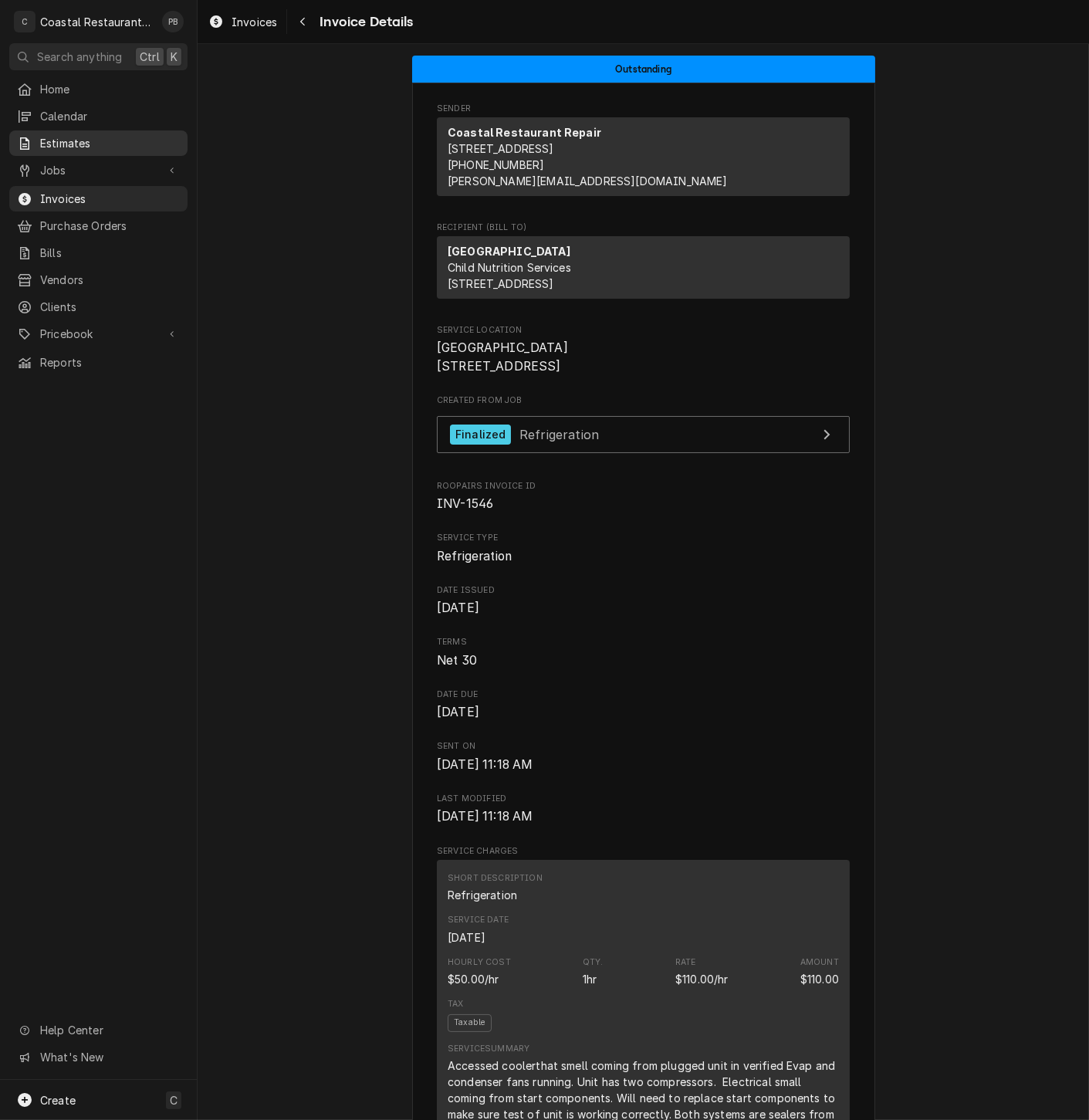
click at [103, 130] on link "Estimates" at bounding box center [99, 143] width 178 height 25
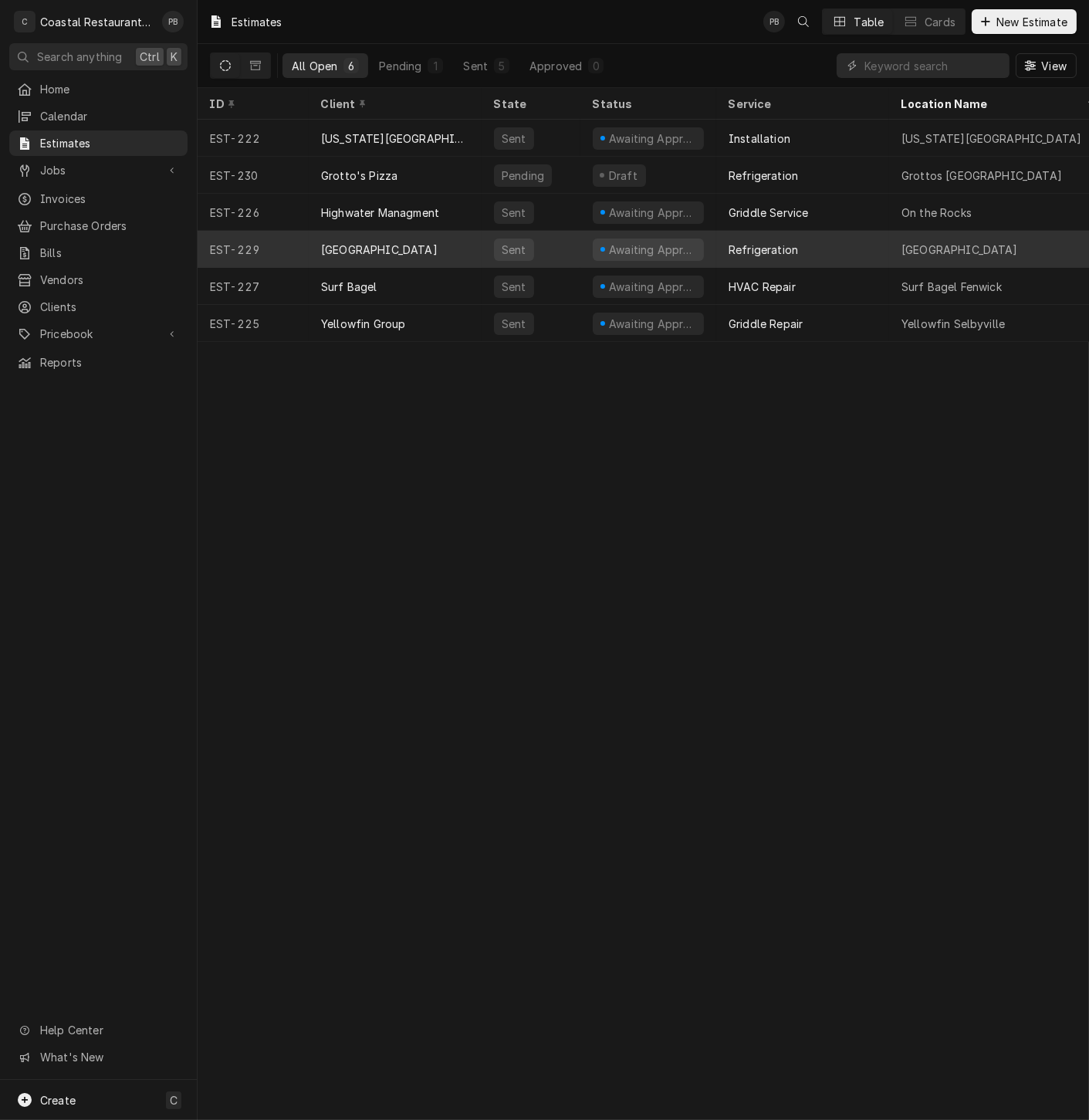
click at [432, 232] on div "[GEOGRAPHIC_DATA]" at bounding box center [395, 249] width 173 height 37
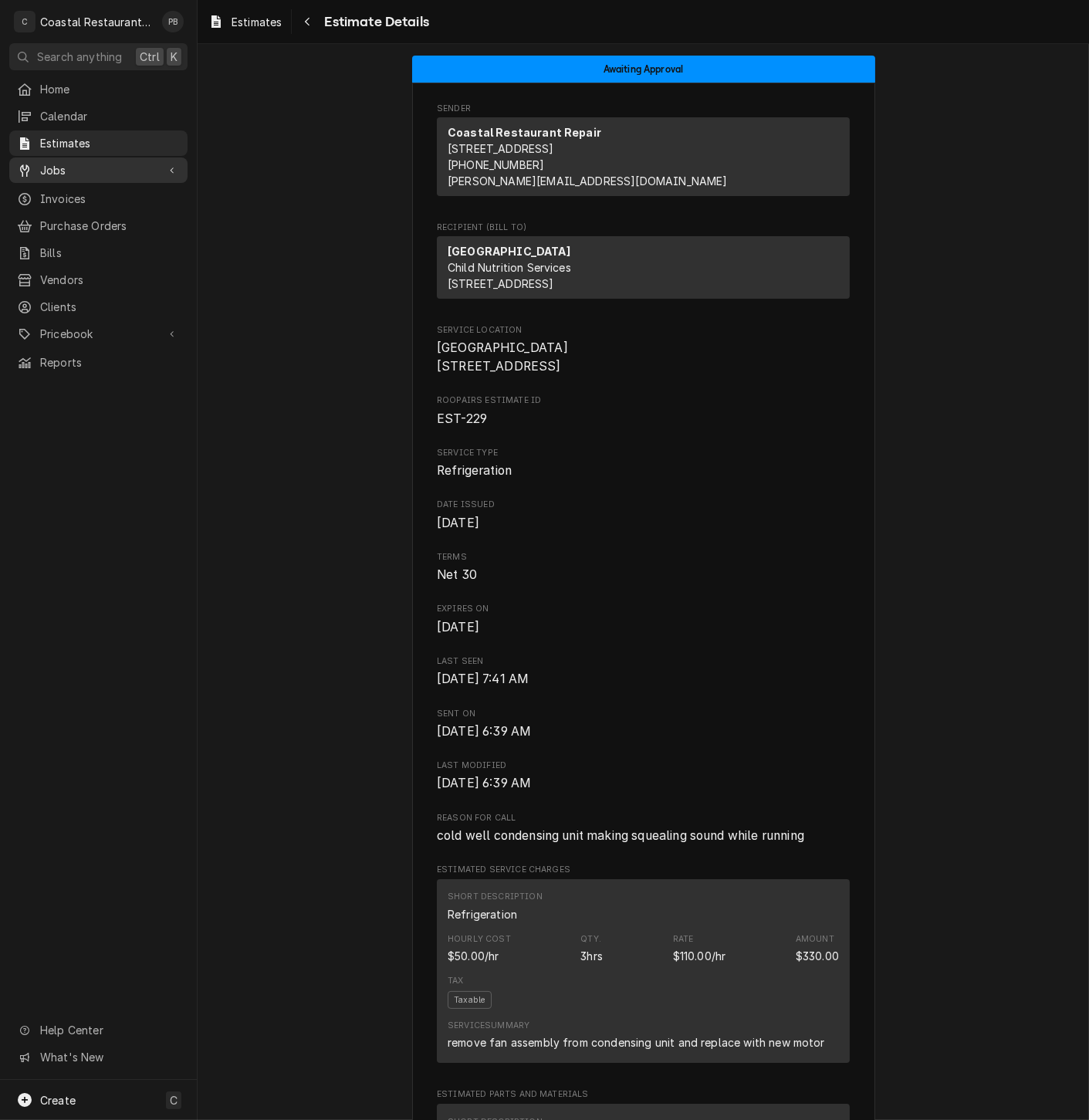
click at [57, 162] on span "Jobs" at bounding box center [99, 170] width 117 height 17
click at [66, 189] on span "Jobs" at bounding box center [110, 197] width 140 height 17
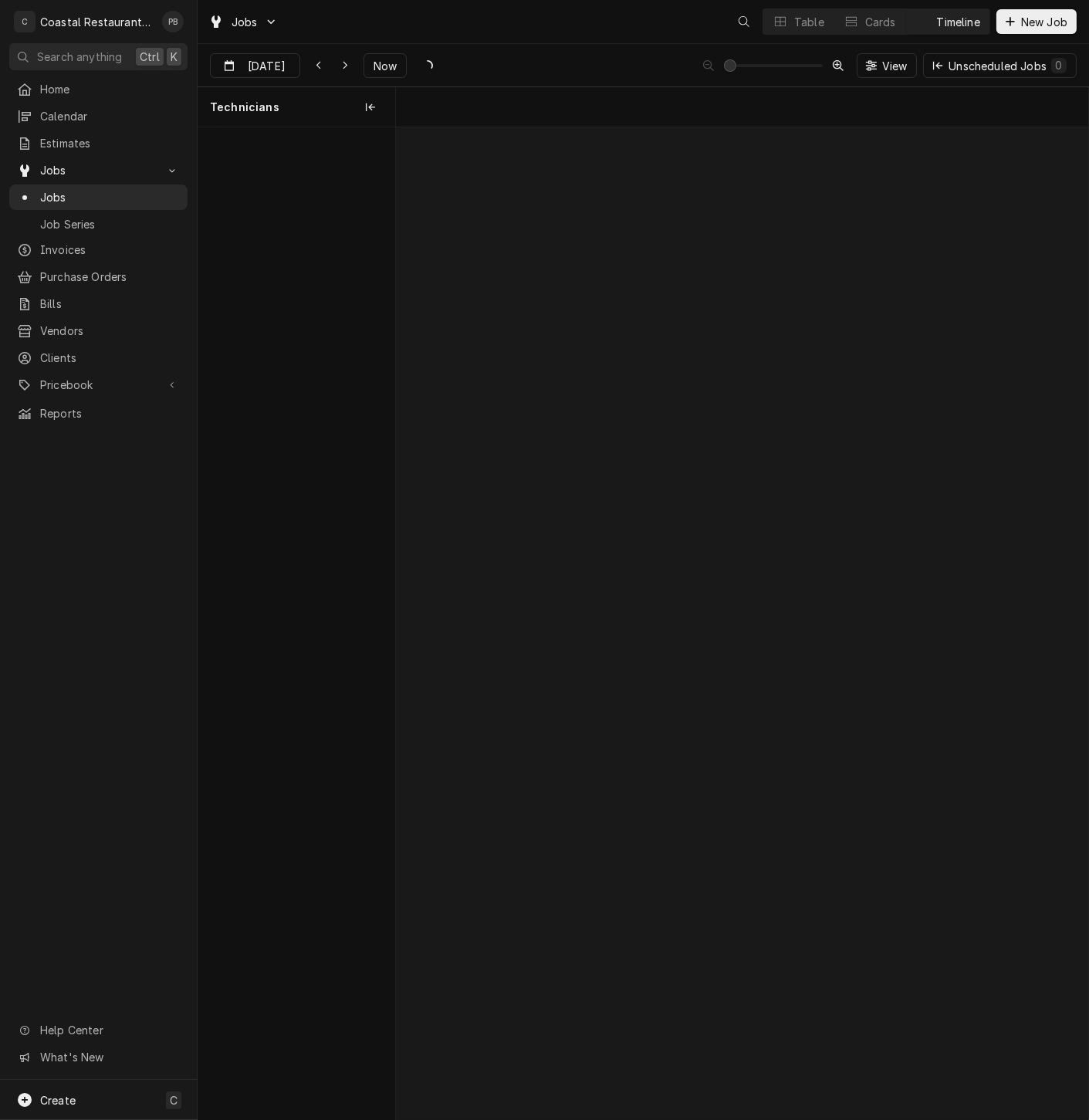
scroll to position [0, 13723]
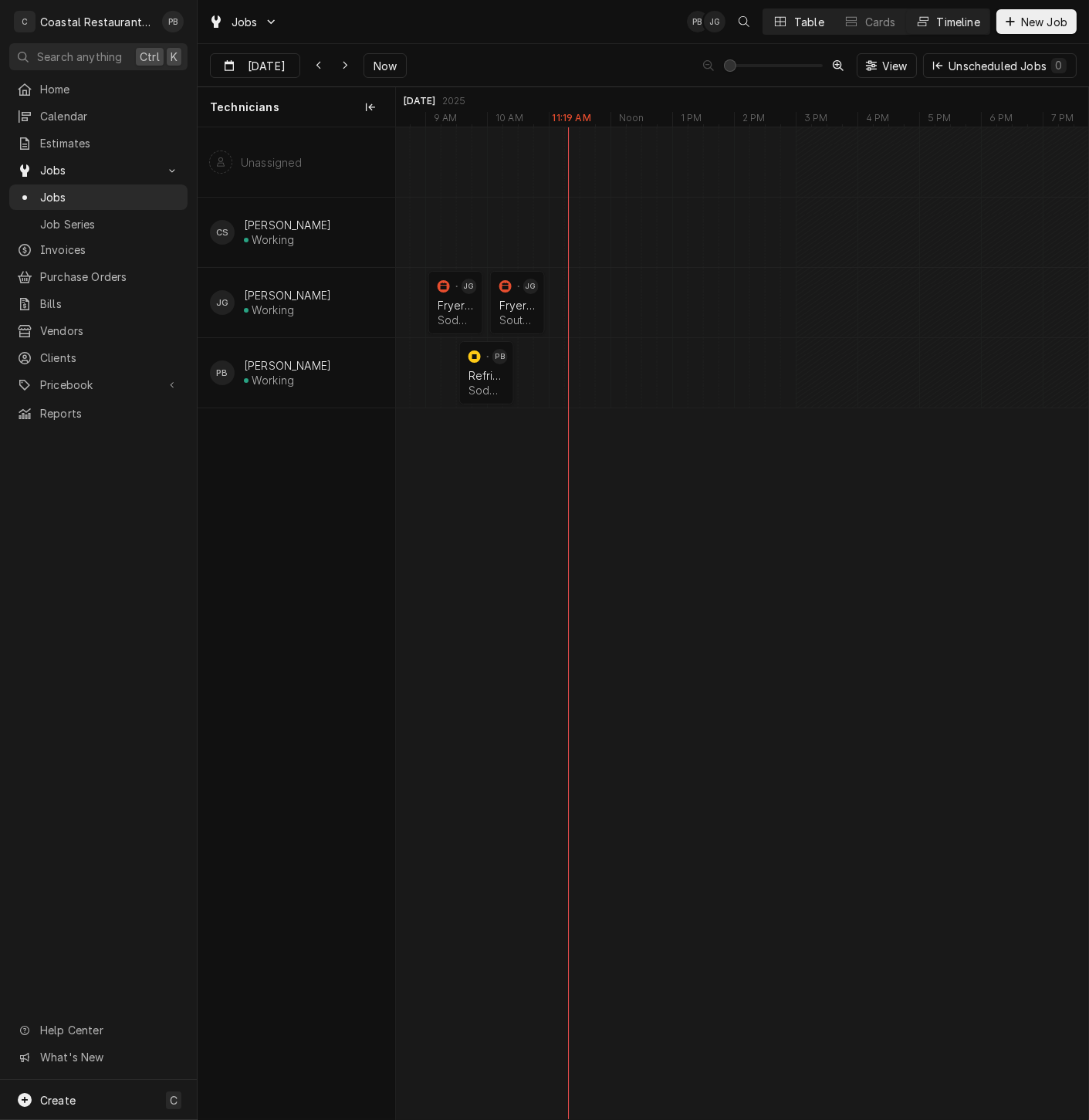
click at [805, 20] on div "Table" at bounding box center [809, 22] width 30 height 17
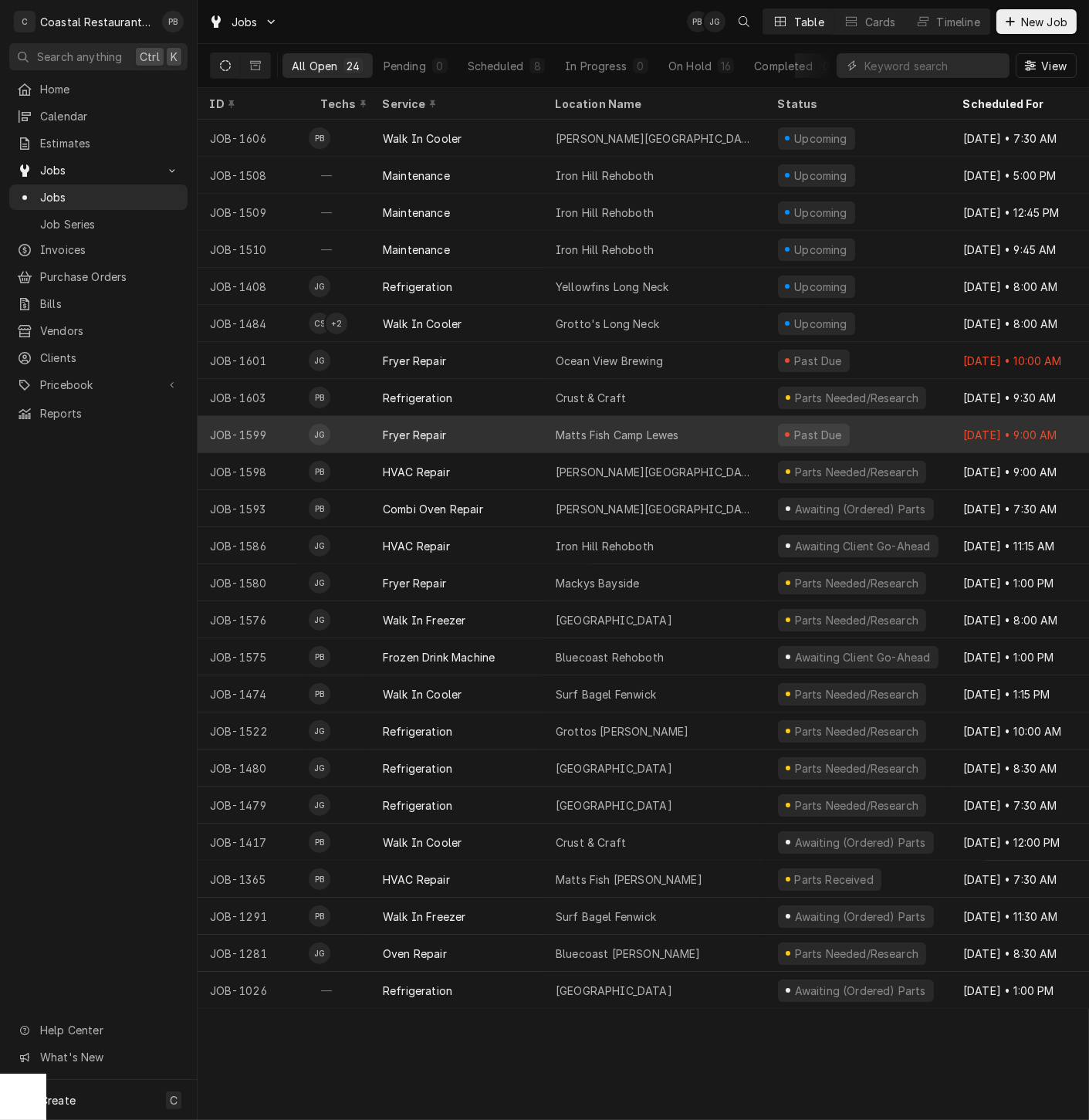
click at [662, 430] on div "Matts Fish Camp Lewes" at bounding box center [617, 434] width 122 height 17
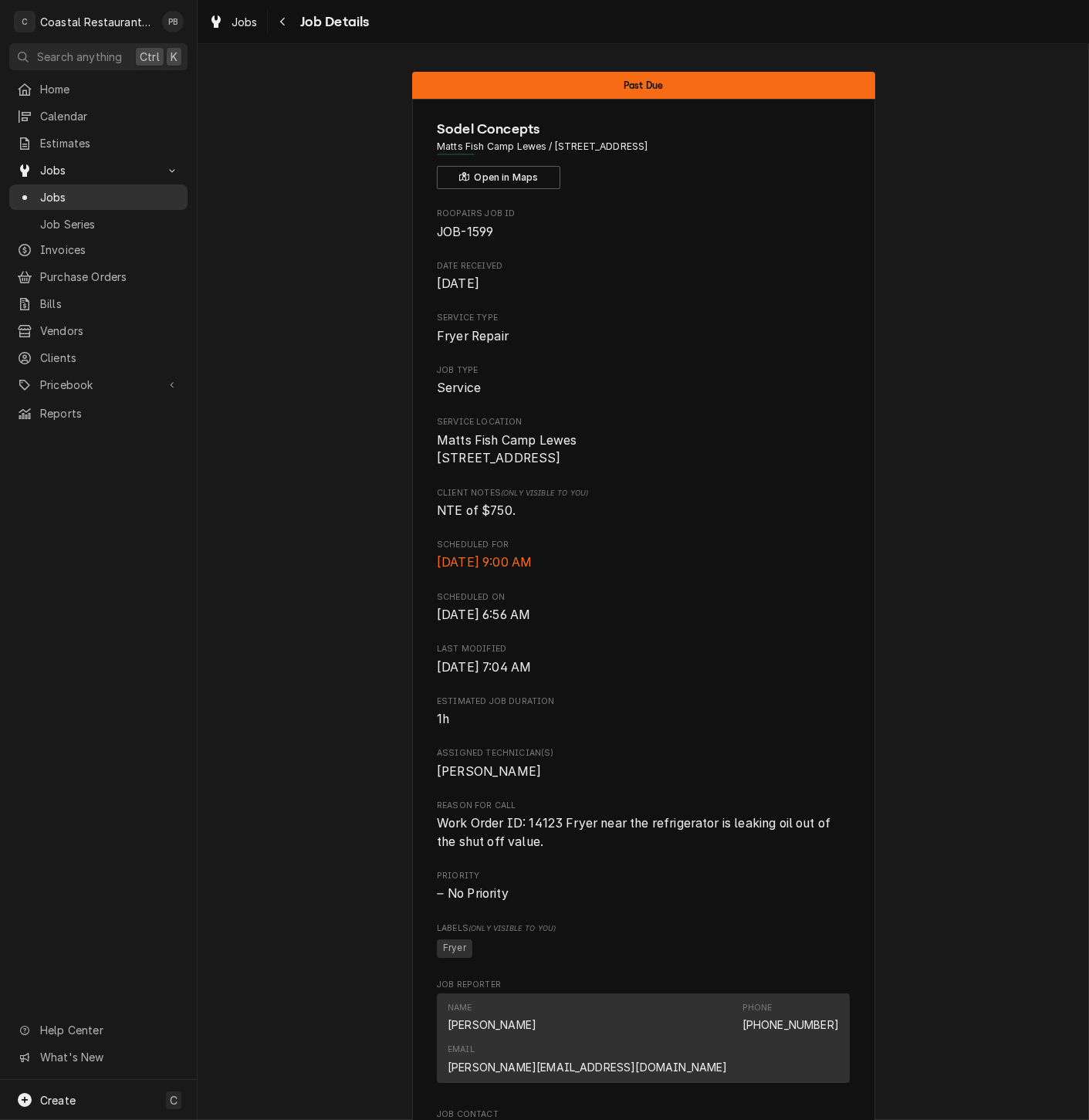
click at [67, 189] on span "Jobs" at bounding box center [110, 197] width 140 height 17
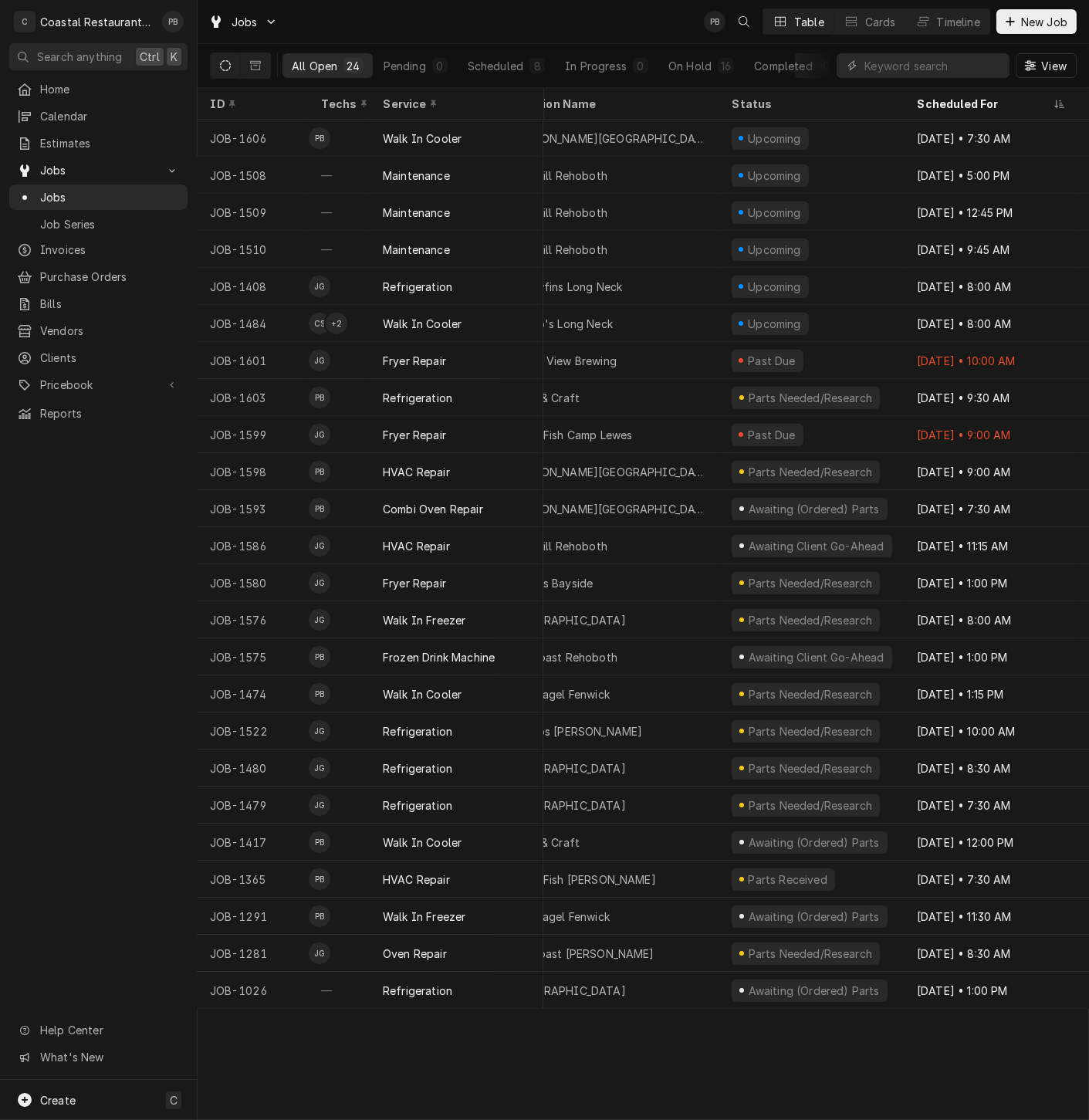
scroll to position [0, 94]
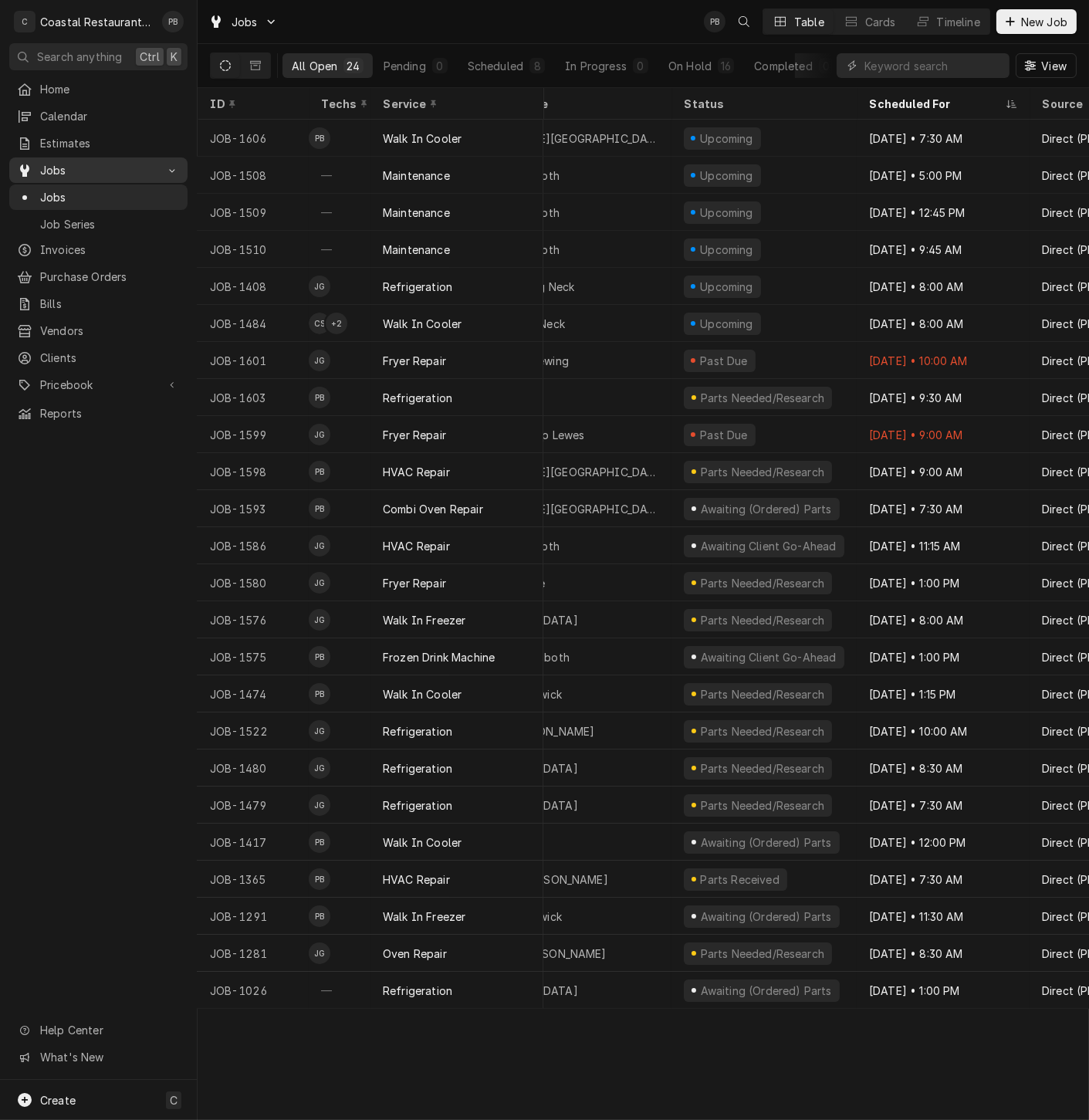
click at [67, 162] on span "Jobs" at bounding box center [99, 170] width 117 height 17
click at [68, 162] on span "Jobs" at bounding box center [99, 170] width 117 height 17
click at [66, 185] on link "Jobs" at bounding box center [99, 197] width 178 height 25
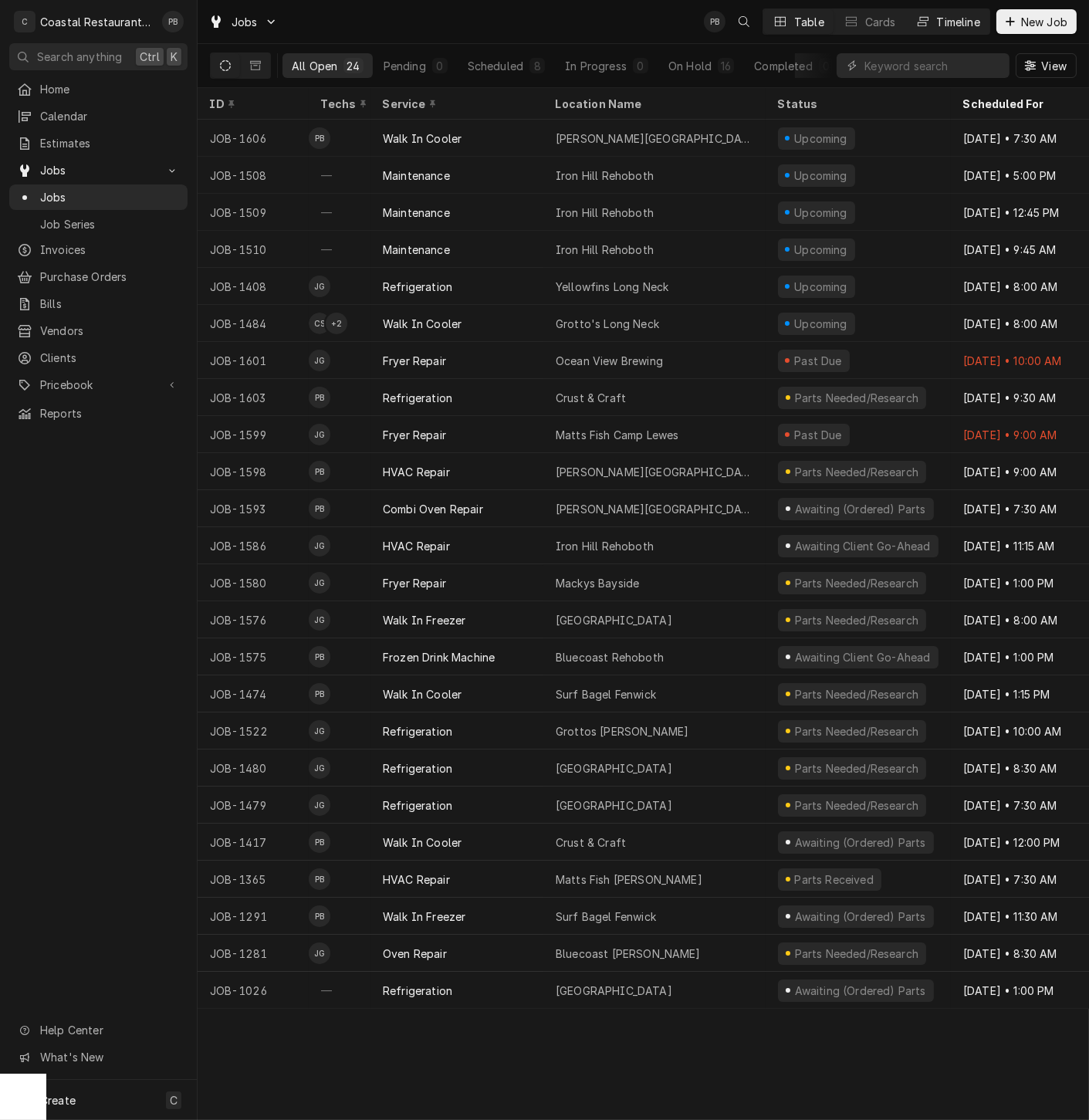
click at [959, 17] on div "Timeline" at bounding box center [958, 22] width 43 height 17
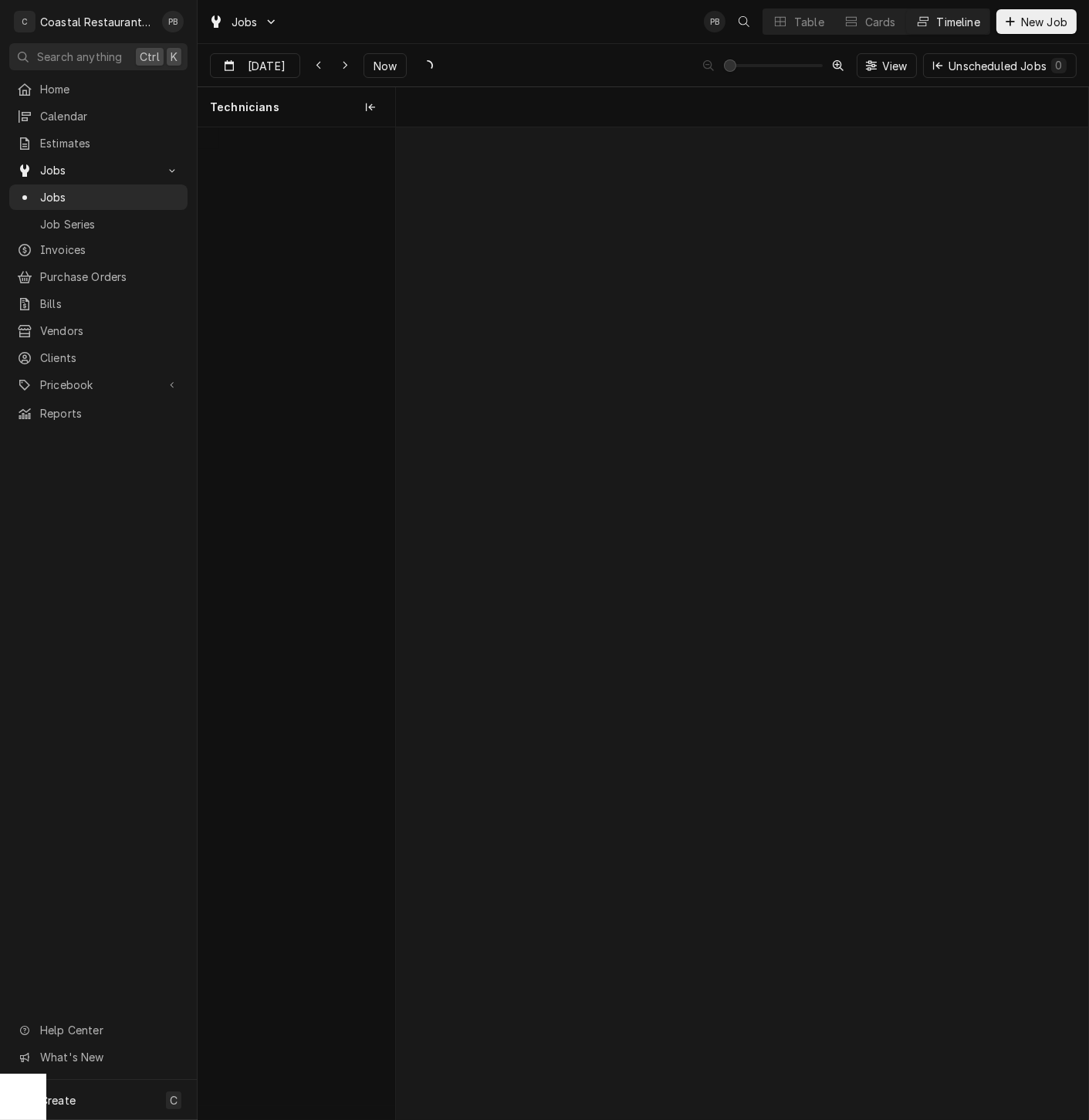
click at [949, 17] on div "Timeline" at bounding box center [958, 22] width 43 height 17
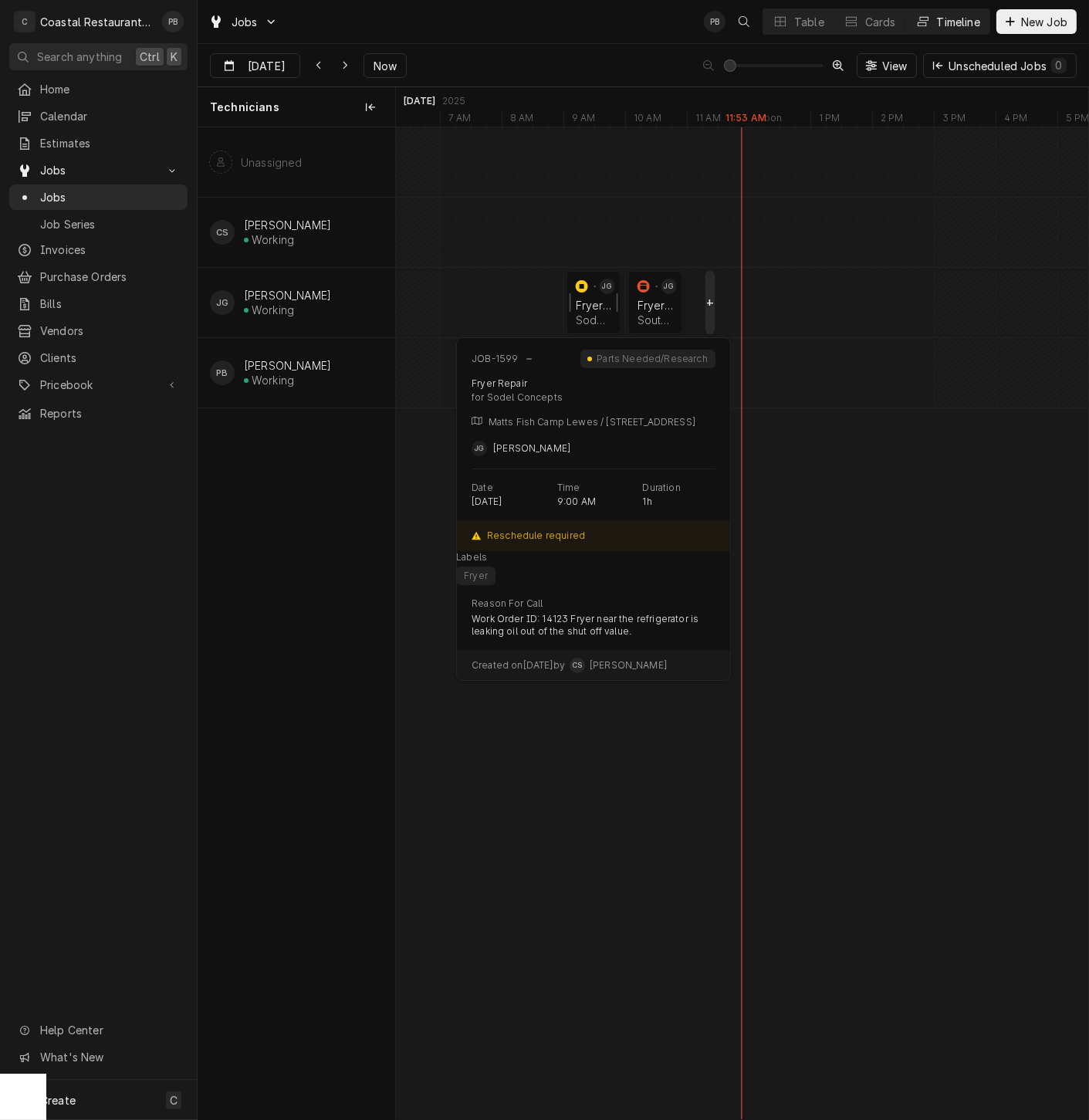
click at [598, 305] on div "Fryer Repair" at bounding box center [594, 305] width 36 height 13
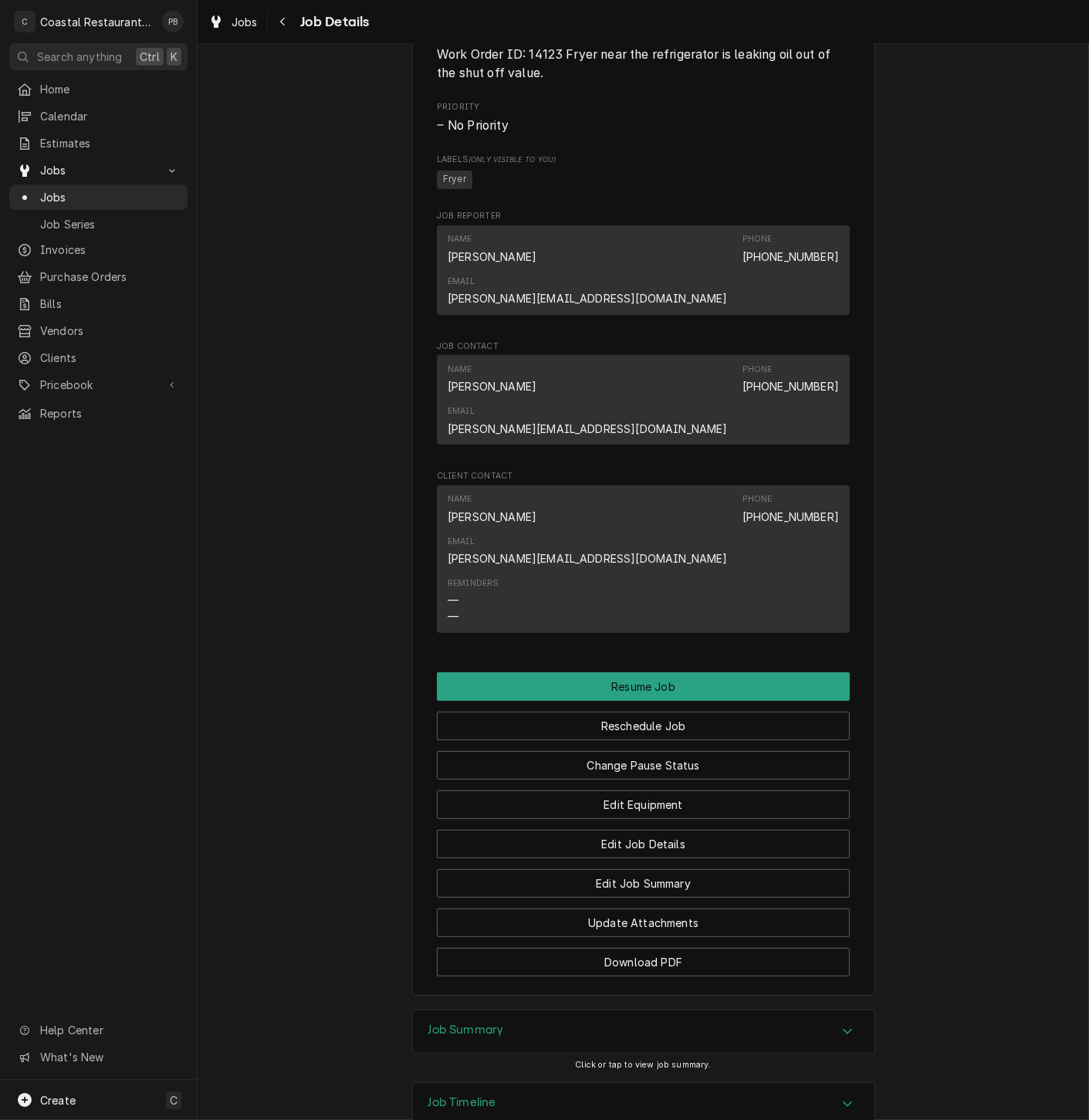
scroll to position [948, 0]
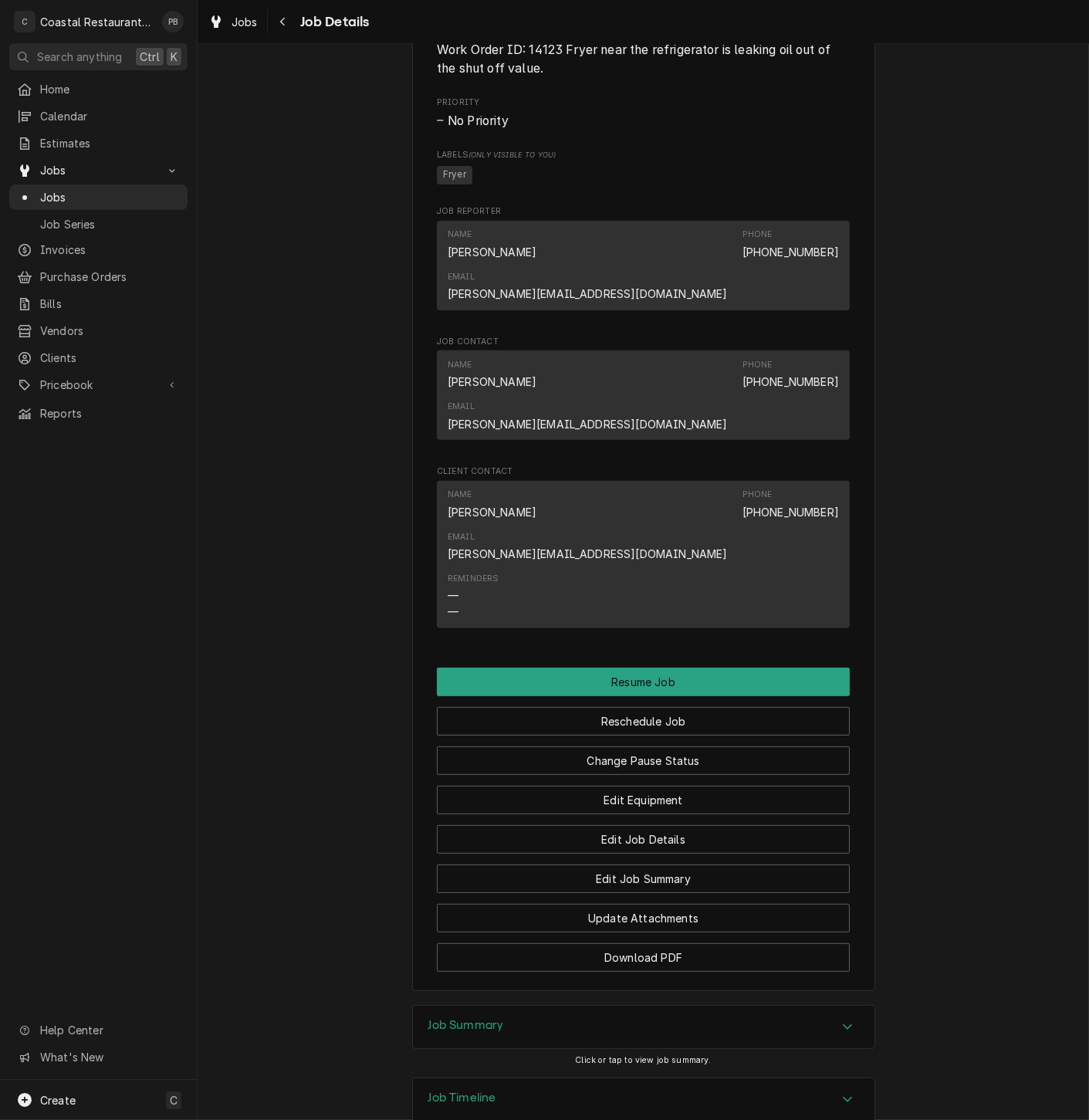
click at [802, 1005] on div "Job Summary" at bounding box center [644, 1027] width 461 height 43
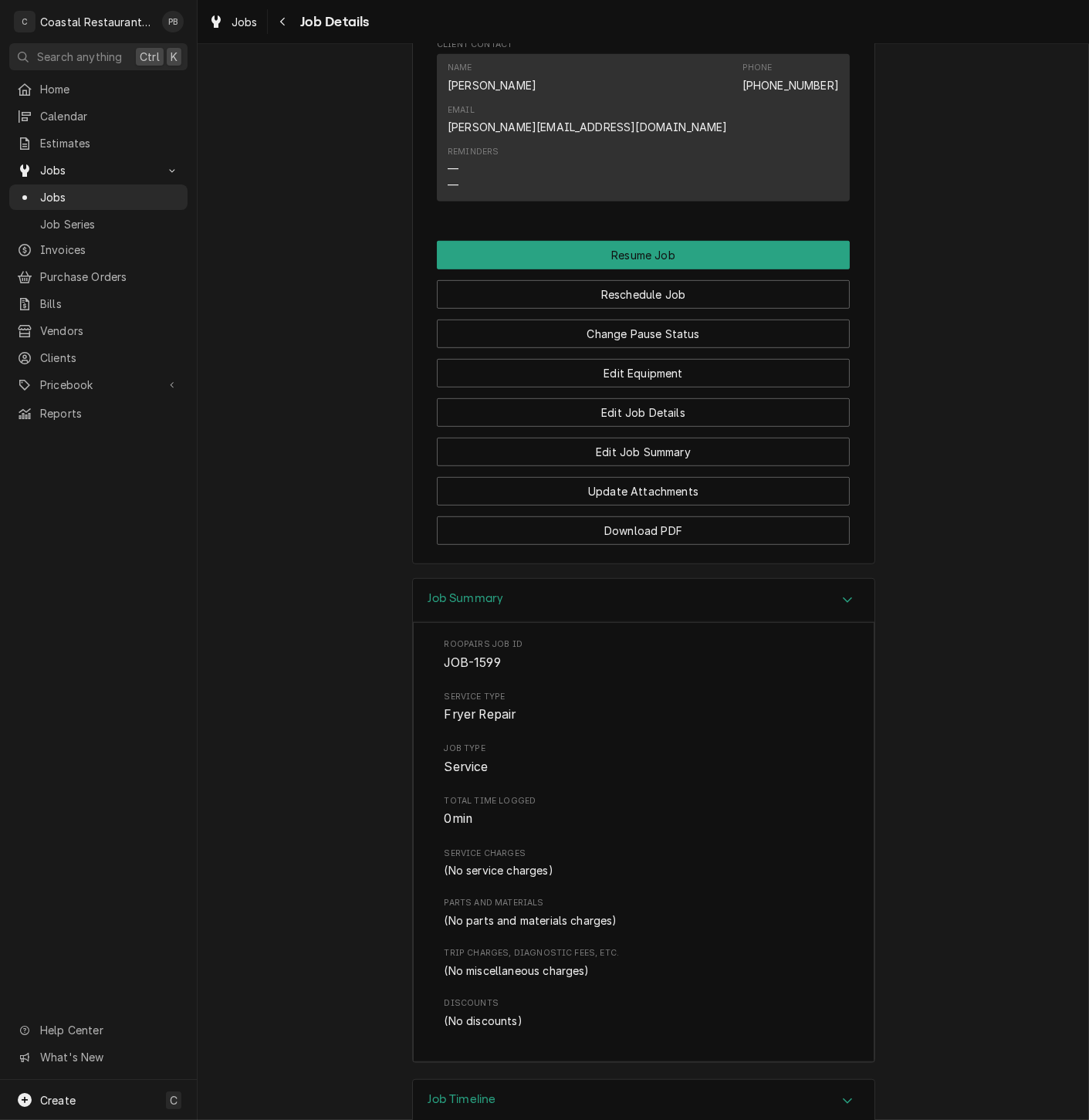
click at [852, 579] on div "Job Summary" at bounding box center [644, 601] width 461 height 44
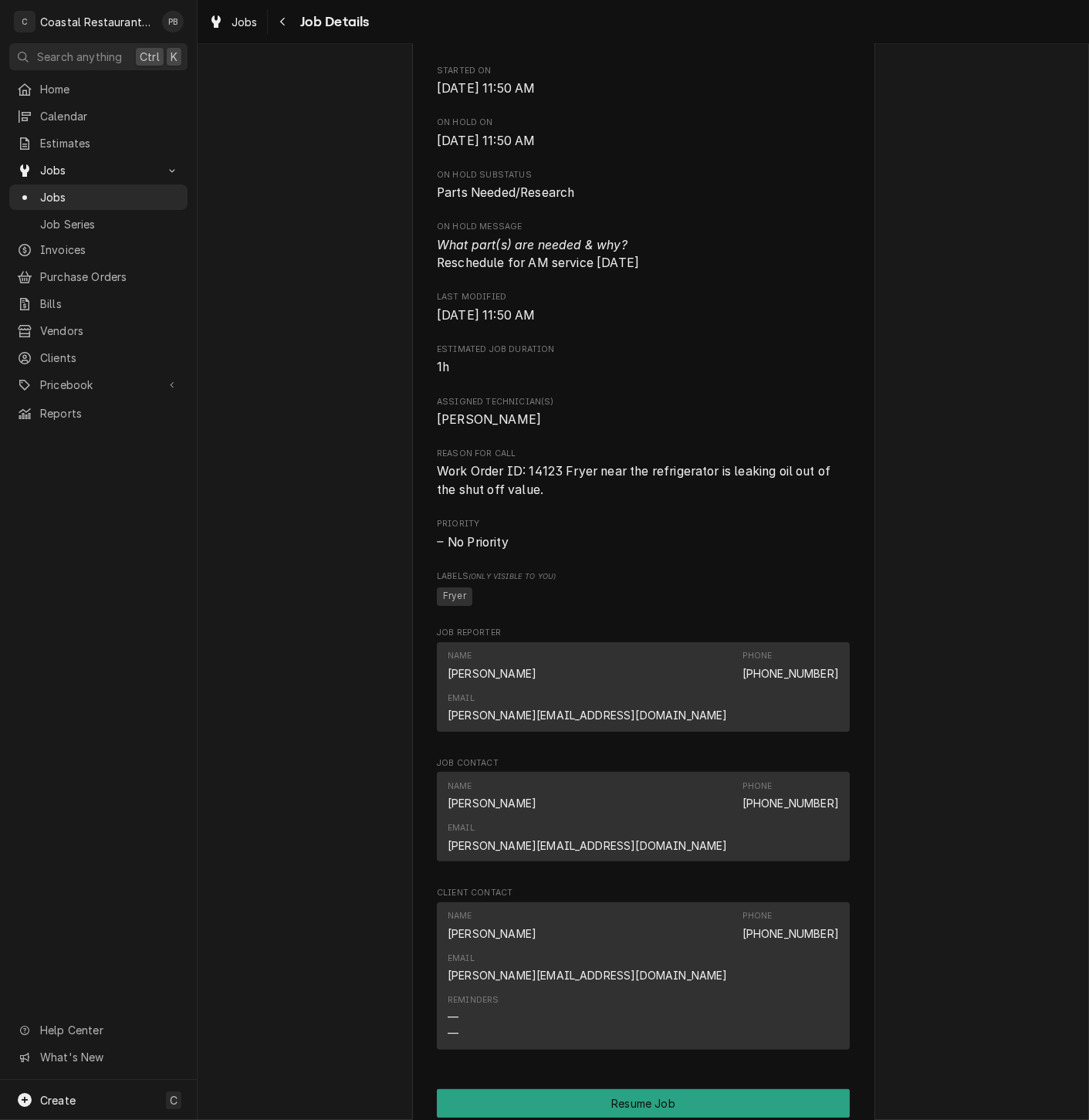
scroll to position [0, 0]
